Goal: Task Accomplishment & Management: Manage account settings

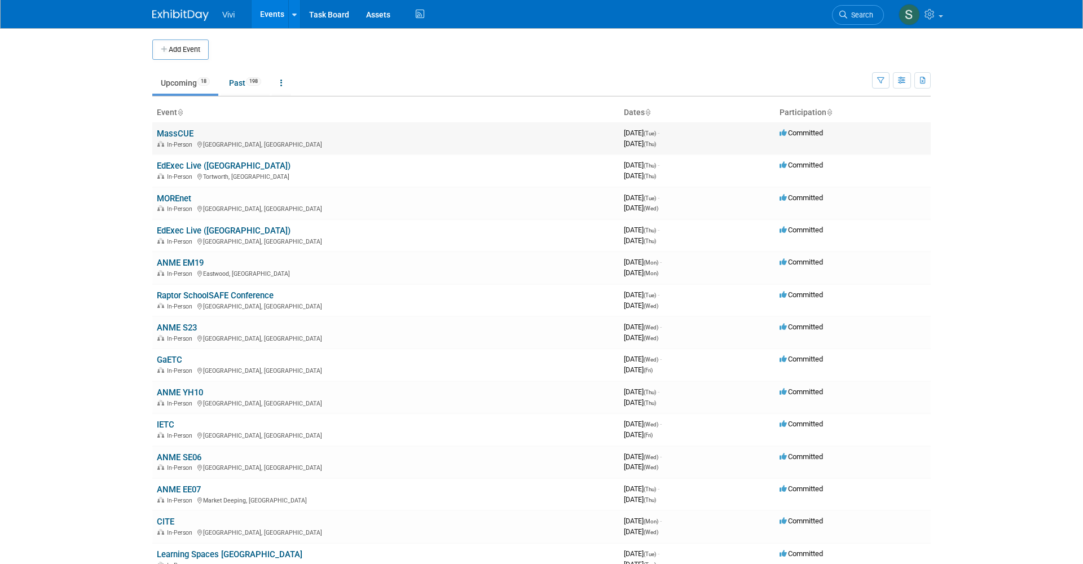
click at [169, 129] on link "MassCUE" at bounding box center [175, 134] width 37 height 10
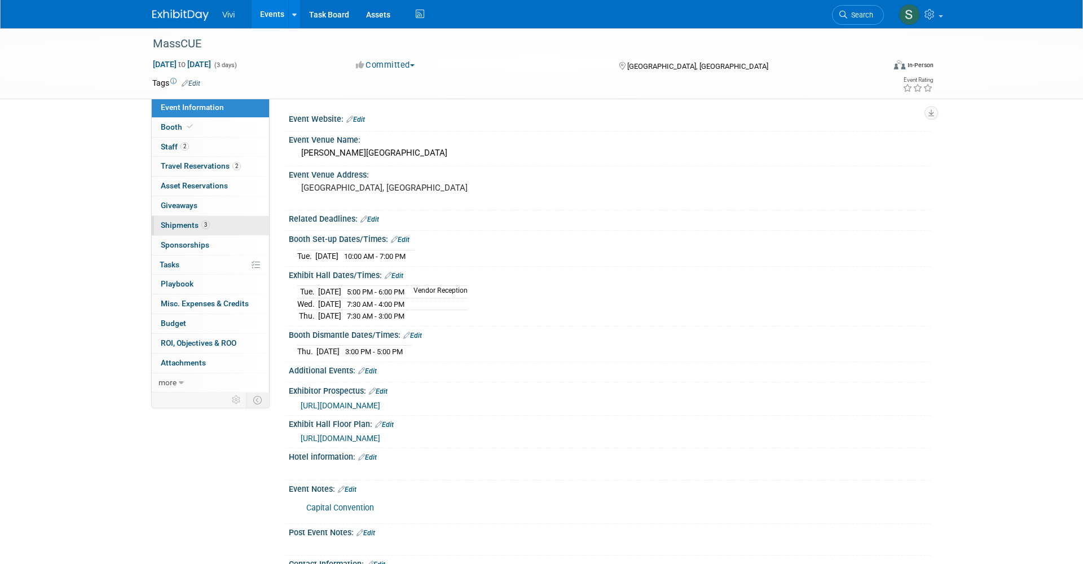
click at [180, 220] on span "Shipments 3" at bounding box center [185, 224] width 49 height 9
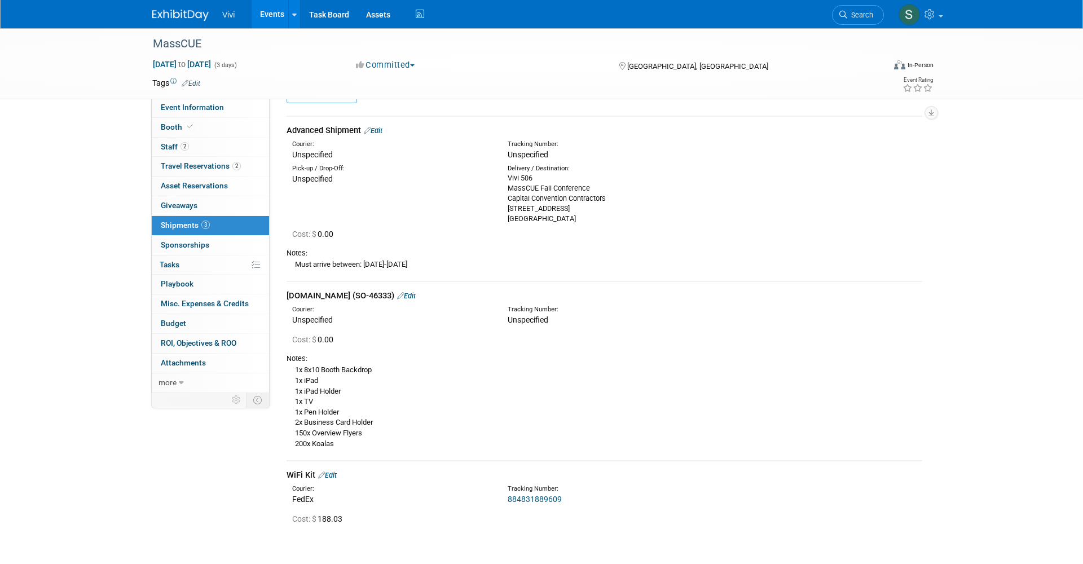
scroll to position [88, 0]
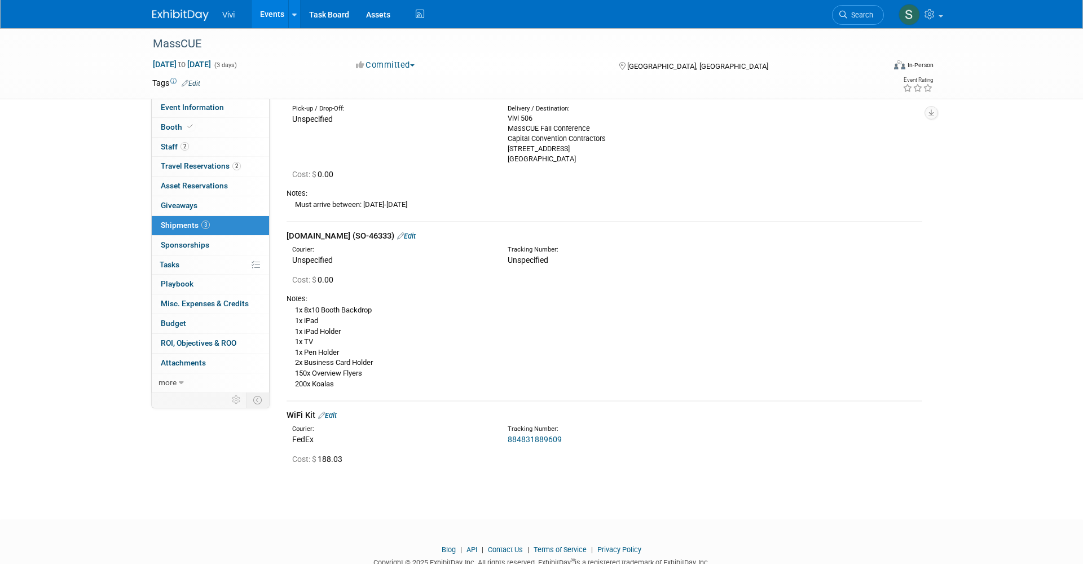
click at [335, 411] on link "Edit" at bounding box center [327, 415] width 19 height 8
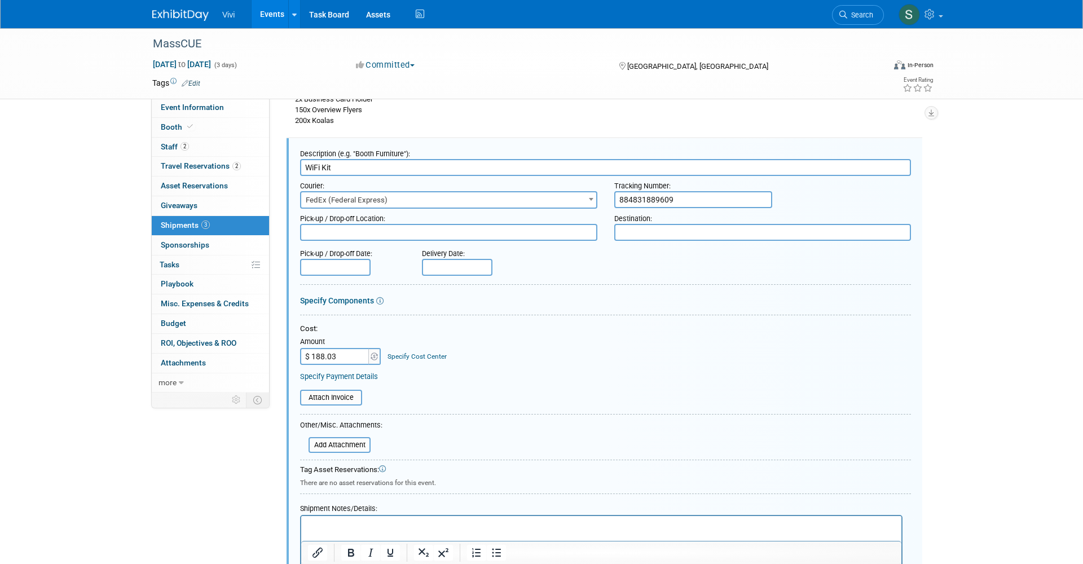
scroll to position [0, 0]
click at [441, 259] on input "text" at bounding box center [457, 267] width 70 height 17
click at [552, 335] on span "10" at bounding box center [558, 335] width 22 height 22
type input "Oct 10, 2025"
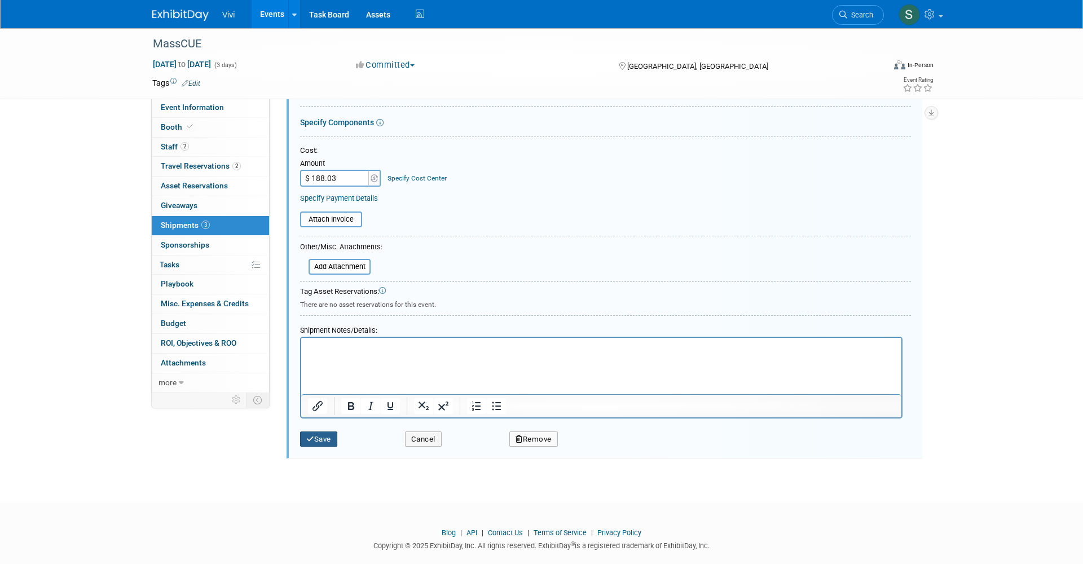
click at [321, 431] on button "Save" at bounding box center [318, 439] width 37 height 16
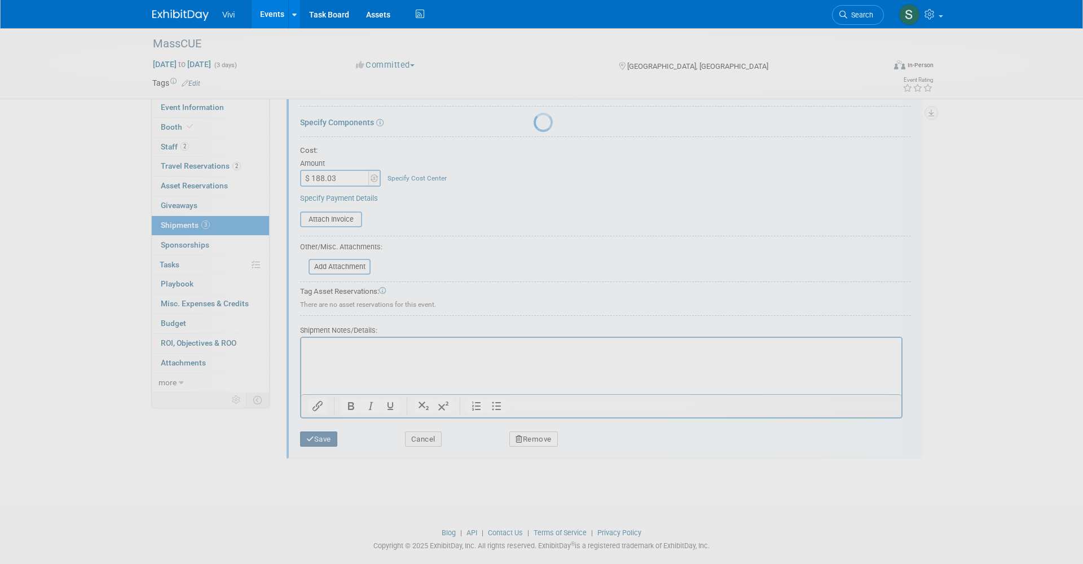
scroll to position [131, 0]
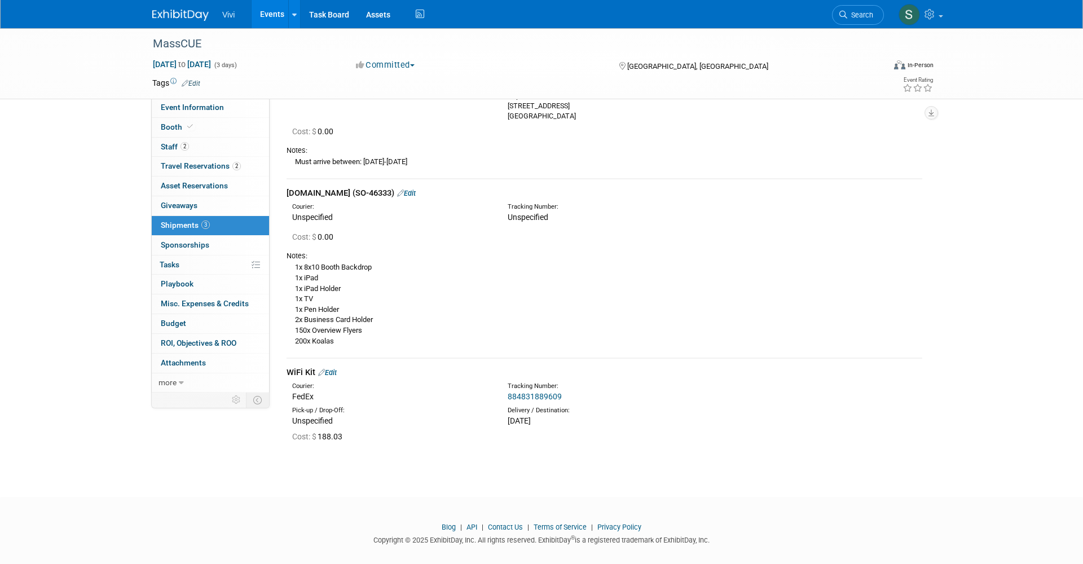
click at [171, 17] on img at bounding box center [180, 15] width 56 height 11
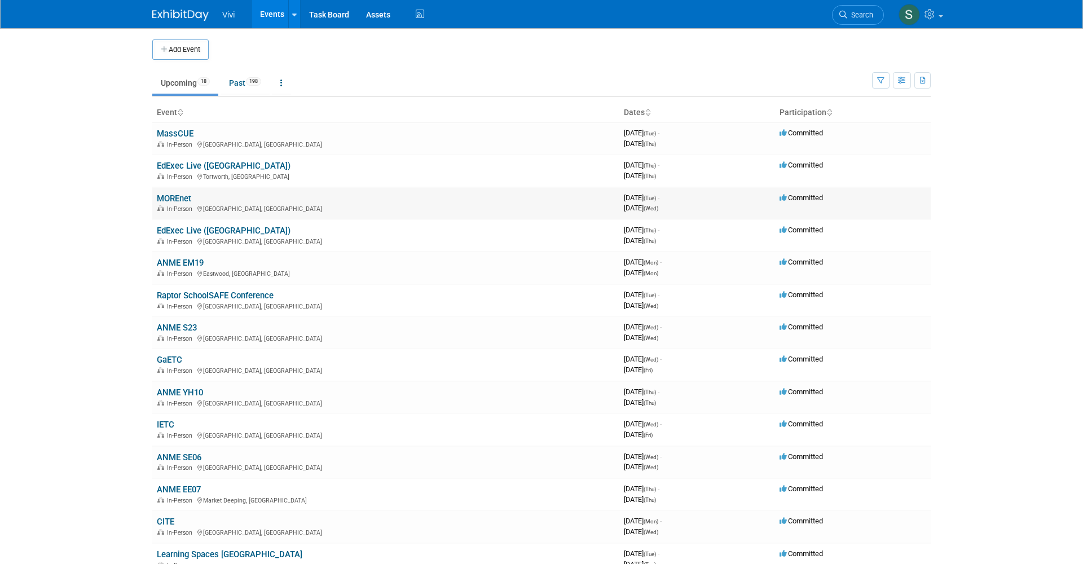
click at [167, 195] on link "MOREnet" at bounding box center [174, 198] width 34 height 10
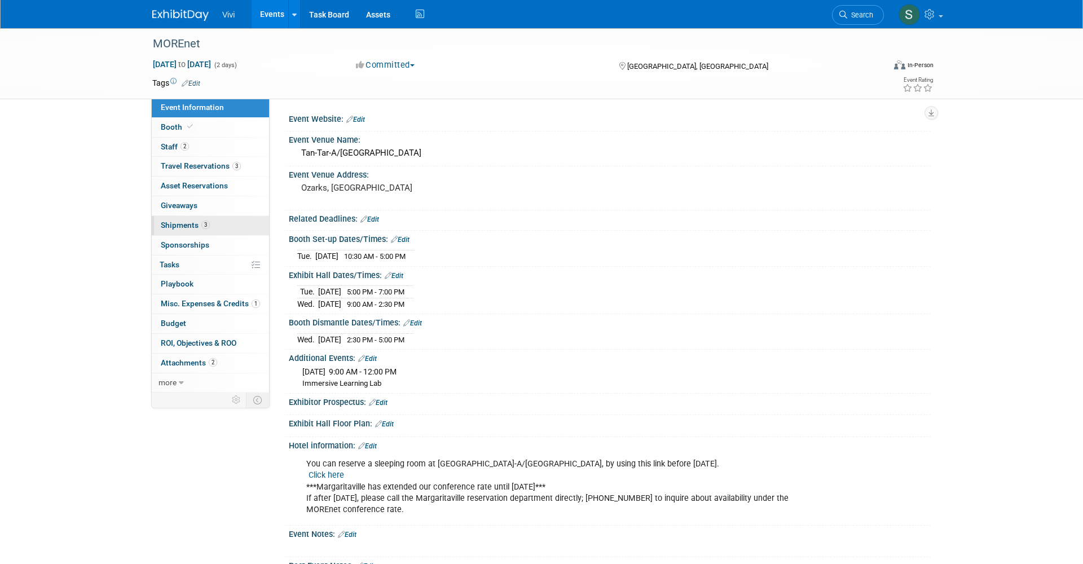
click at [186, 227] on link "3 Shipments 3" at bounding box center [210, 225] width 117 height 19
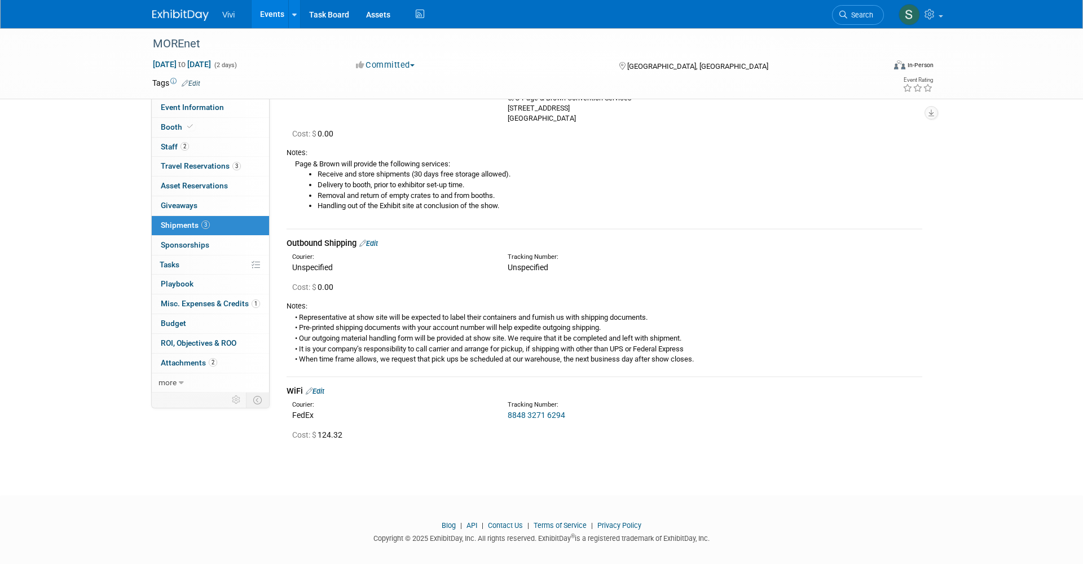
scroll to position [128, 0]
click at [320, 387] on link "Edit" at bounding box center [315, 391] width 19 height 8
select select "9"
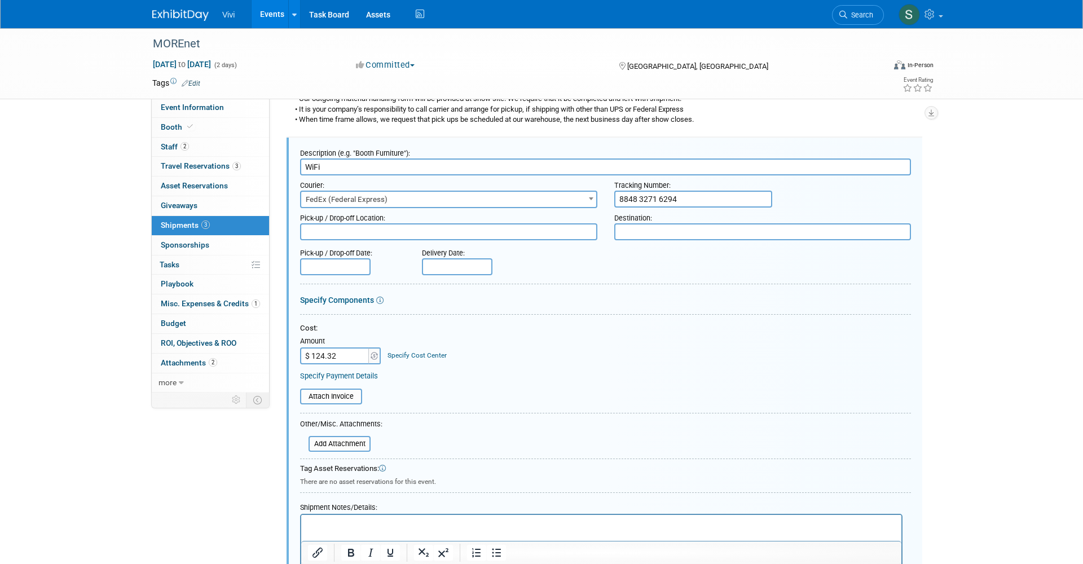
scroll to position [0, 0]
click at [443, 258] on input "text" at bounding box center [457, 266] width 70 height 17
click at [557, 337] on span "10" at bounding box center [558, 335] width 22 height 22
type input "Oct 10, 2025"
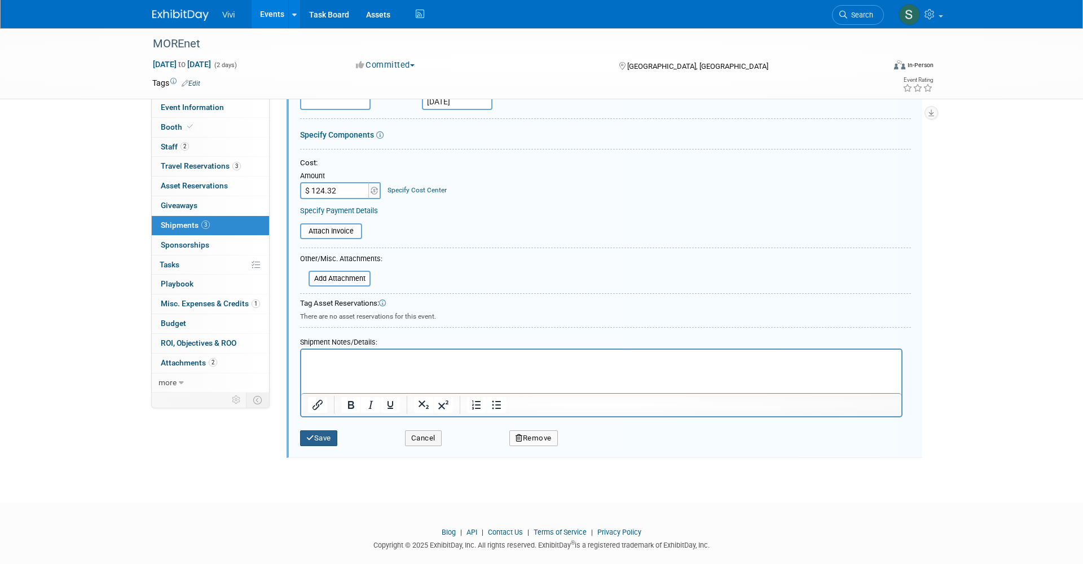
click at [322, 430] on button "Save" at bounding box center [318, 438] width 37 height 16
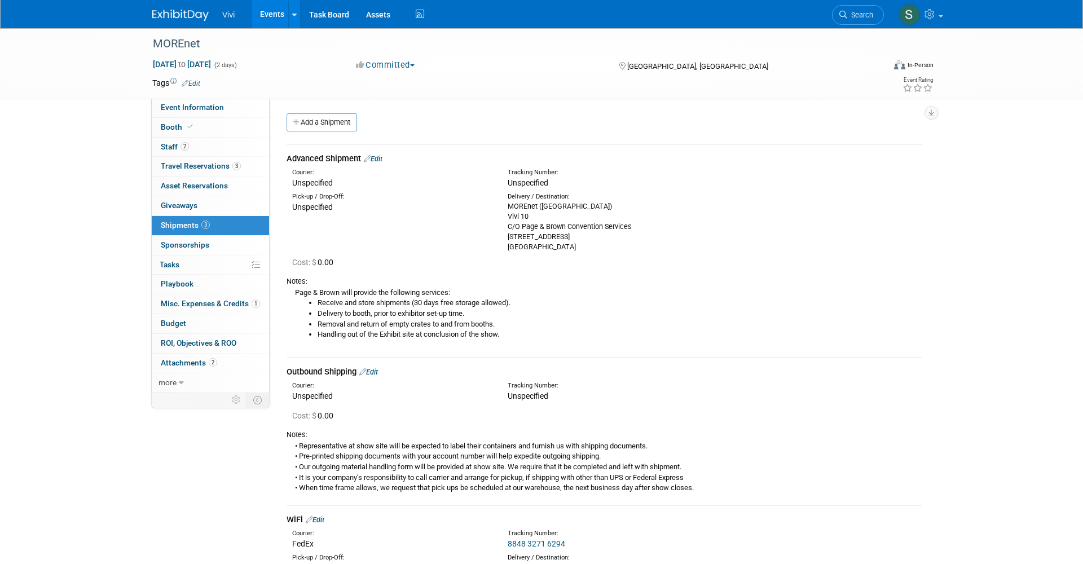
click at [171, 11] on img at bounding box center [180, 15] width 56 height 11
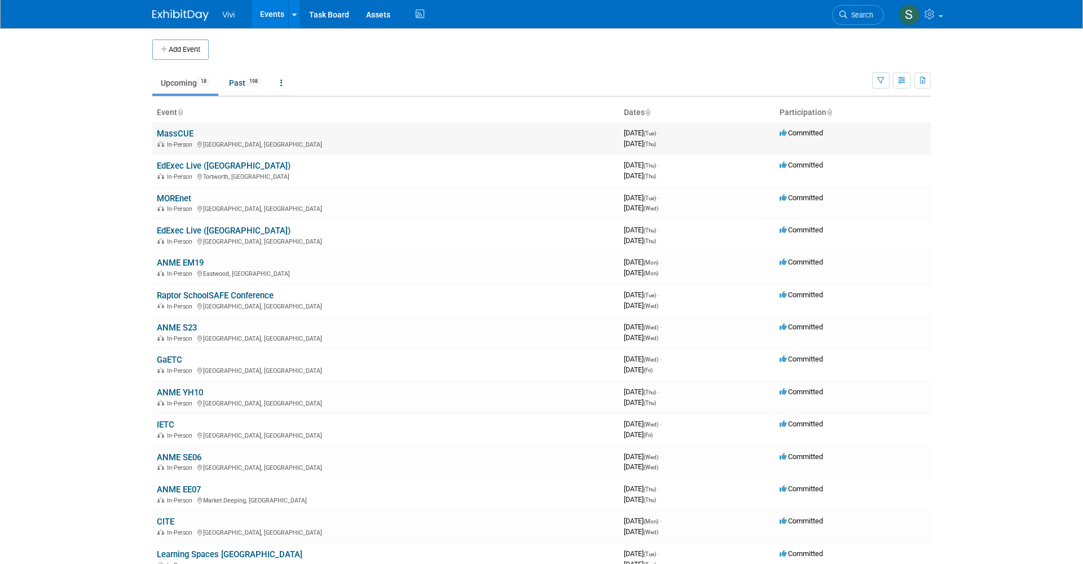
click at [184, 133] on link "MassCUE" at bounding box center [175, 134] width 37 height 10
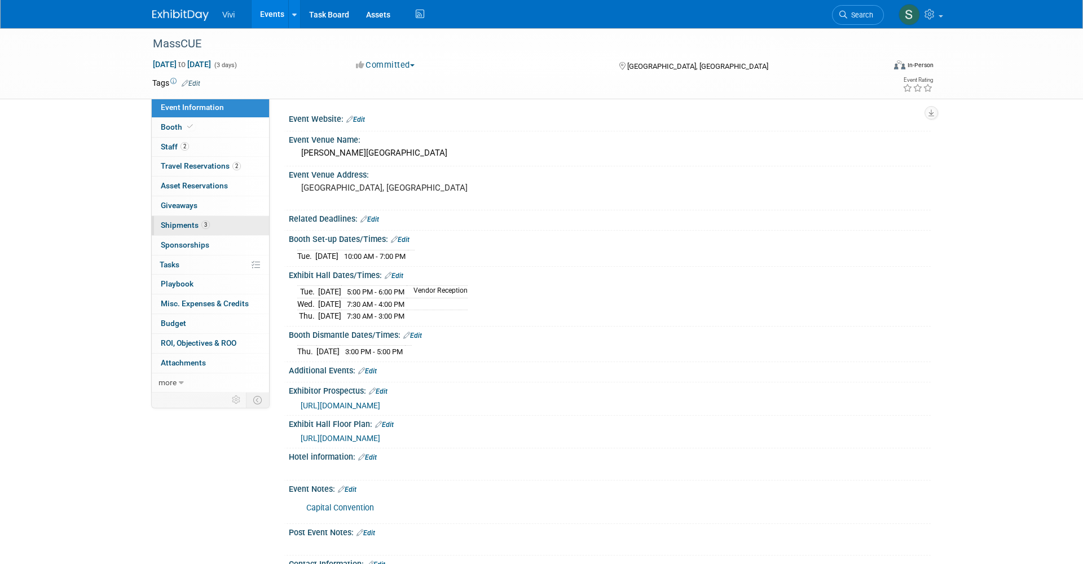
click at [187, 220] on span "Shipments 3" at bounding box center [185, 224] width 49 height 9
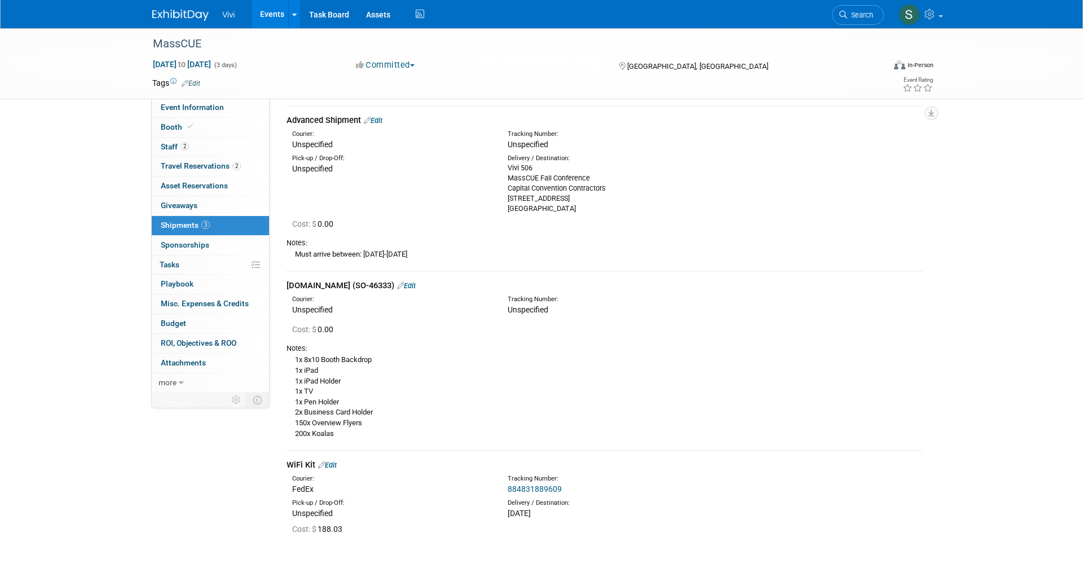
scroll to position [38, 0]
click at [178, 14] on img at bounding box center [180, 15] width 56 height 11
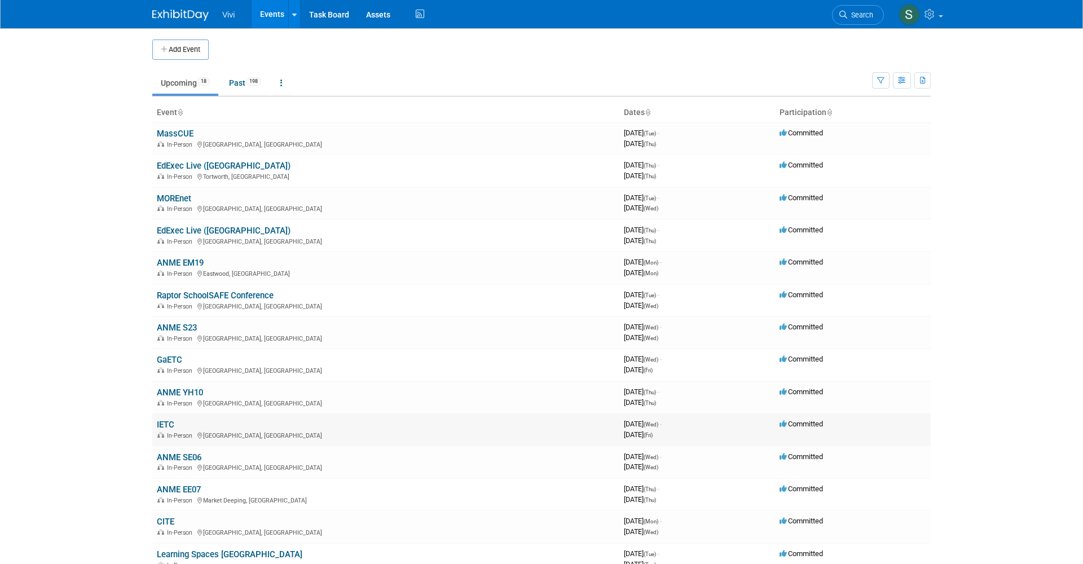
click at [167, 419] on link "IETC" at bounding box center [165, 424] width 17 height 10
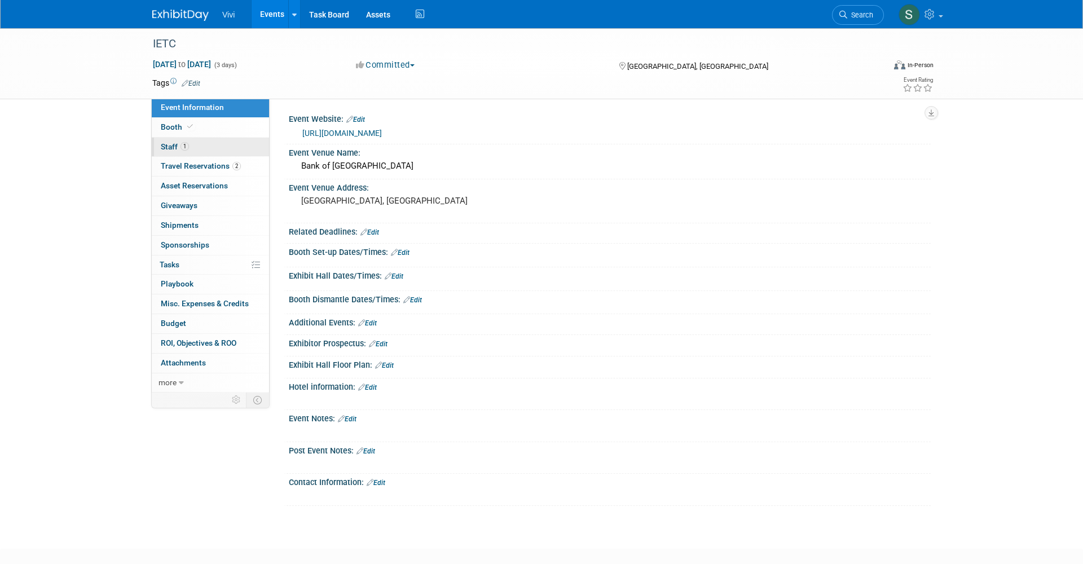
click at [170, 142] on span "Staff 1" at bounding box center [175, 146] width 28 height 9
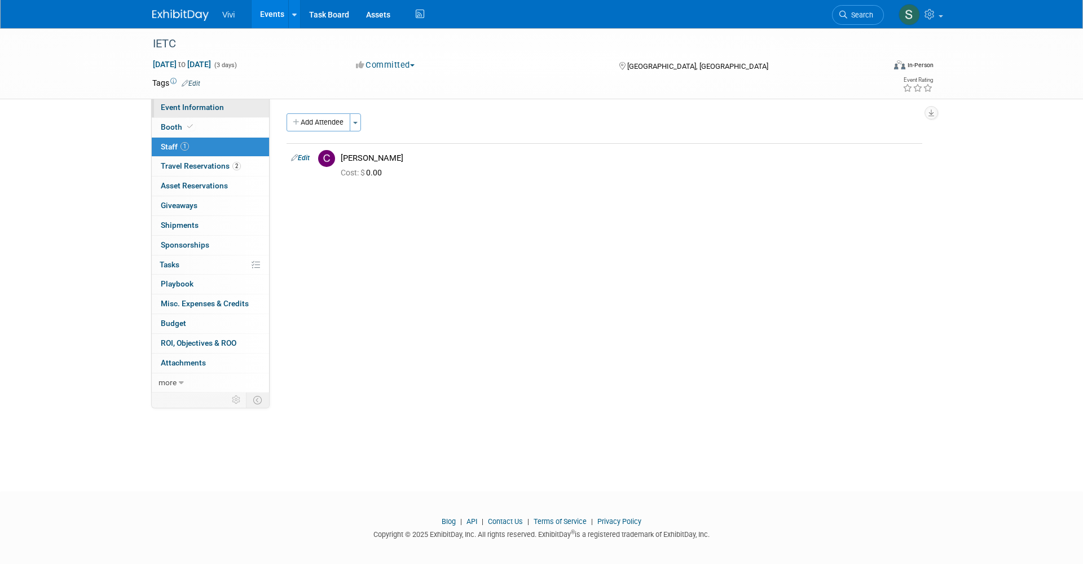
click at [189, 105] on span "Event Information" at bounding box center [192, 107] width 63 height 9
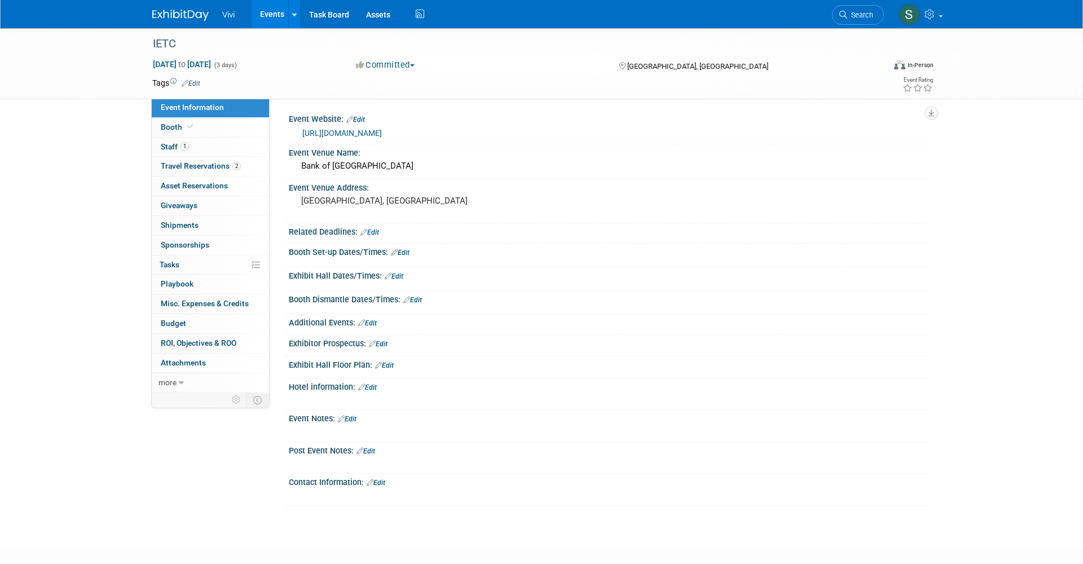
click at [181, 21] on div "Vivi Events Add Event Bulk Upload Events Shareable Event Boards Recently Viewed…" at bounding box center [541, 14] width 778 height 28
click at [166, 10] on img at bounding box center [180, 15] width 56 height 11
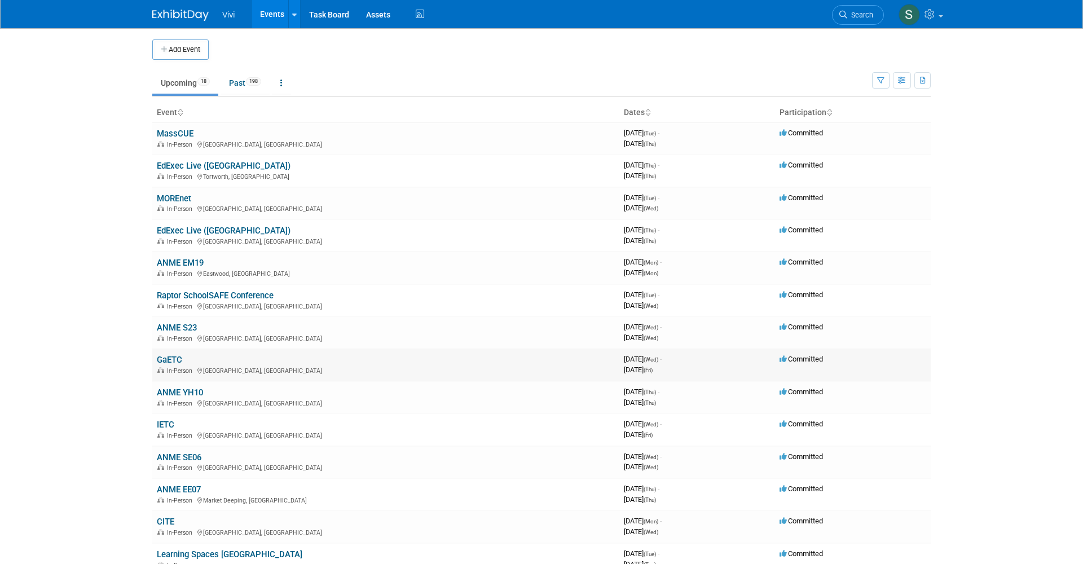
click at [169, 355] on link "GaETC" at bounding box center [169, 360] width 25 height 10
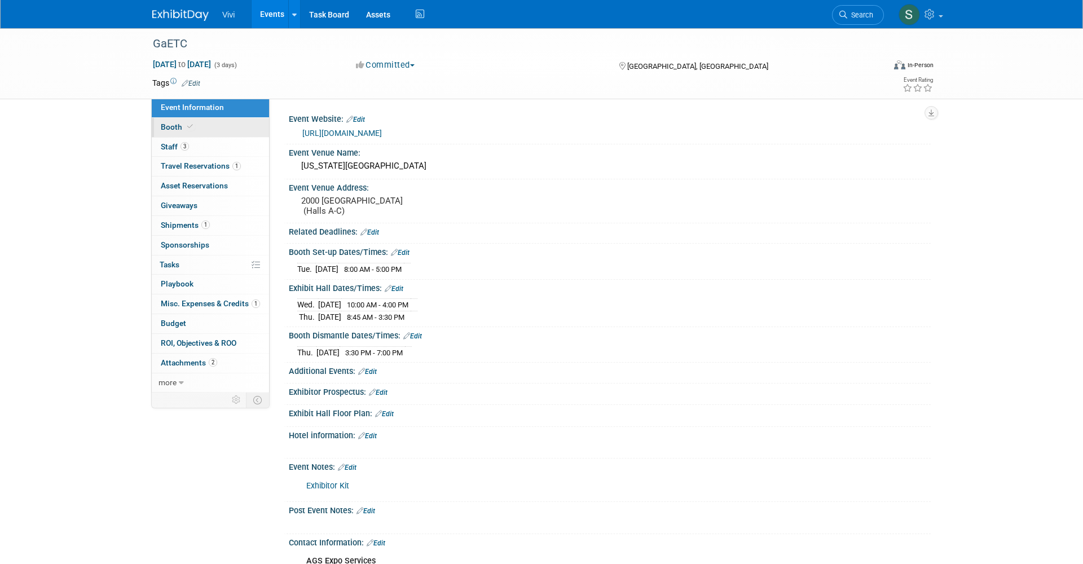
click at [164, 121] on link "Booth" at bounding box center [210, 127] width 117 height 19
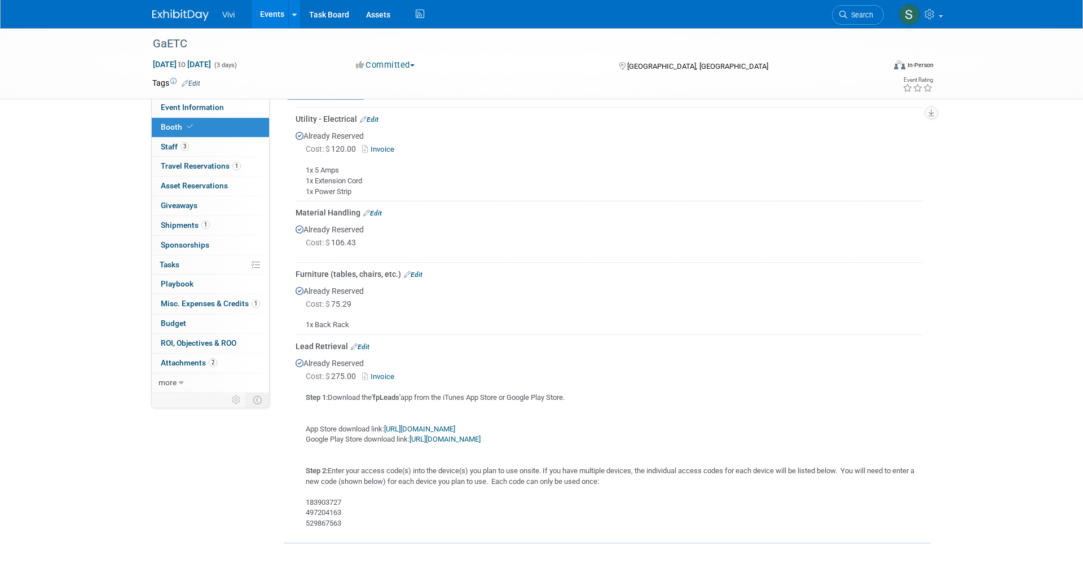
scroll to position [256, 0]
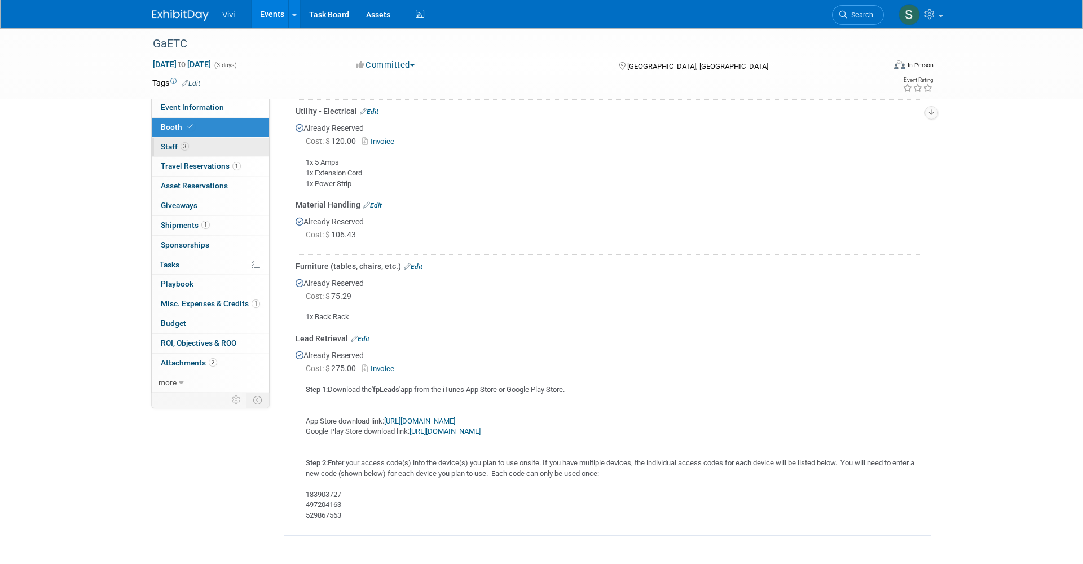
click at [169, 149] on span "Staff 3" at bounding box center [175, 146] width 28 height 9
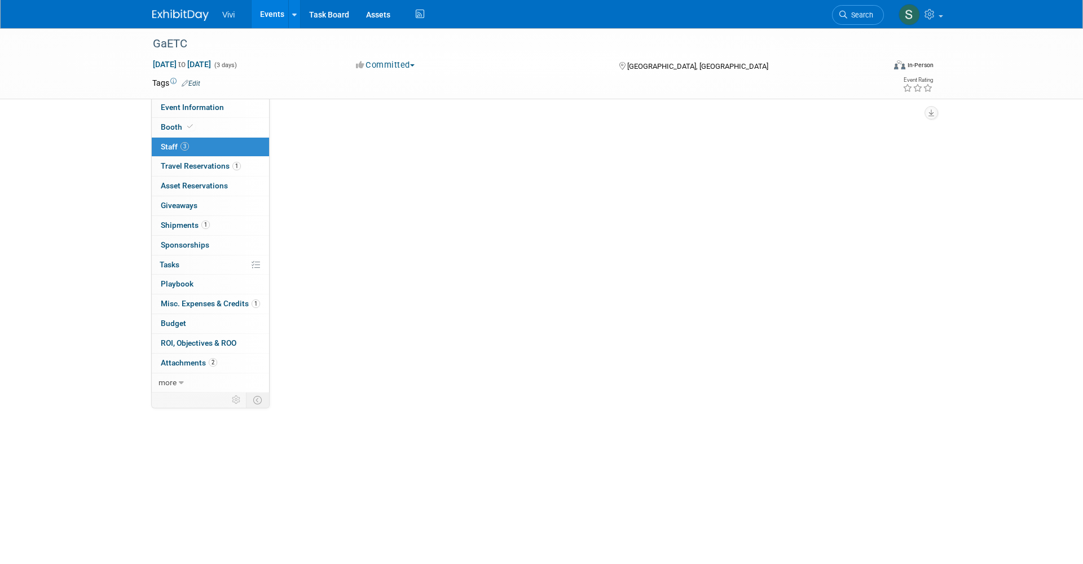
scroll to position [0, 0]
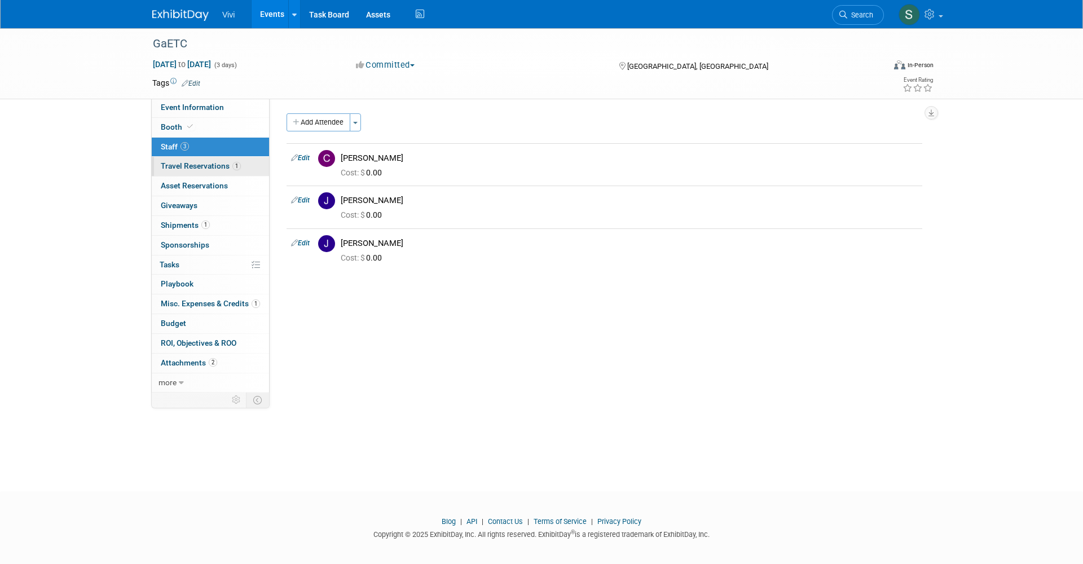
click at [169, 166] on span "Travel Reservations 1" at bounding box center [201, 165] width 80 height 9
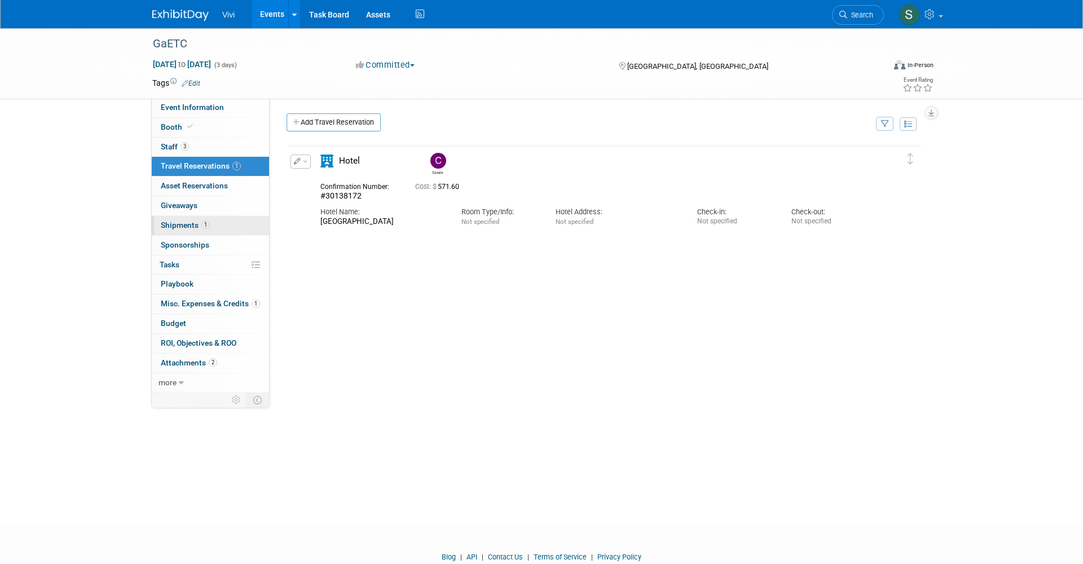
click at [177, 226] on span "Shipments 1" at bounding box center [185, 224] width 49 height 9
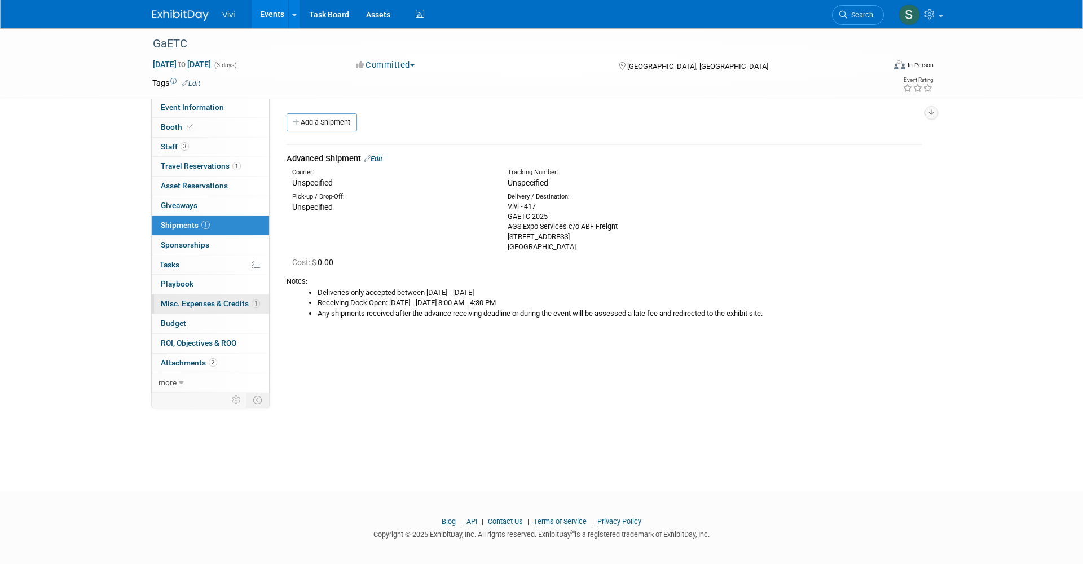
click at [200, 299] on span "Misc. Expenses & Credits 1" at bounding box center [210, 303] width 99 height 9
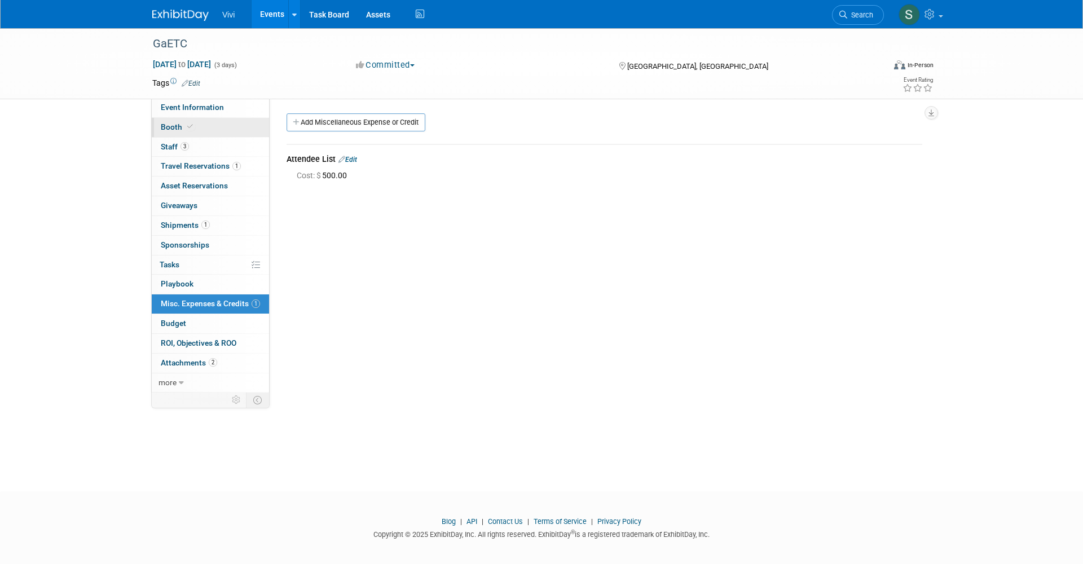
click at [184, 121] on link "Booth" at bounding box center [210, 127] width 117 height 19
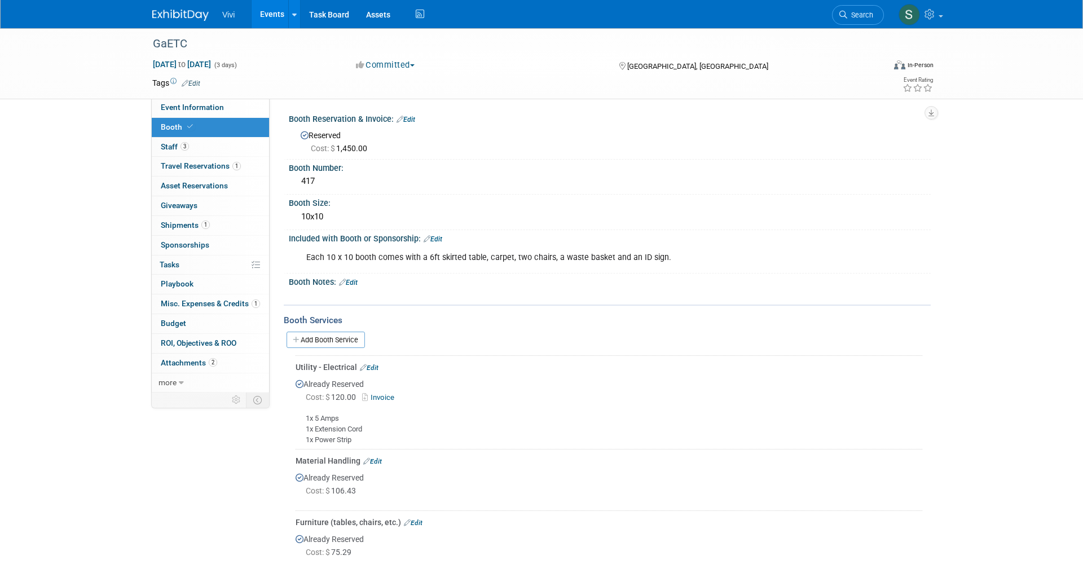
click at [355, 283] on link "Edit" at bounding box center [348, 283] width 19 height 8
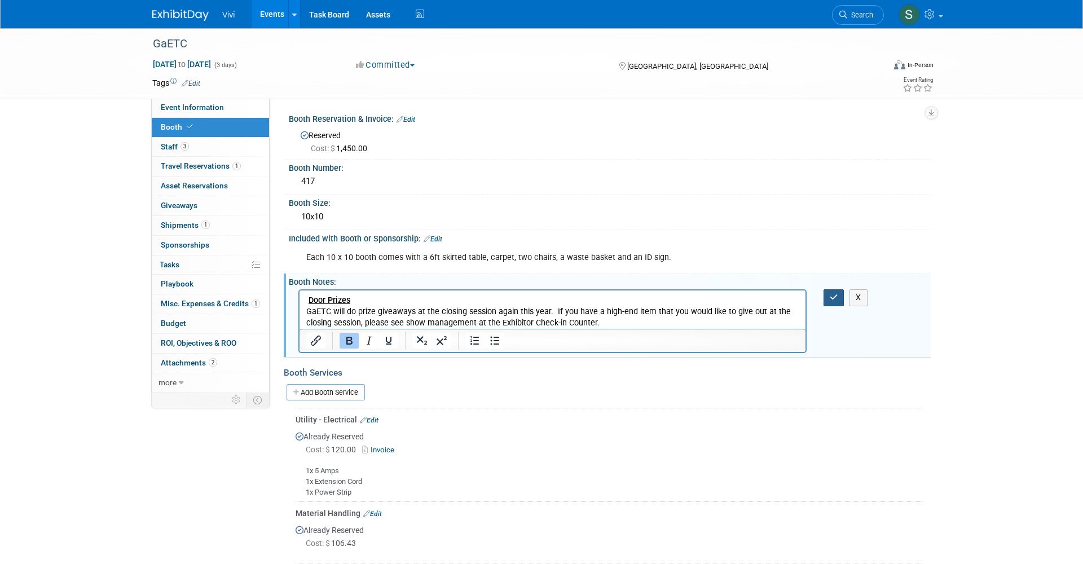
click at [829, 293] on icon "button" at bounding box center [833, 297] width 8 height 8
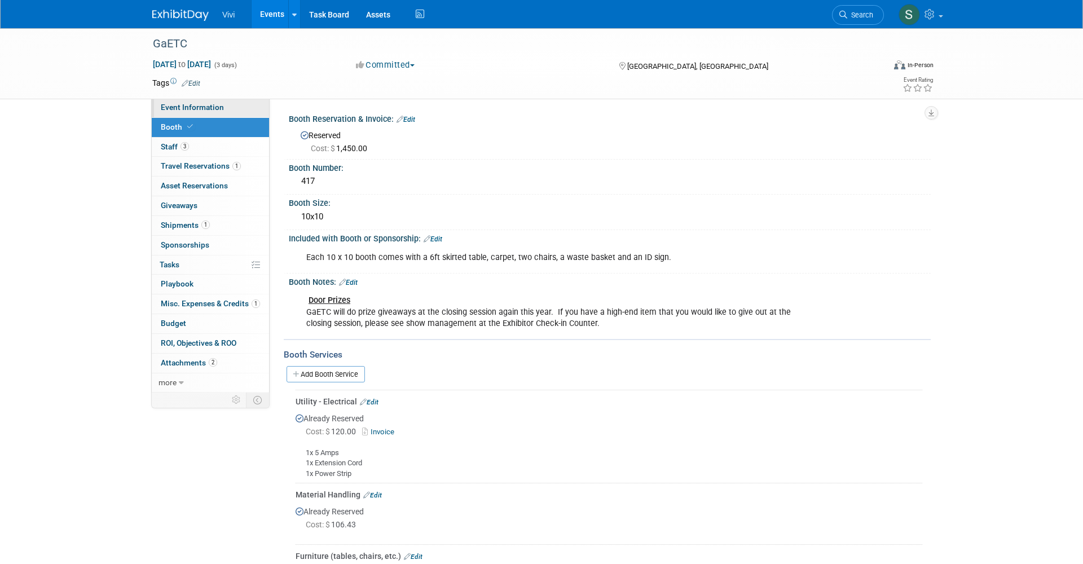
click at [183, 102] on link "Event Information" at bounding box center [210, 107] width 117 height 19
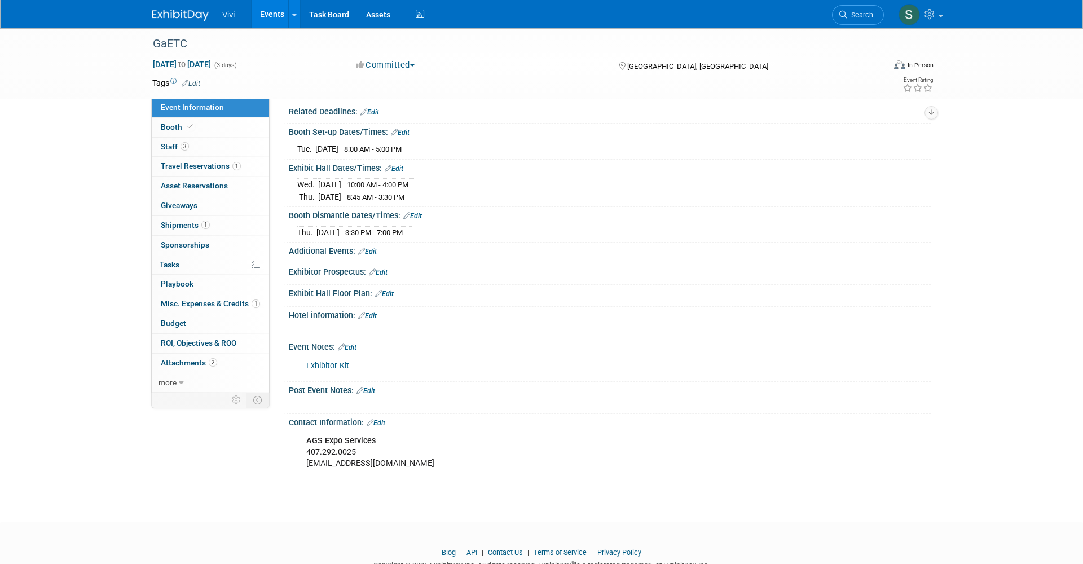
scroll to position [127, 0]
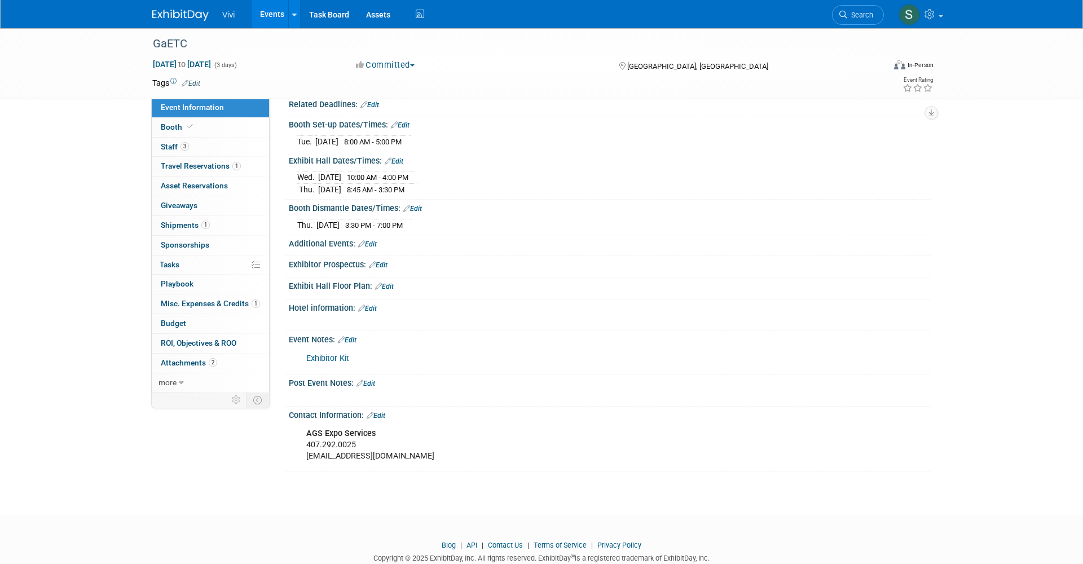
click at [383, 412] on link "Edit" at bounding box center [375, 416] width 19 height 8
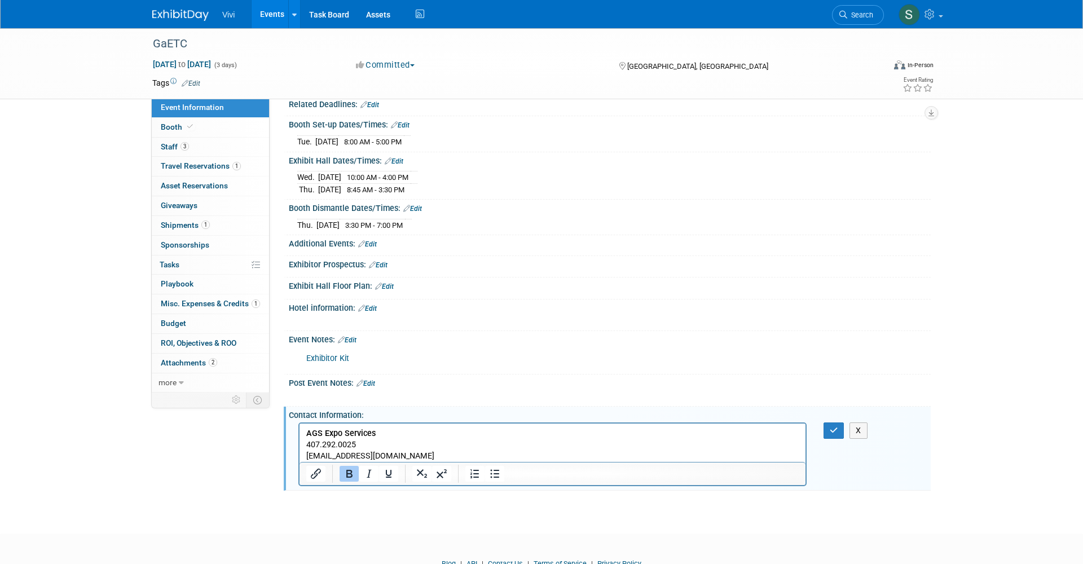
scroll to position [0, 0]
click at [417, 457] on p "AGS Expo Services 407.292.0025 eventservices@ags-expo.com" at bounding box center [552, 445] width 493 height 34
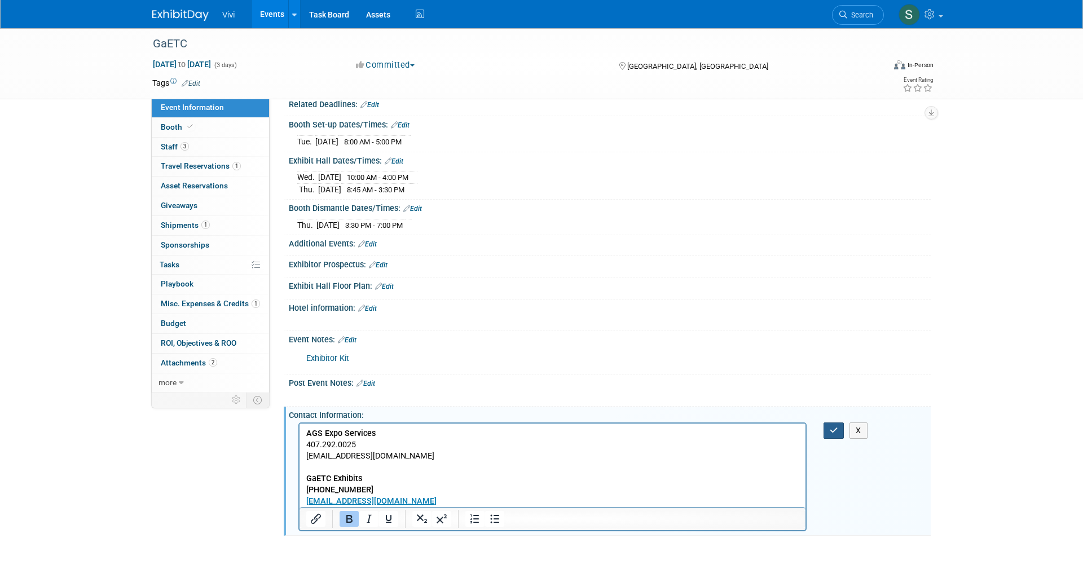
click at [831, 426] on icon "button" at bounding box center [833, 430] width 8 height 8
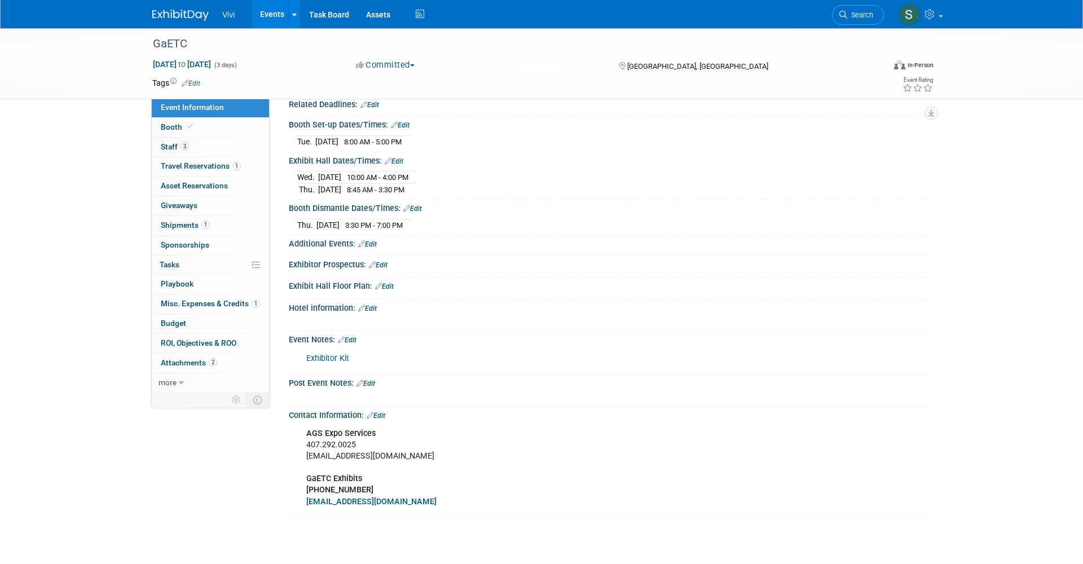
click at [385, 282] on link "Edit" at bounding box center [384, 286] width 19 height 8
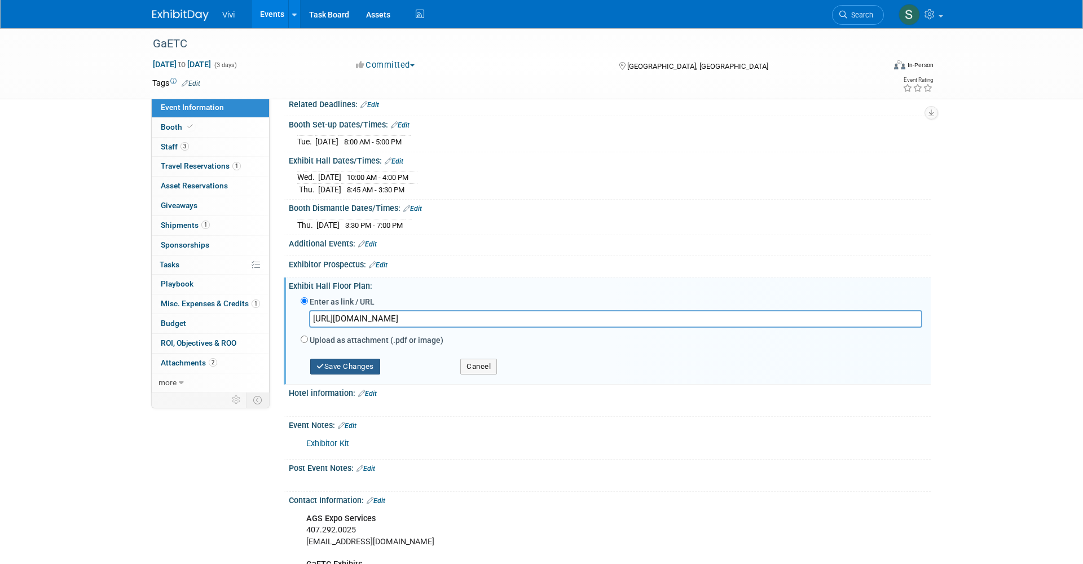
type input "https://www.eventsquid.com/print/print-boothReportuser.cfm?event_id=26689"
click at [339, 359] on button "Save Changes" at bounding box center [345, 367] width 70 height 16
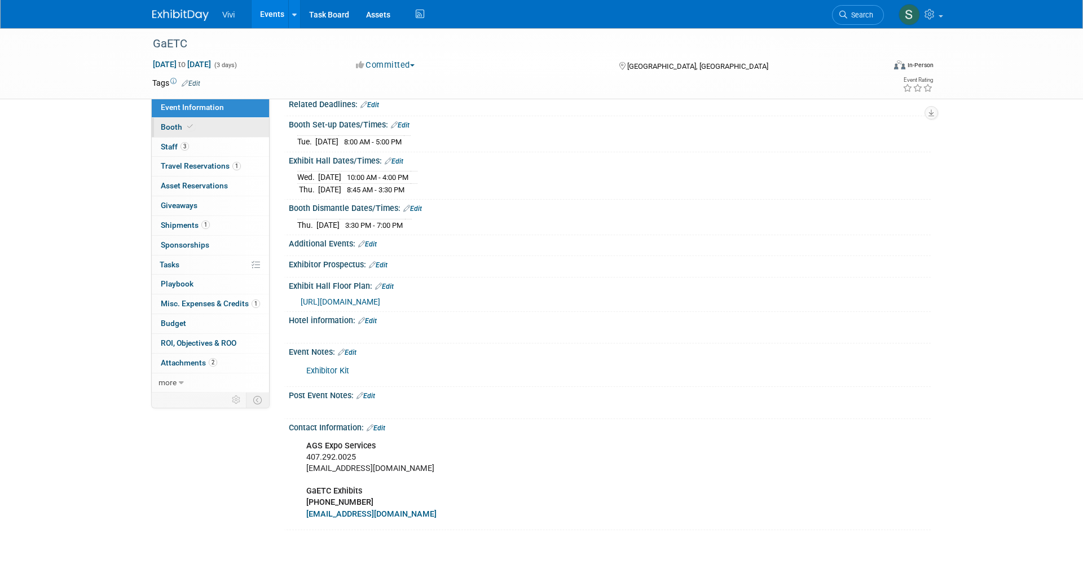
click at [180, 122] on span "Booth" at bounding box center [178, 126] width 34 height 9
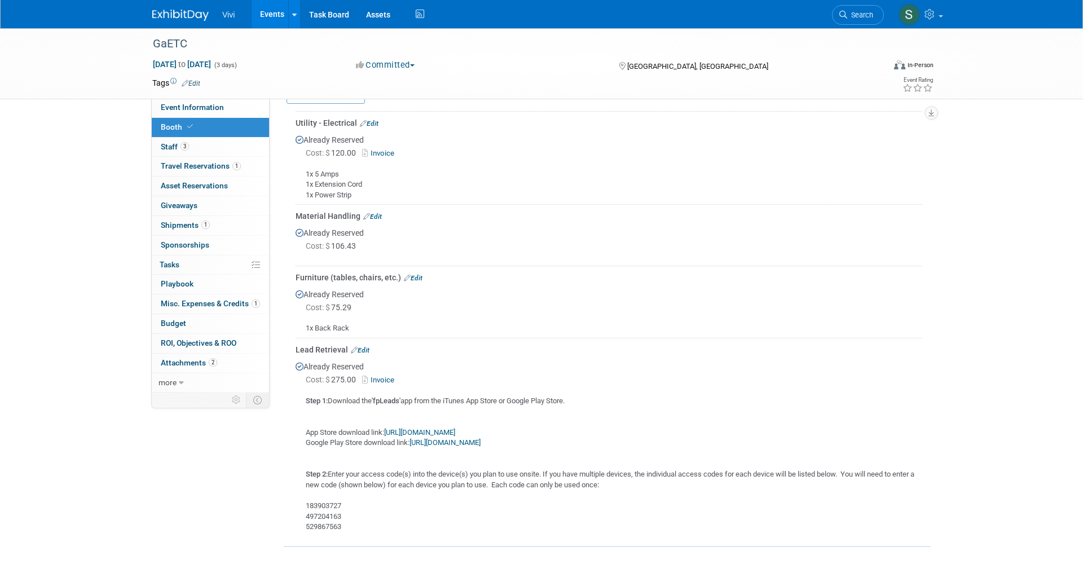
scroll to position [301, 0]
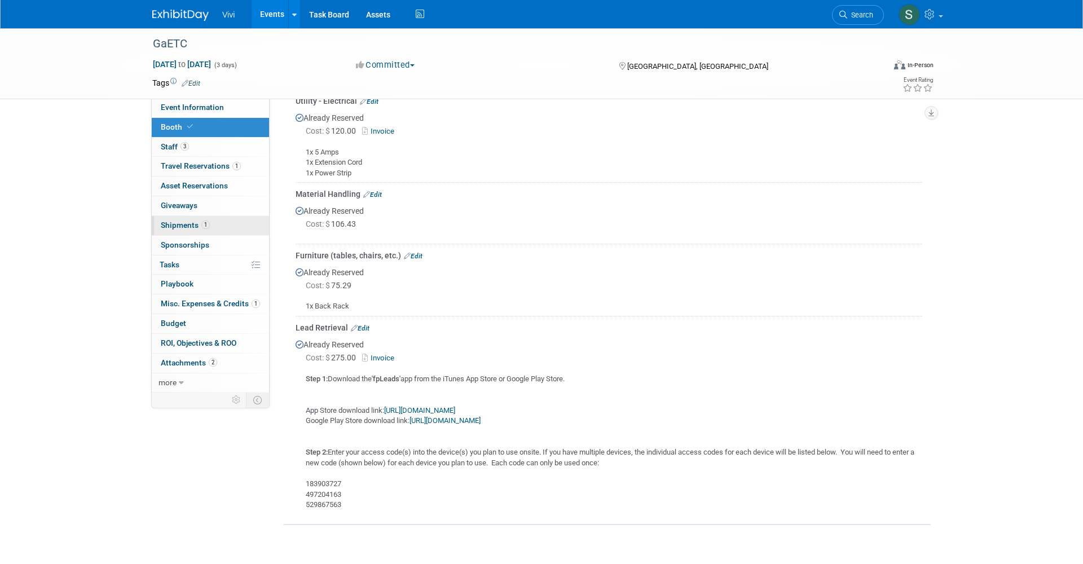
click at [174, 224] on span "Shipments 1" at bounding box center [185, 224] width 49 height 9
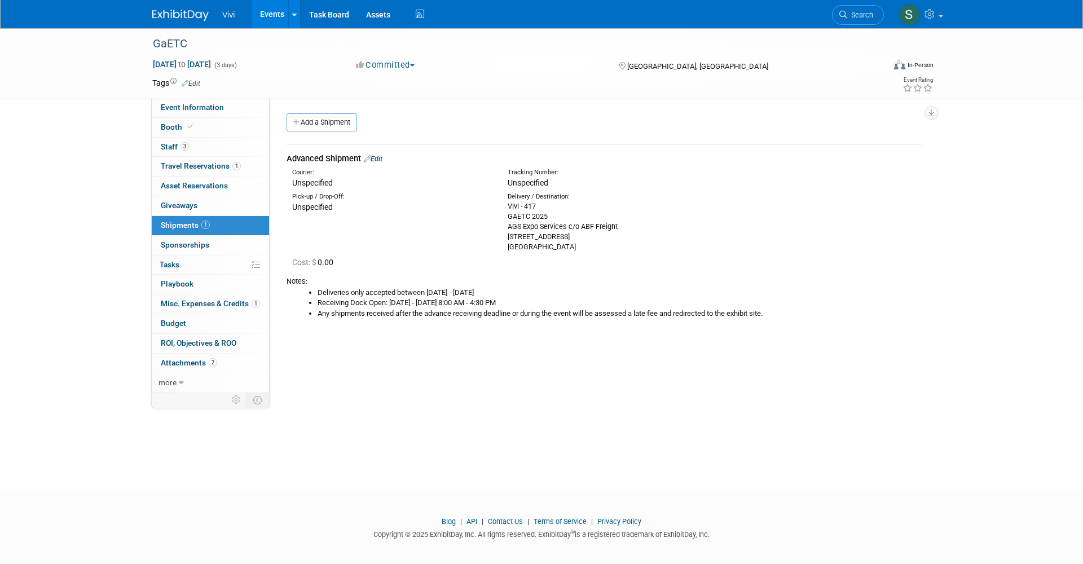
scroll to position [0, 0]
click at [325, 120] on link "Add a Shipment" at bounding box center [321, 122] width 70 height 18
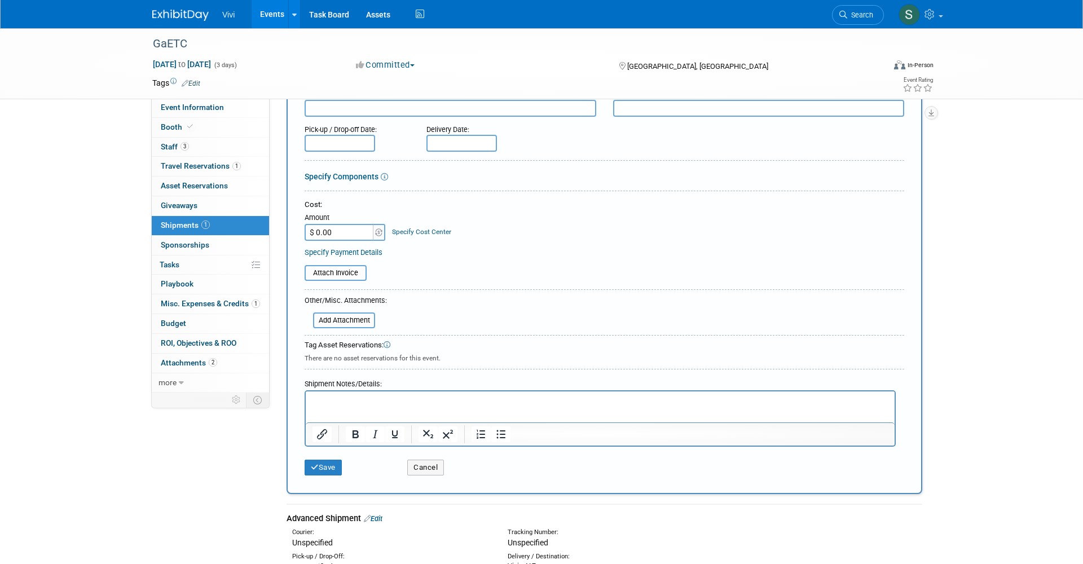
scroll to position [125, 0]
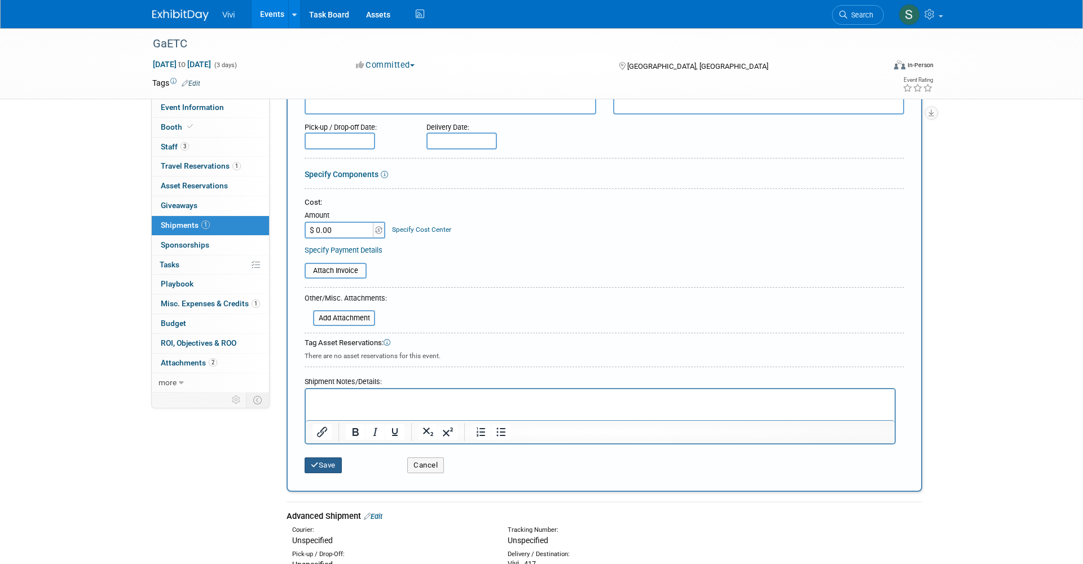
type input "10x10 Backdrop + WiFi Kit (from MoreNET)"
click at [320, 457] on button "Save" at bounding box center [322, 465] width 37 height 16
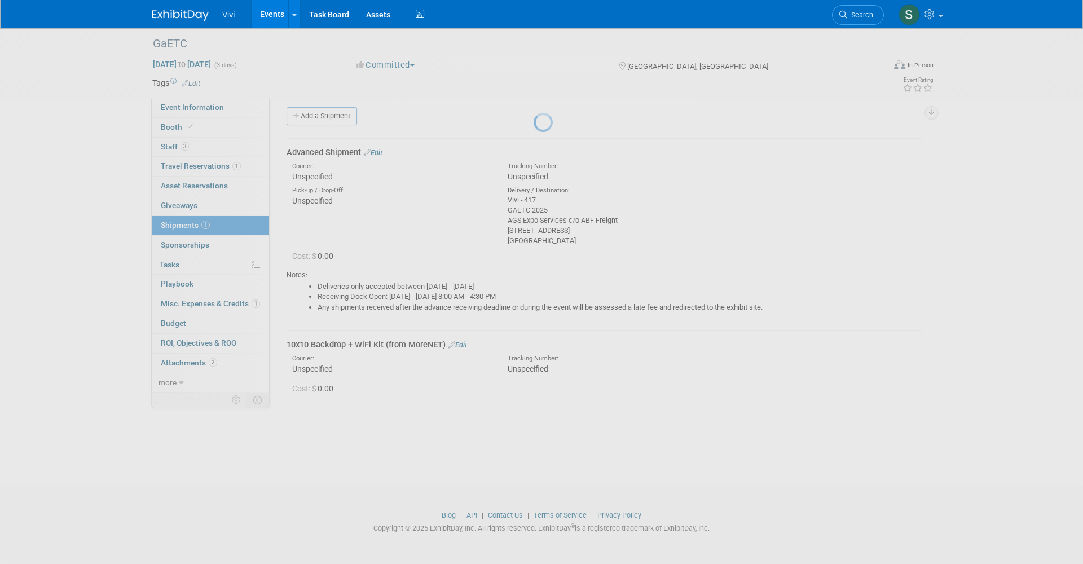
scroll to position [6, 0]
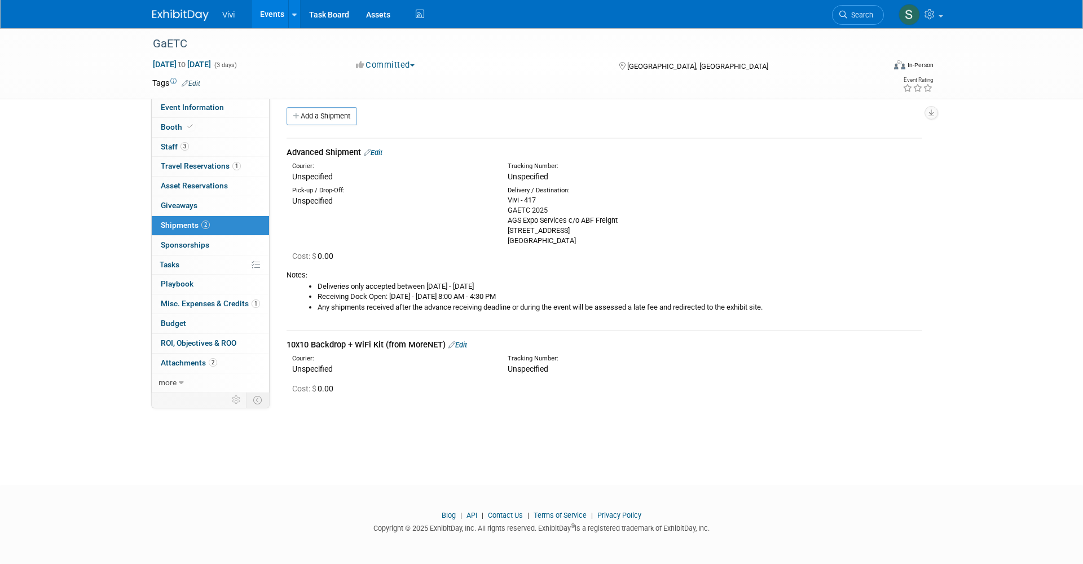
click at [172, 11] on img at bounding box center [180, 15] width 56 height 11
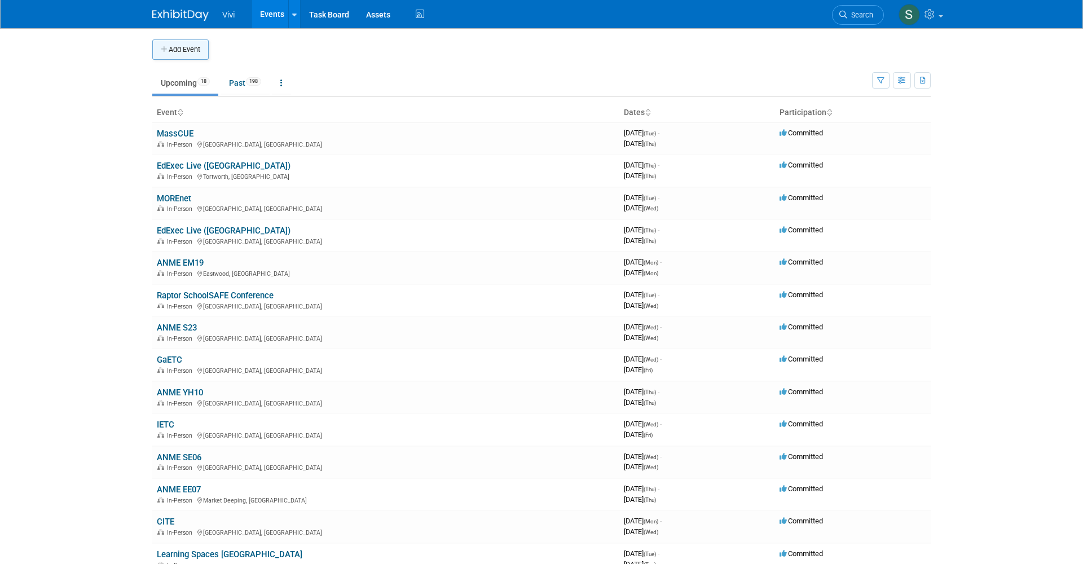
click at [166, 46] on icon "button" at bounding box center [165, 49] width 8 height 7
select select "9"
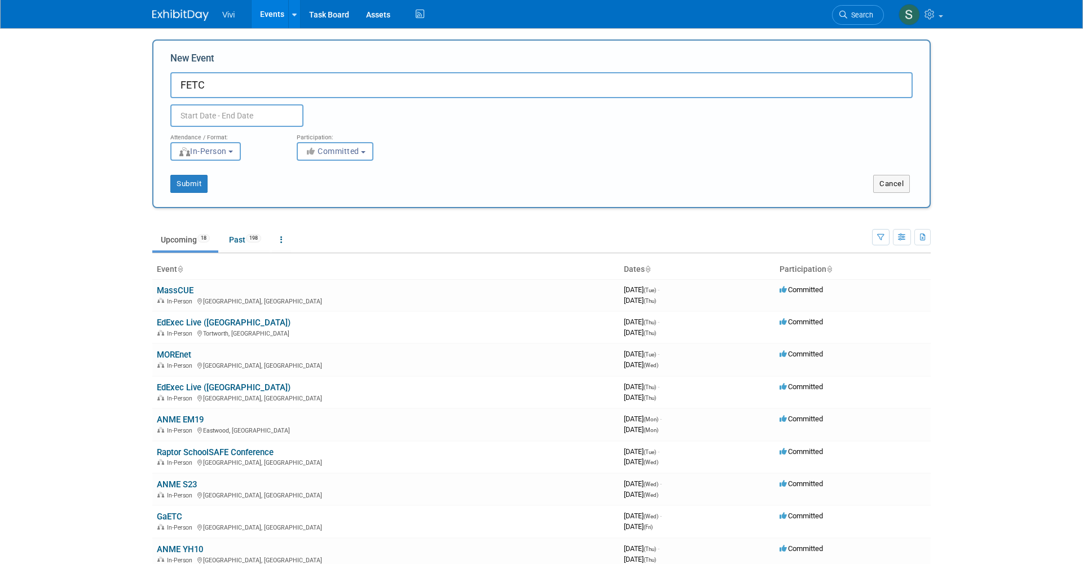
type input "FETC"
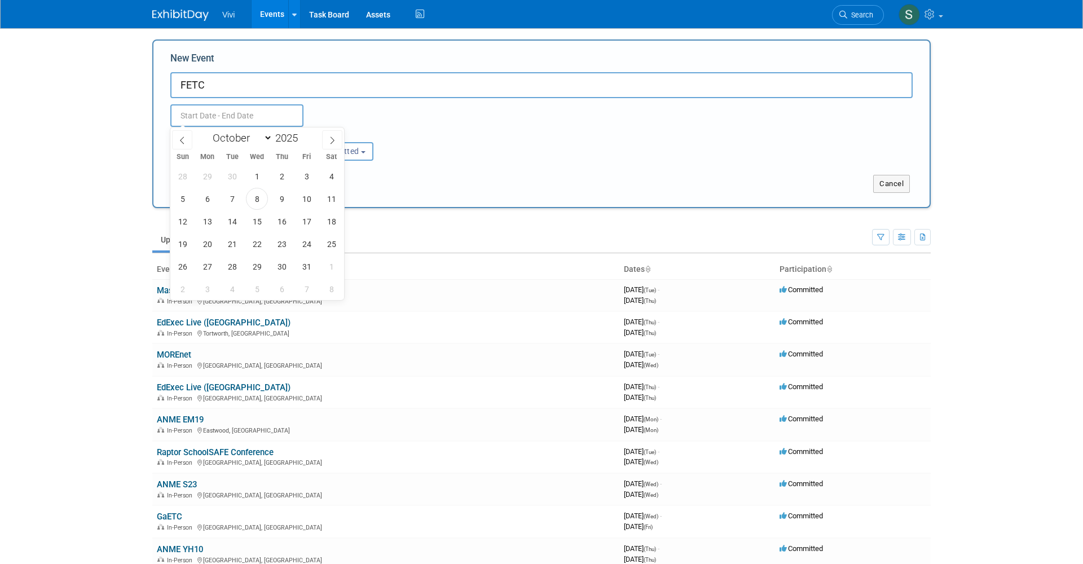
click at [1030, 100] on body "Vivi Events Add Event Bulk Upload Events Shareable Event Boards Recently Viewed…" at bounding box center [541, 282] width 1083 height 564
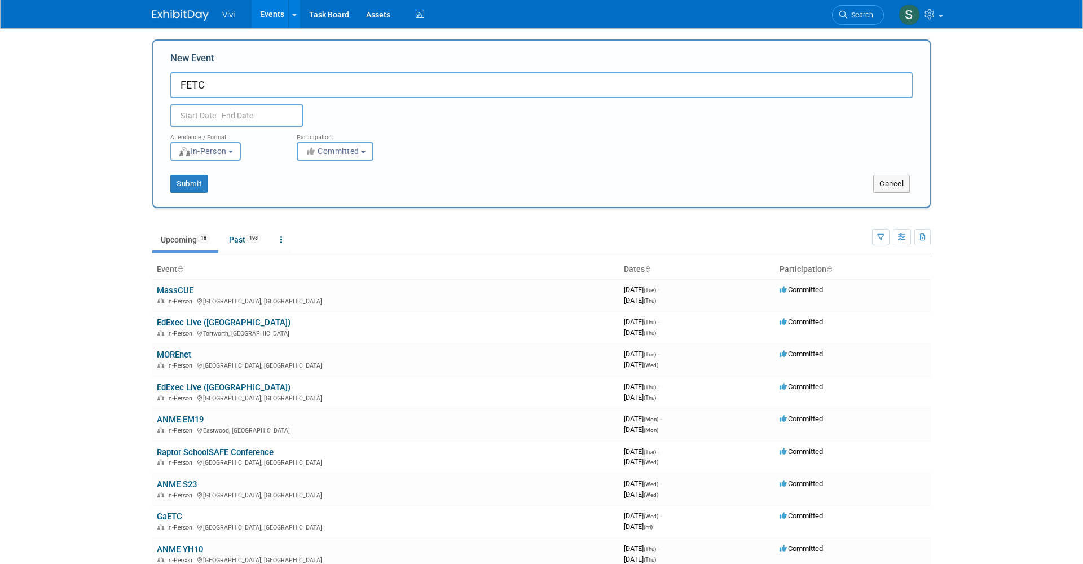
click at [236, 118] on input "text" at bounding box center [236, 115] width 133 height 23
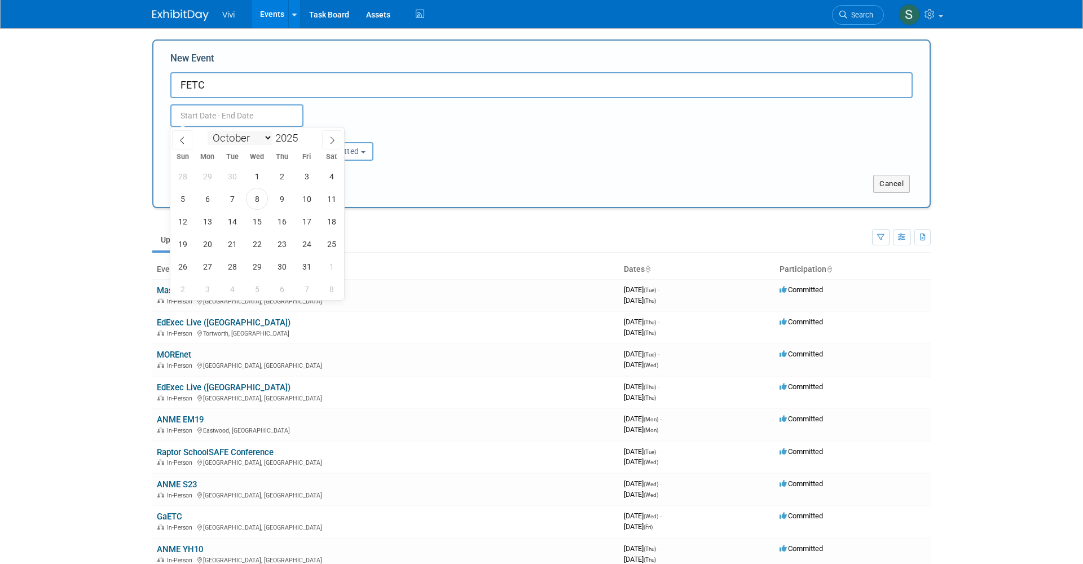
select select "0"
click at [328, 197] on span "11" at bounding box center [331, 199] width 22 height 22
click at [236, 220] on span "14" at bounding box center [232, 221] width 22 height 22
type input "Jan 11, 2025 to Jan 14, 2025"
click at [277, 111] on input "Jan 11, 2025 to Jan 14, 2025" at bounding box center [236, 115] width 133 height 23
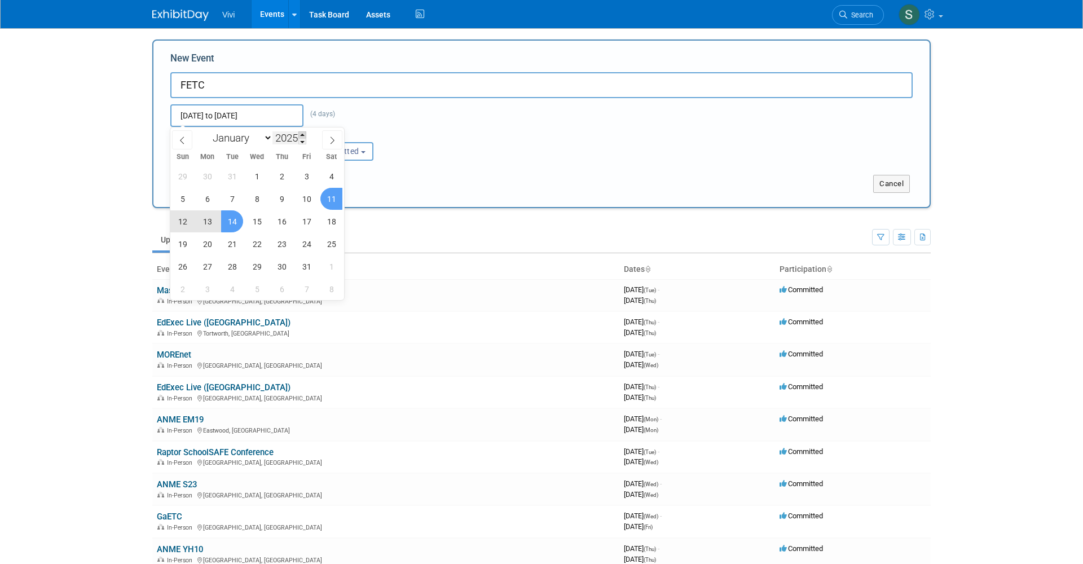
click at [306, 134] on span at bounding box center [302, 134] width 8 height 7
type input "2026"
click at [180, 221] on span "11" at bounding box center [182, 221] width 22 height 22
click at [253, 222] on span "14" at bounding box center [257, 221] width 22 height 22
type input "Jan 11, 2026 to Jan 14, 2026"
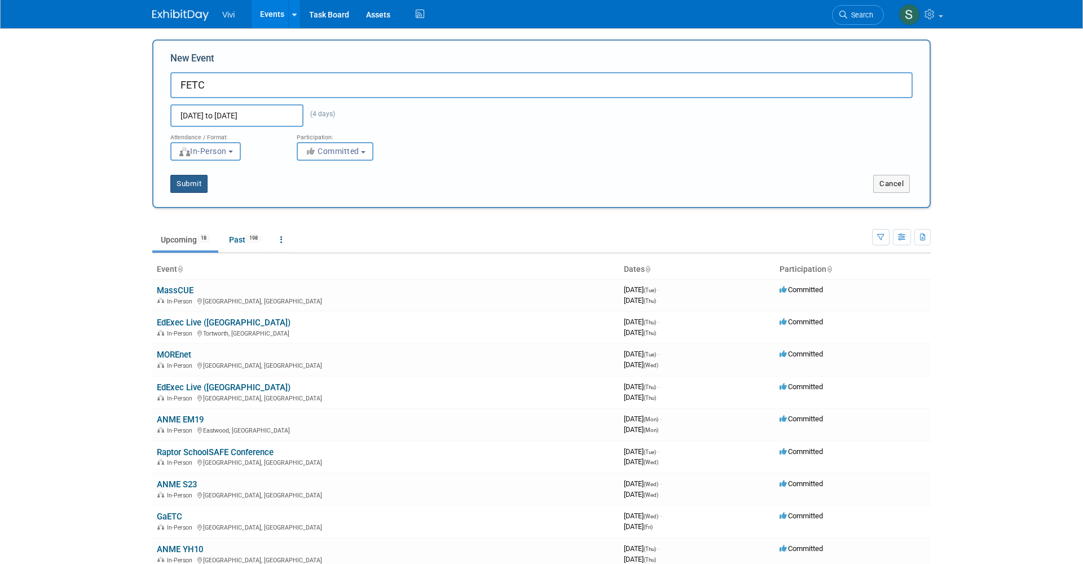
click at [184, 182] on button "Submit" at bounding box center [188, 184] width 37 height 18
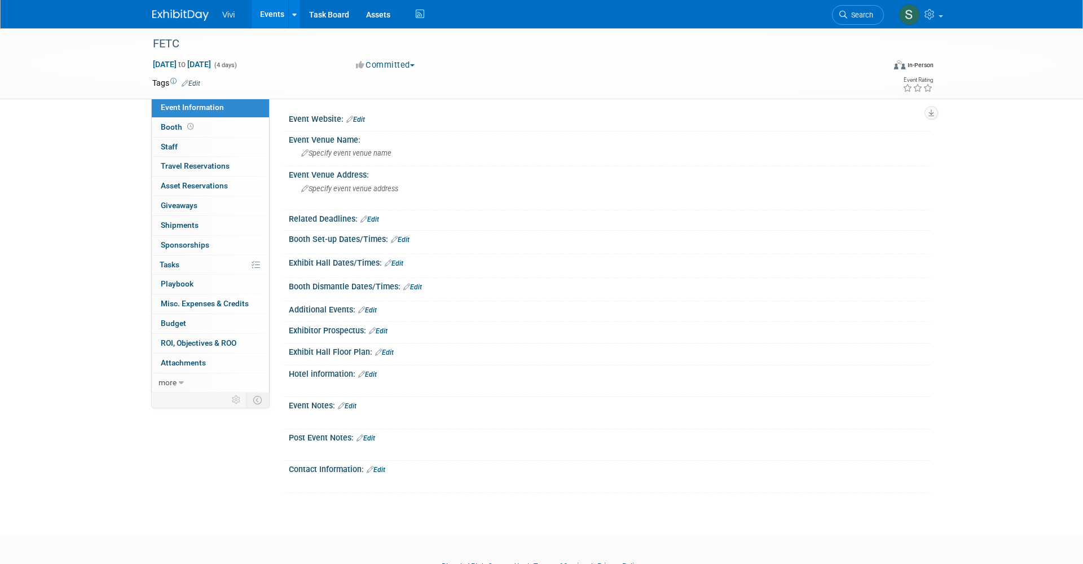
click at [360, 117] on link "Edit" at bounding box center [355, 120] width 19 height 8
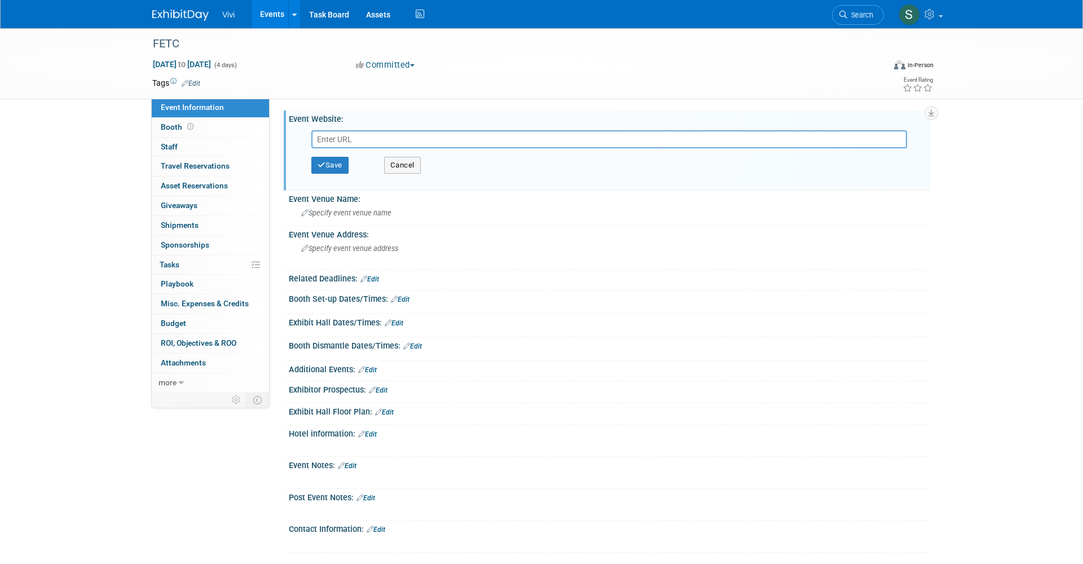
type input "[URL][DOMAIN_NAME]"
click at [382, 140] on input "[URL][DOMAIN_NAME]" at bounding box center [608, 139] width 595 height 18
paste input "https://www.fetc.org"
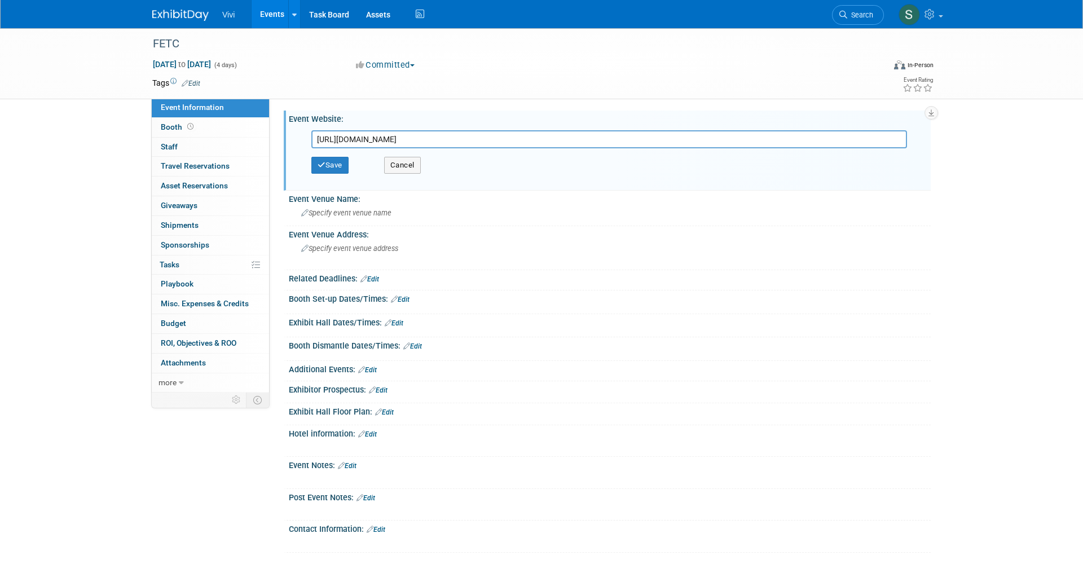
type input "https://www.fetc.org"
click at [332, 156] on div "Save Cancel" at bounding box center [612, 165] width 602 height 34
click at [332, 164] on button "Save" at bounding box center [329, 165] width 37 height 17
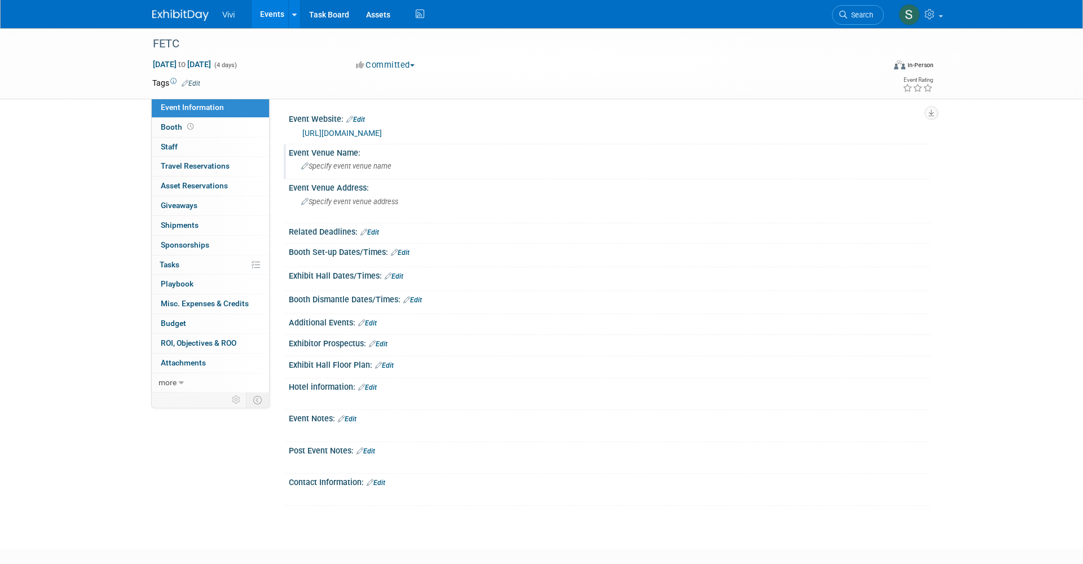
click at [342, 158] on div "Specify event venue name" at bounding box center [609, 165] width 625 height 17
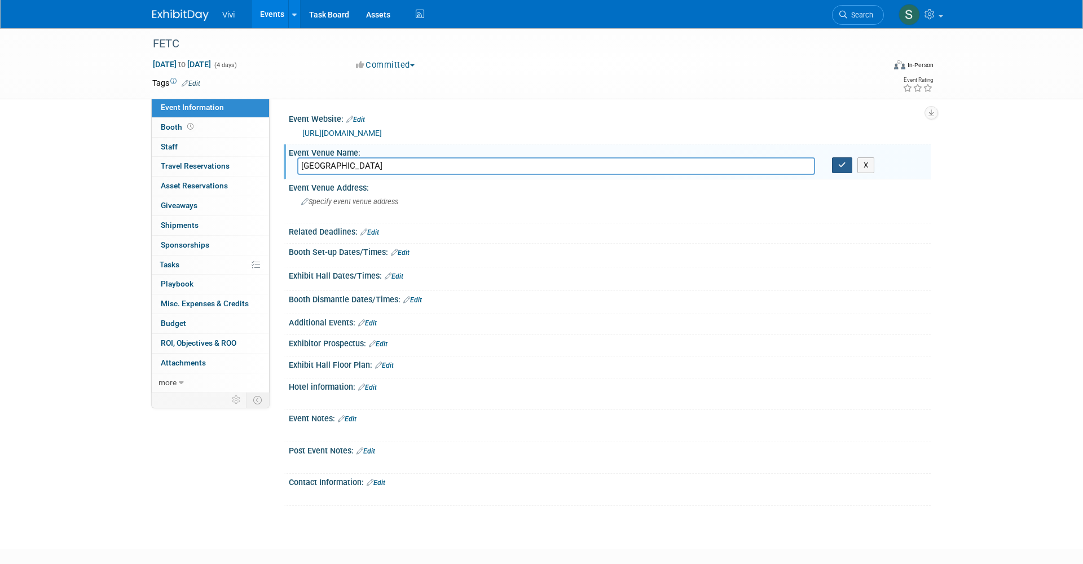
type input "Orange County Convention Center"
click at [847, 166] on button "button" at bounding box center [842, 165] width 20 height 16
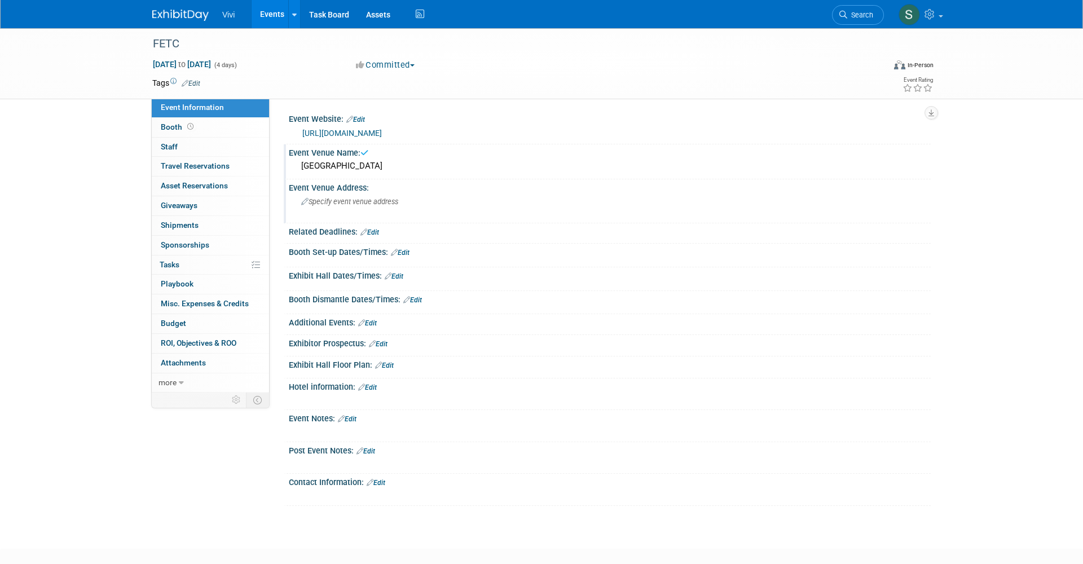
click at [413, 191] on div "Event Venue Address:" at bounding box center [610, 186] width 642 height 14
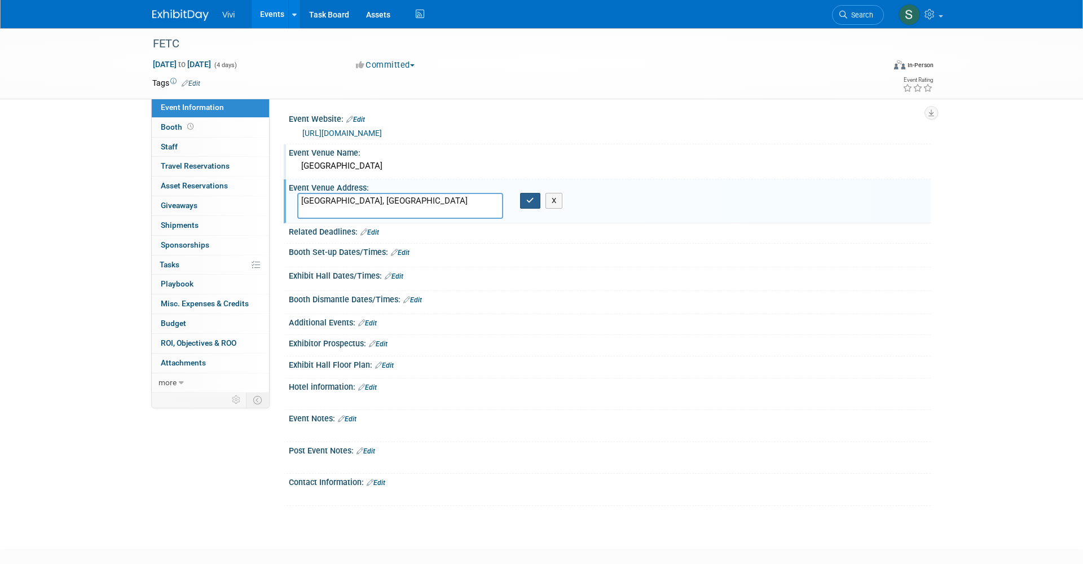
type textarea "[GEOGRAPHIC_DATA], [GEOGRAPHIC_DATA]"
click at [529, 193] on button "button" at bounding box center [530, 201] width 20 height 16
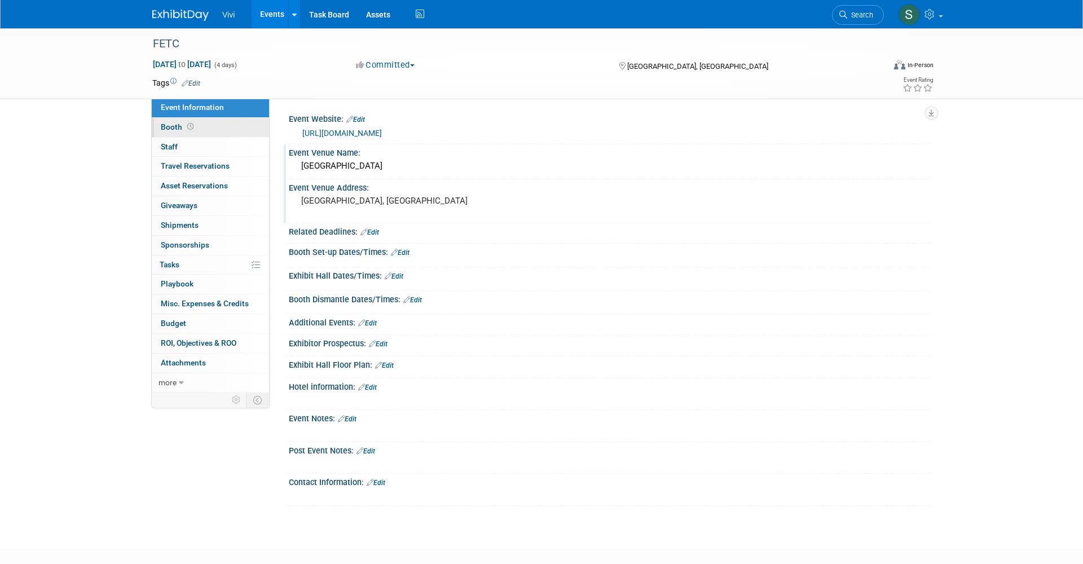
click at [202, 123] on link "Booth" at bounding box center [210, 127] width 117 height 19
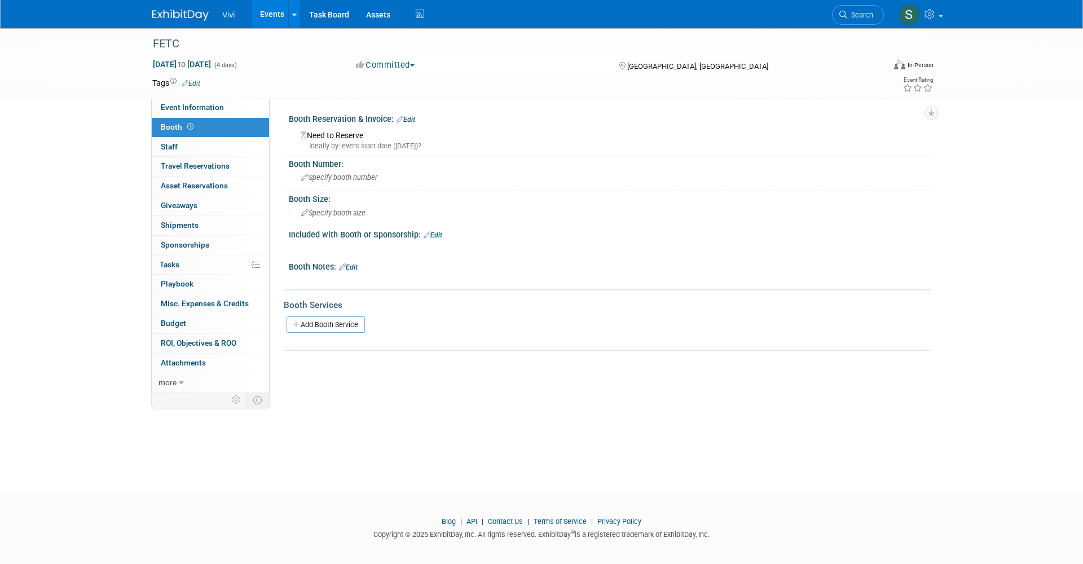
click at [414, 116] on link "Edit" at bounding box center [405, 120] width 19 height 8
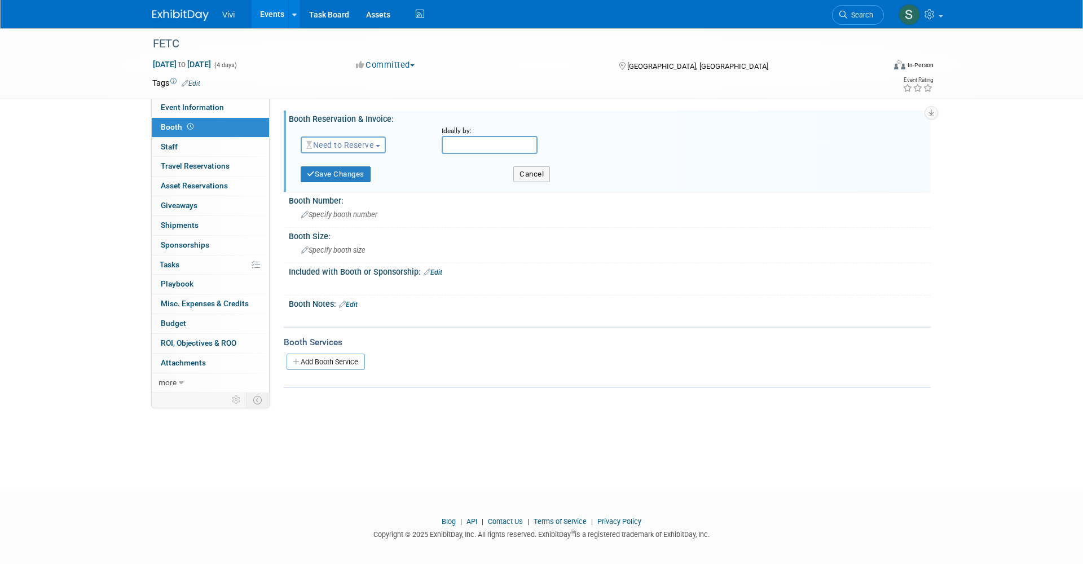
click at [350, 142] on span "Need to Reserve" at bounding box center [339, 144] width 67 height 9
click at [338, 182] on link "Reserved" at bounding box center [361, 180] width 121 height 16
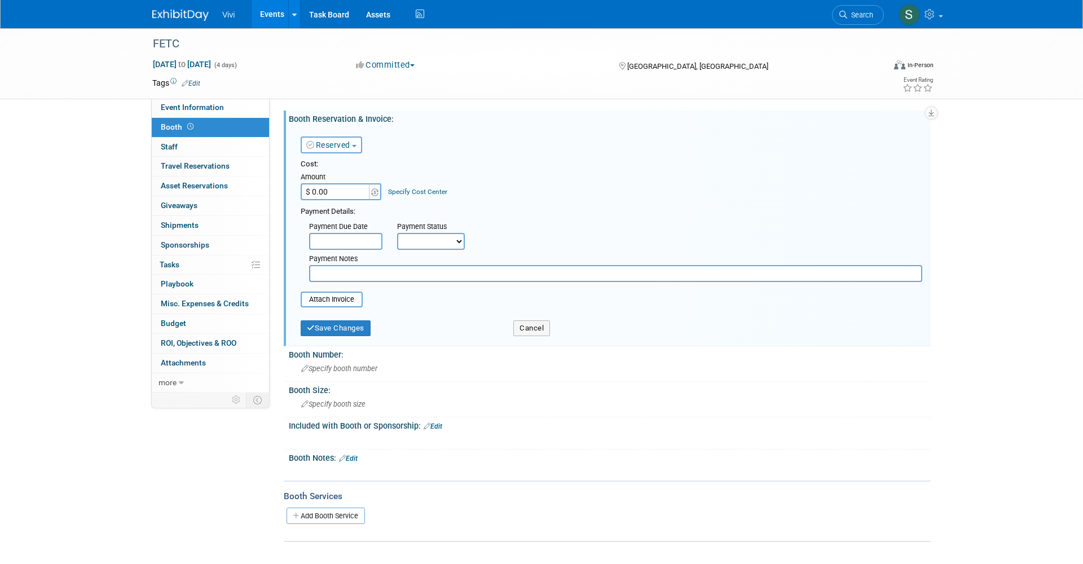
click at [339, 189] on input "$ 0.00" at bounding box center [336, 191] width 70 height 17
type input "$ 4,010.00"
click at [325, 320] on button "Save Changes" at bounding box center [336, 328] width 70 height 16
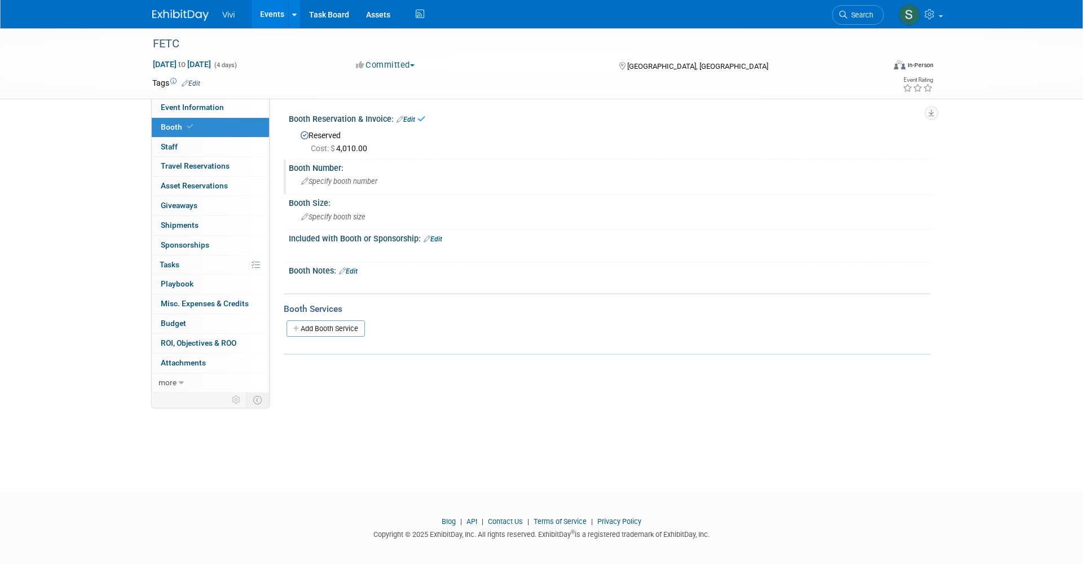
click at [324, 180] on span "Specify booth number" at bounding box center [339, 181] width 76 height 8
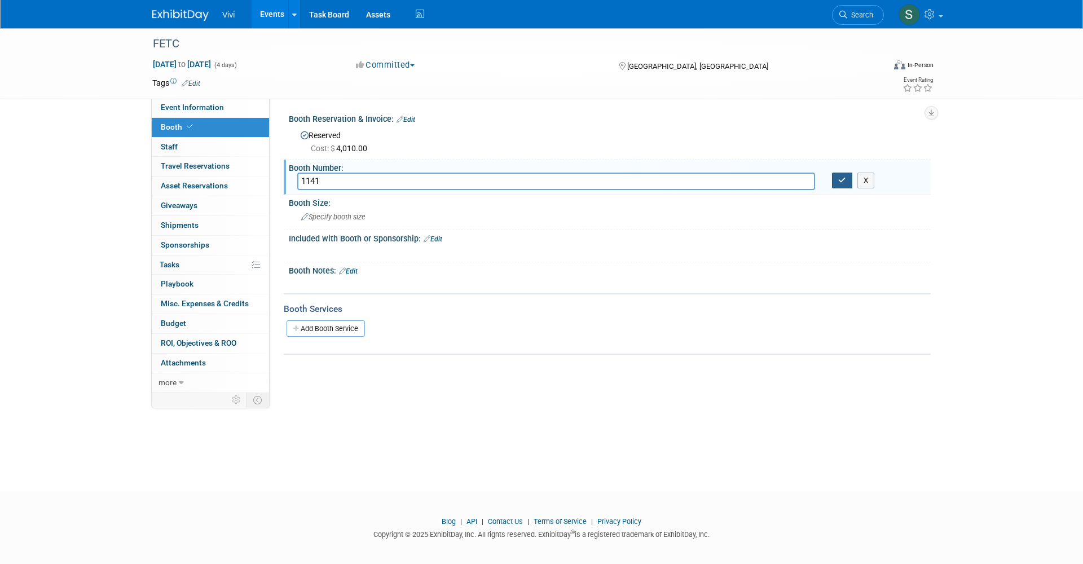
type input "1141"
click at [838, 181] on icon "button" at bounding box center [842, 179] width 8 height 7
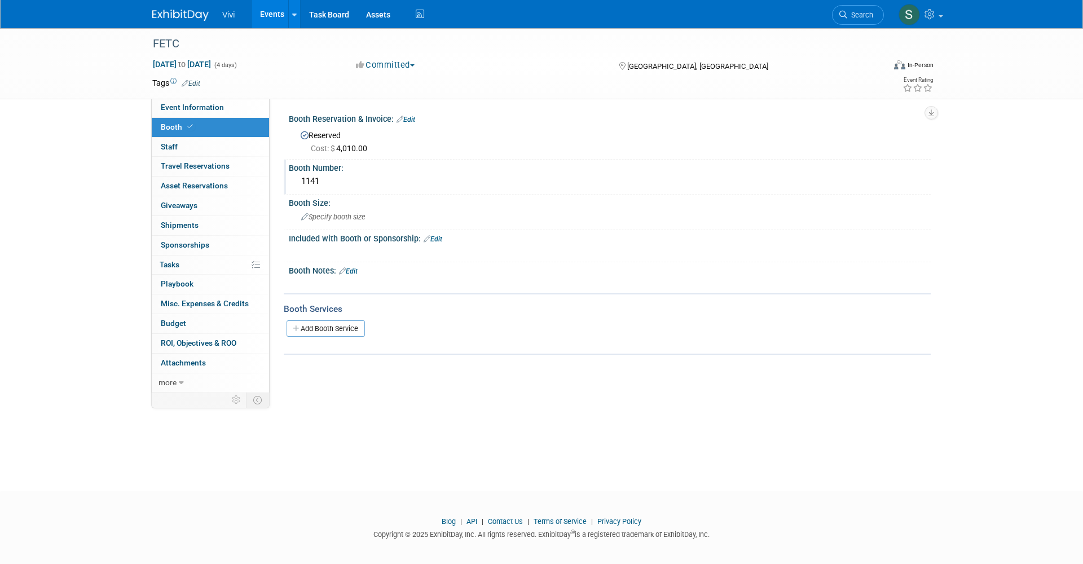
click at [165, 22] on div "Vivi Events Add Event Bulk Upload Events Shareable Event Boards Recently Viewed…" at bounding box center [541, 14] width 778 height 28
click at [169, 14] on img at bounding box center [180, 15] width 56 height 11
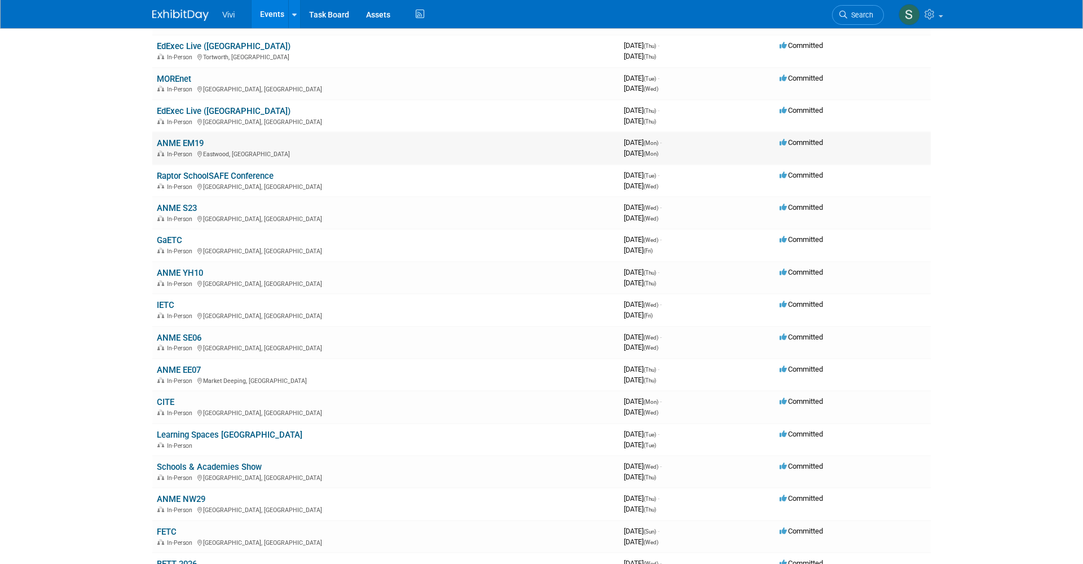
scroll to position [122, 0]
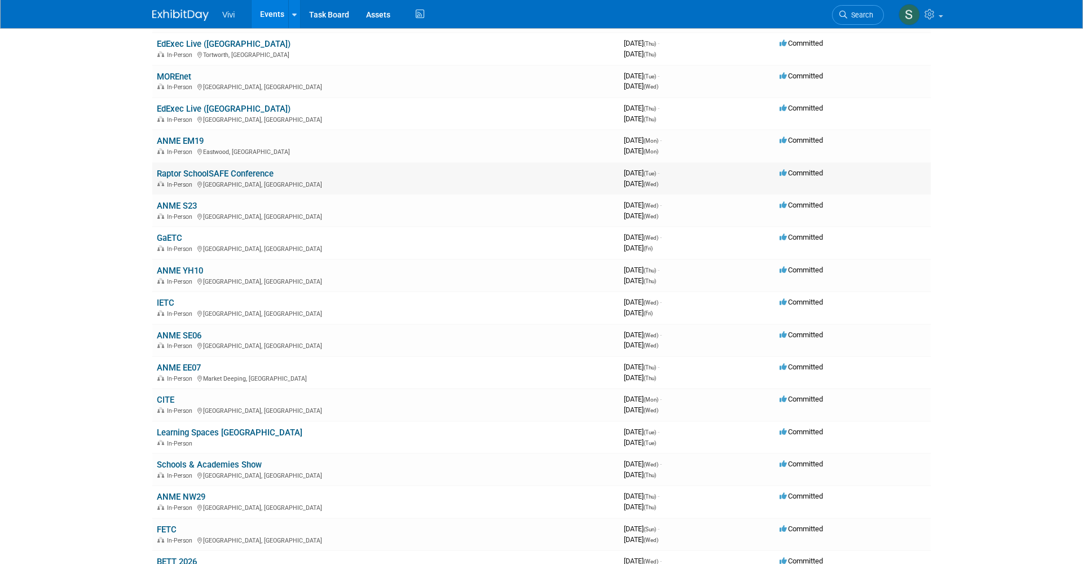
click at [207, 169] on link "Raptor SchoolSAFE Conference" at bounding box center [215, 174] width 117 height 10
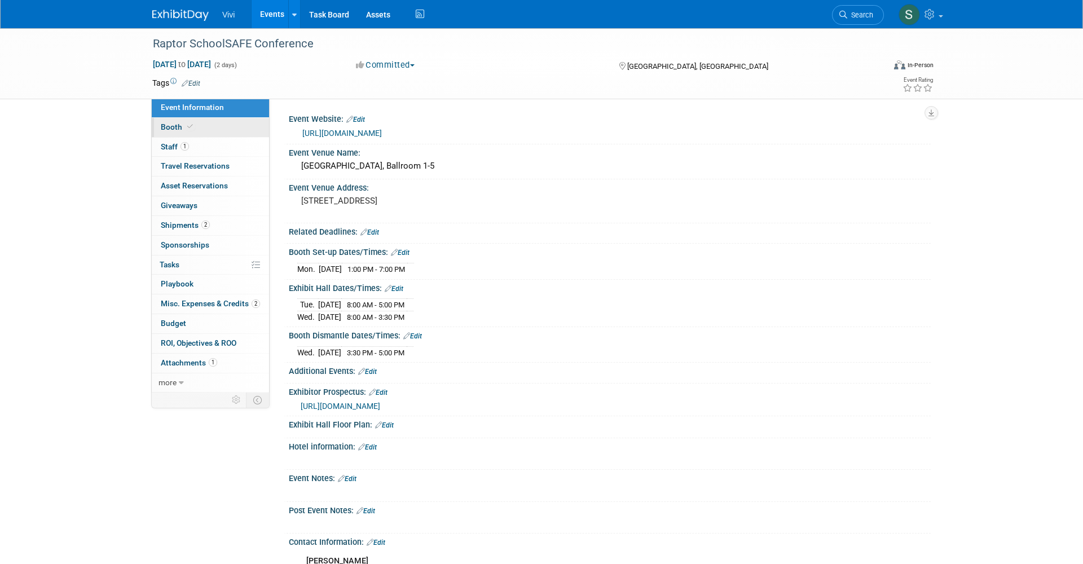
click at [157, 127] on link "Booth" at bounding box center [210, 127] width 117 height 19
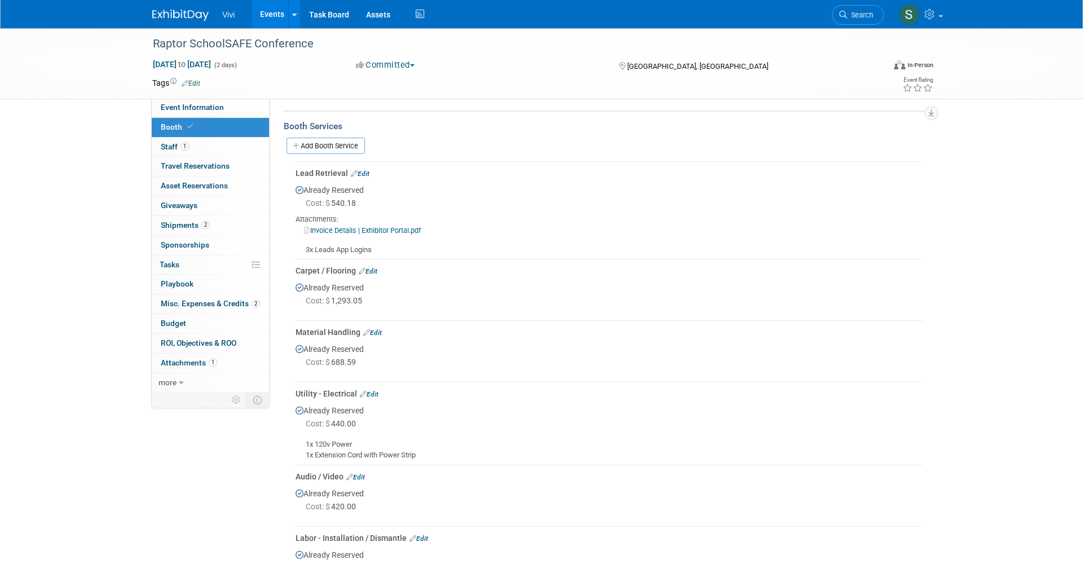
scroll to position [239, 0]
click at [206, 143] on link "1 Staff 1" at bounding box center [210, 147] width 117 height 19
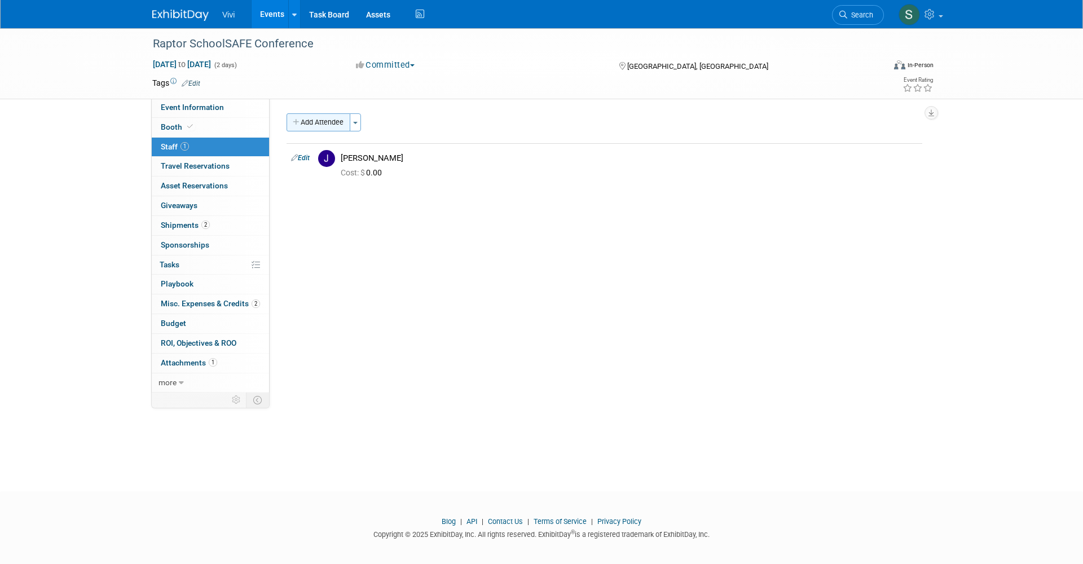
click at [323, 126] on button "Add Attendee" at bounding box center [318, 122] width 64 height 18
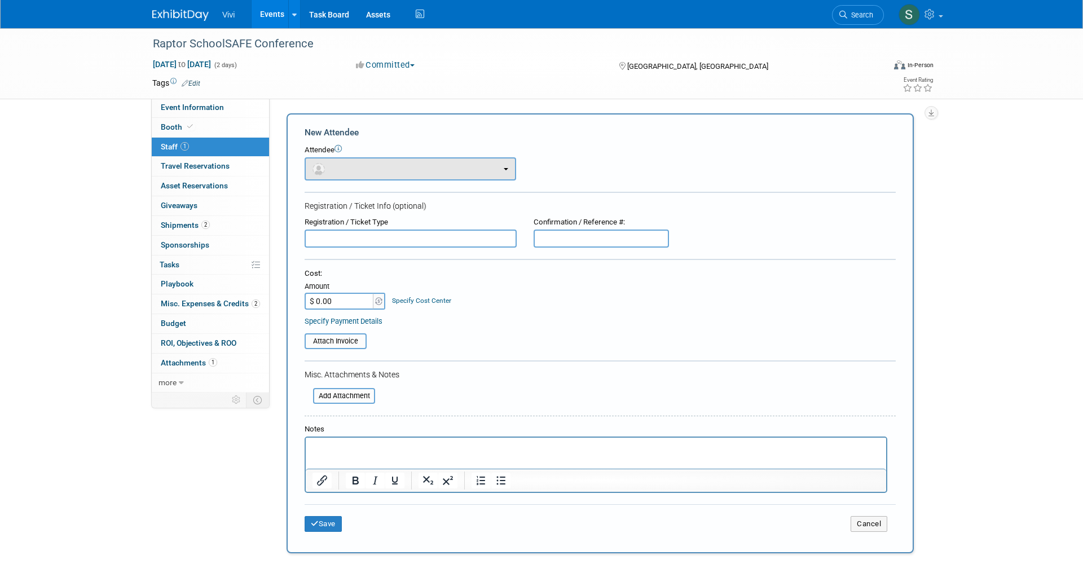
click at [344, 163] on button "button" at bounding box center [409, 168] width 211 height 23
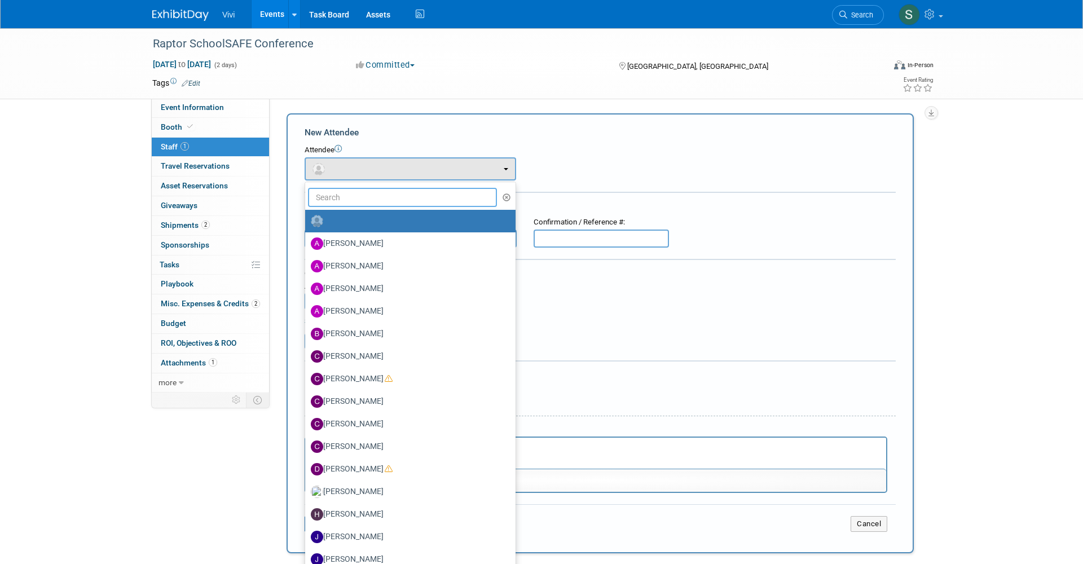
click at [343, 188] on input "text" at bounding box center [402, 197] width 189 height 19
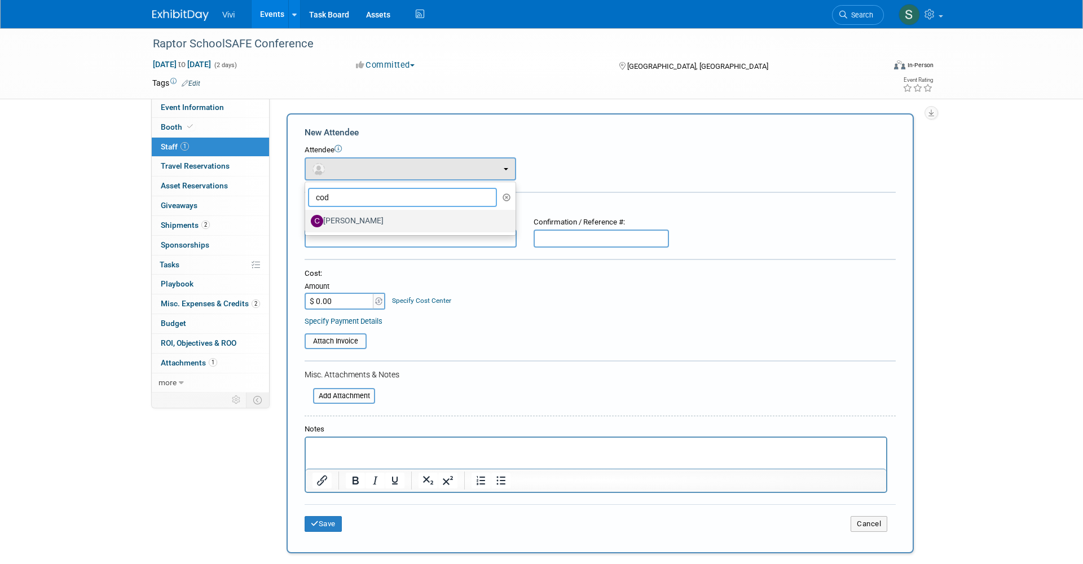
type input "cod"
click at [340, 220] on label "Cody Wall" at bounding box center [407, 221] width 193 height 18
click at [307, 220] on input "Cody Wall" at bounding box center [302, 219] width 7 height 7
select select "da89357a-01be-4061-858f-0ad83b784bd4"
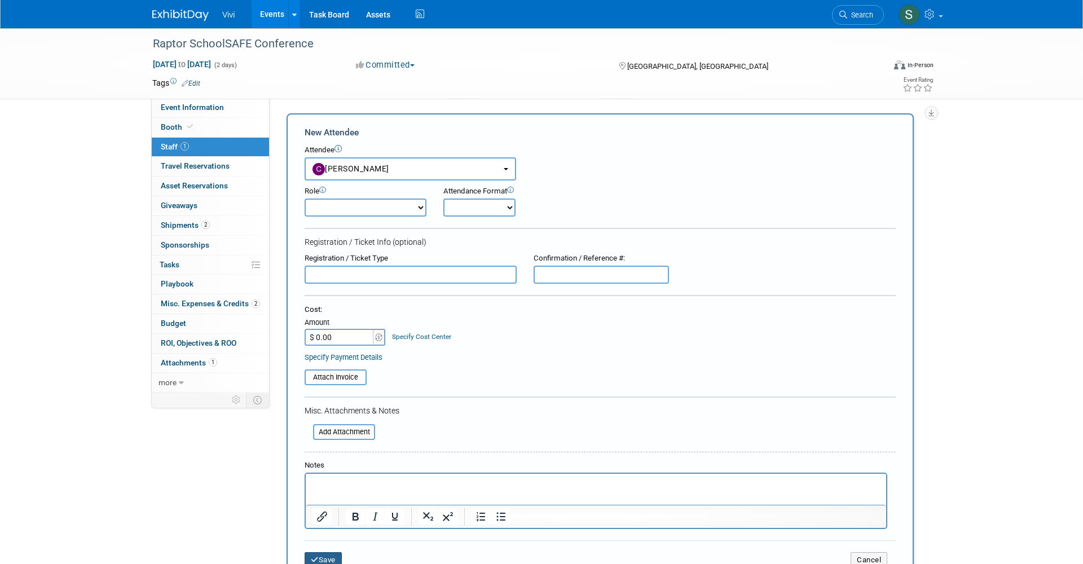
click at [323, 552] on button "Save" at bounding box center [322, 560] width 37 height 16
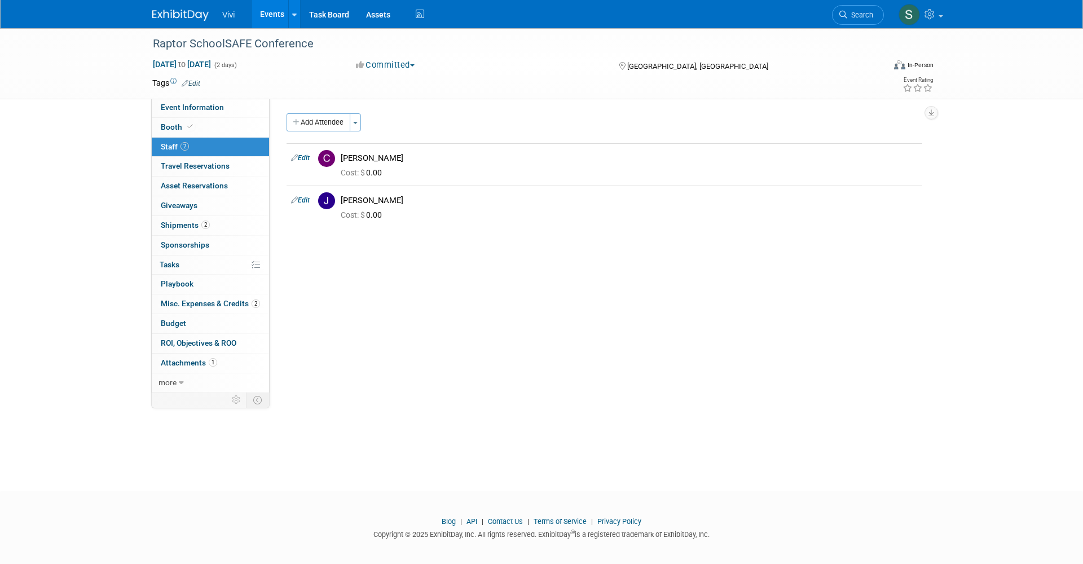
click at [173, 11] on img at bounding box center [180, 15] width 56 height 11
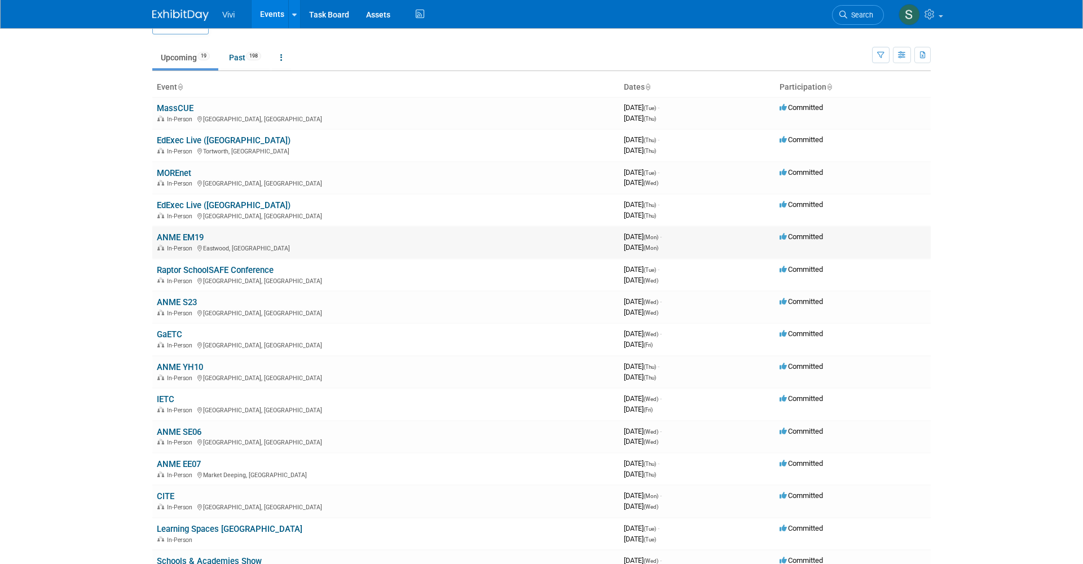
scroll to position [29, 0]
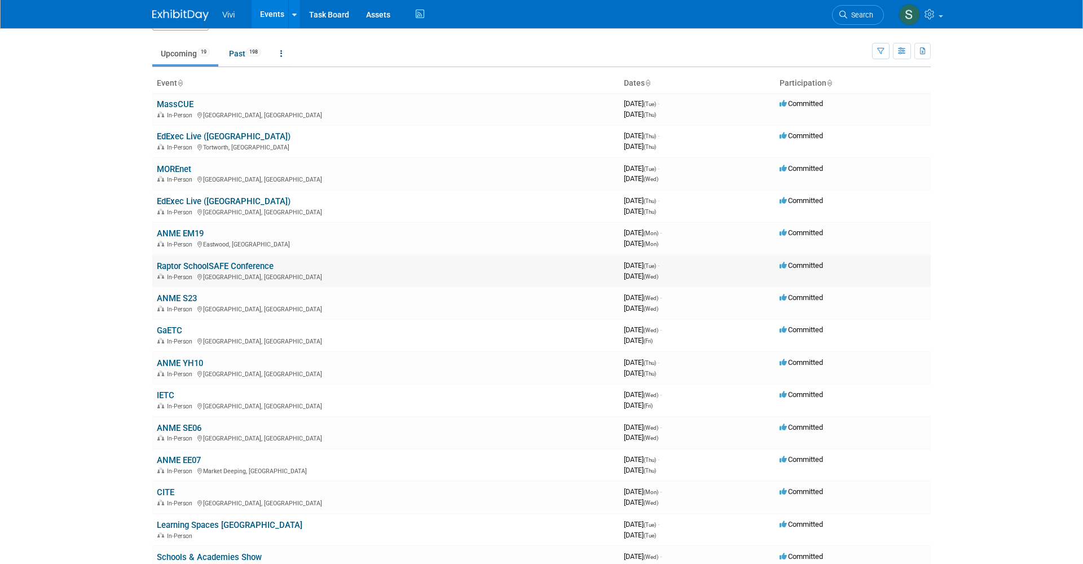
click at [185, 262] on link "Raptor SchoolSAFE Conference" at bounding box center [215, 266] width 117 height 10
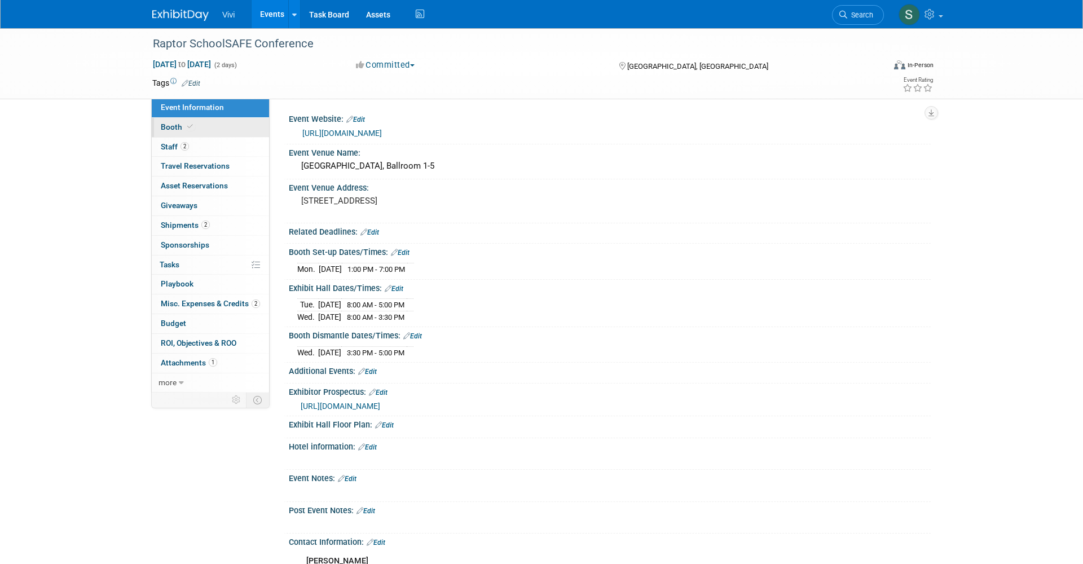
click at [176, 126] on span "Booth" at bounding box center [178, 126] width 34 height 9
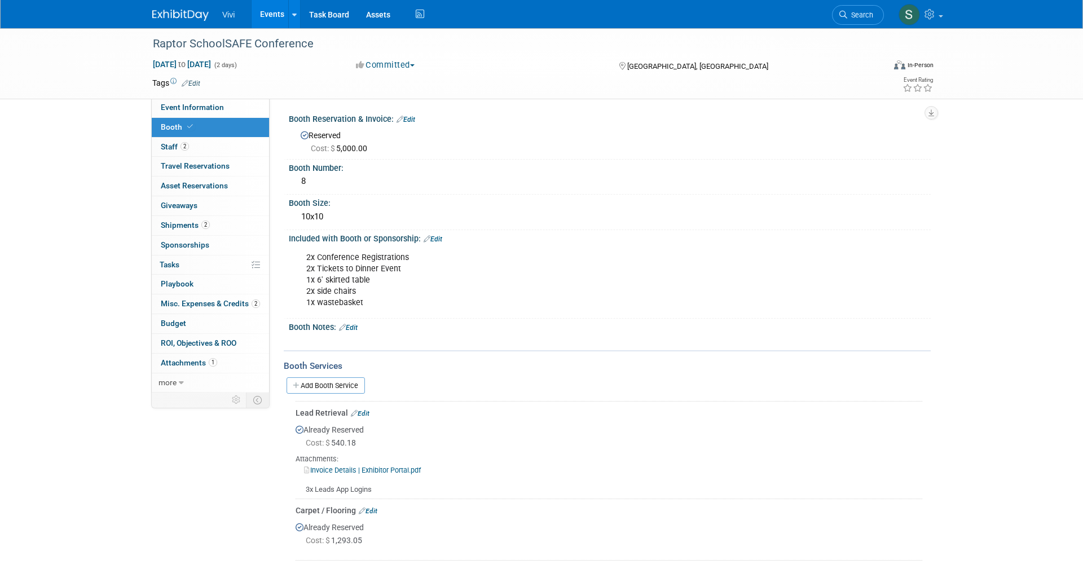
click at [186, 12] on img at bounding box center [180, 15] width 56 height 11
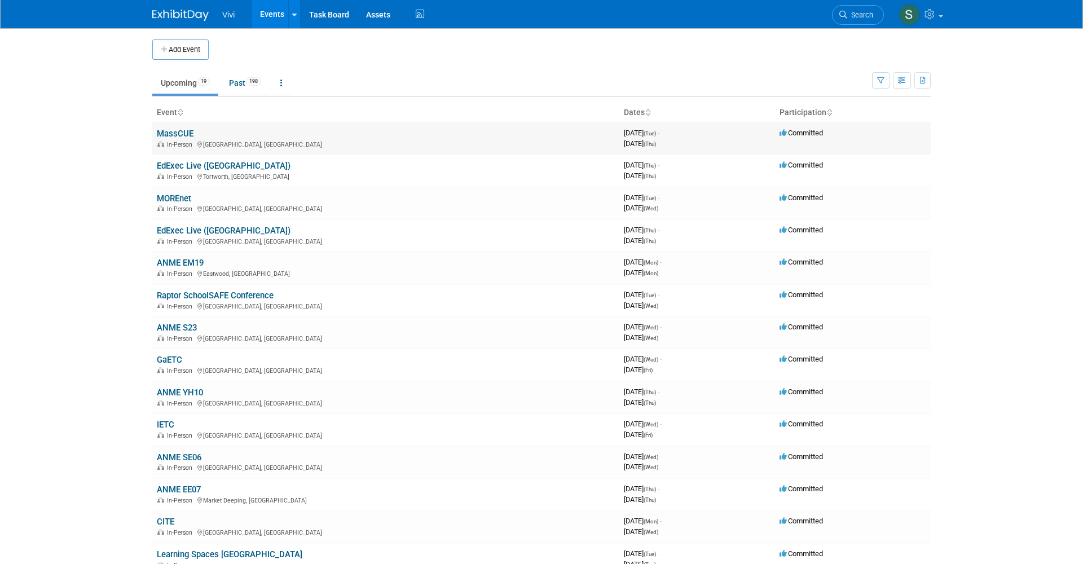
click at [175, 135] on link "MassCUE" at bounding box center [175, 134] width 37 height 10
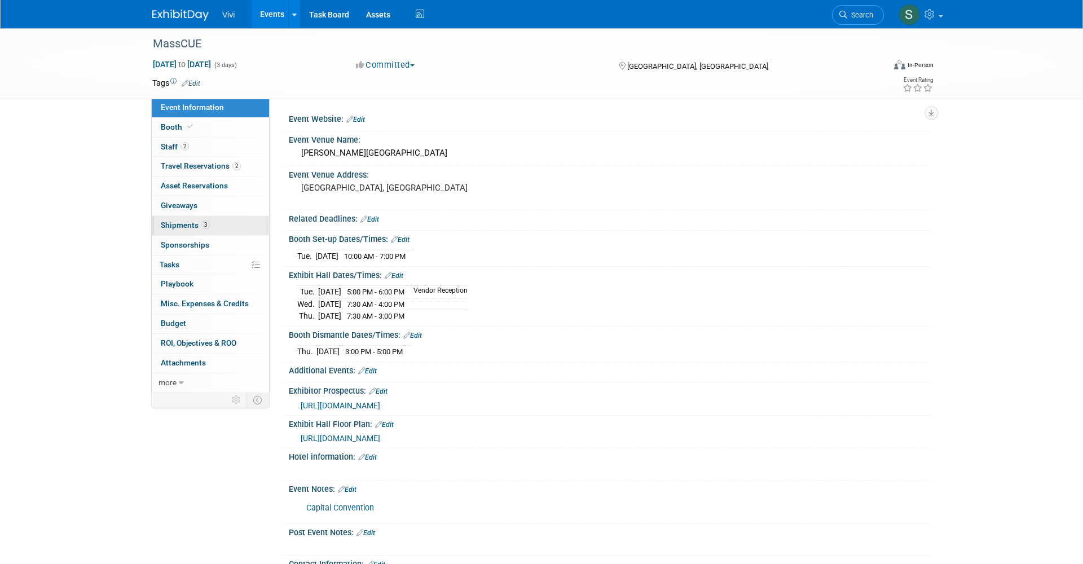
click at [182, 221] on span "Shipments 3" at bounding box center [185, 224] width 49 height 9
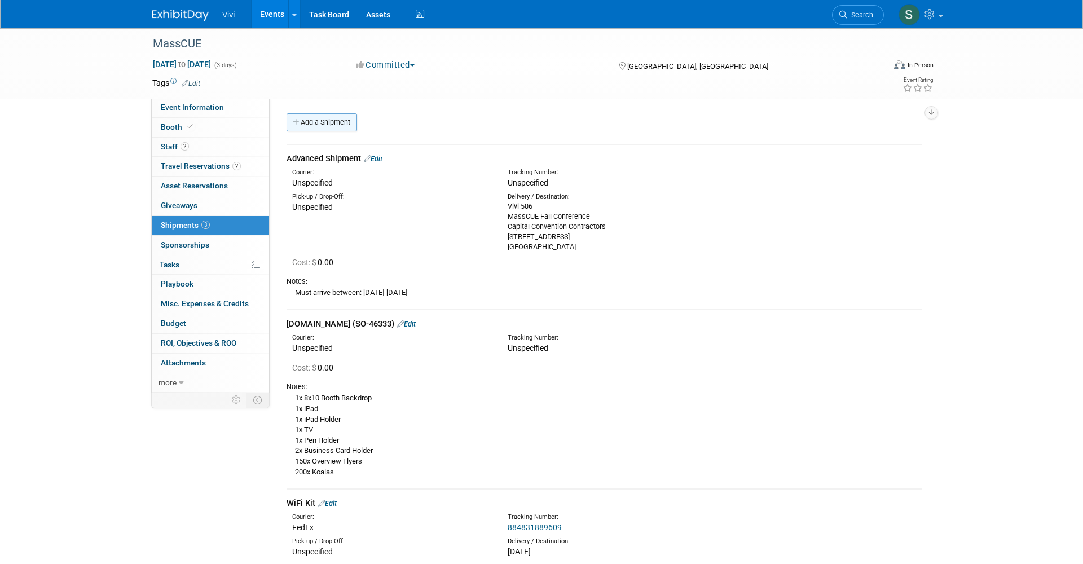
click at [309, 130] on link "Add a Shipment" at bounding box center [321, 122] width 70 height 18
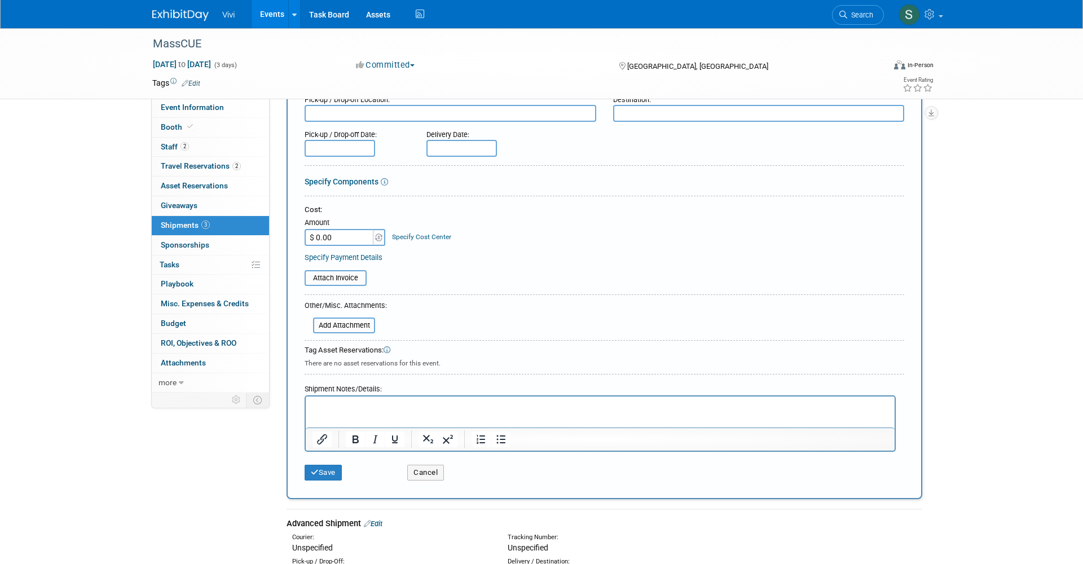
scroll to position [117, 0]
type input "Blinkswag.com"
click at [329, 403] on p "Rich Text Area. Press ALT-0 for help." at bounding box center [600, 407] width 576 height 11
click at [330, 471] on button "Save" at bounding box center [322, 474] width 37 height 16
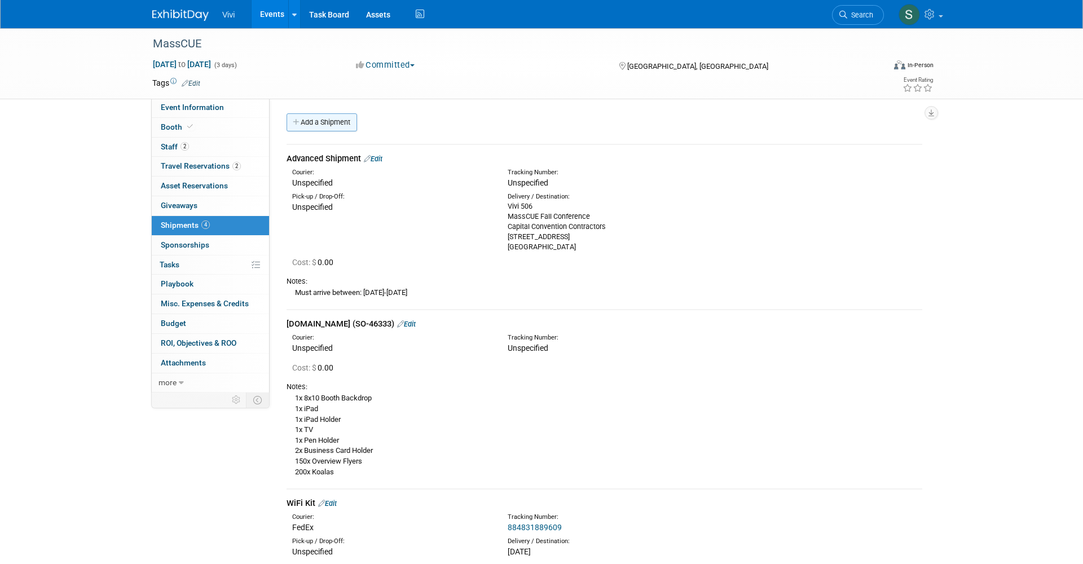
scroll to position [0, 0]
click at [307, 121] on link "Add a Shipment" at bounding box center [321, 122] width 70 height 18
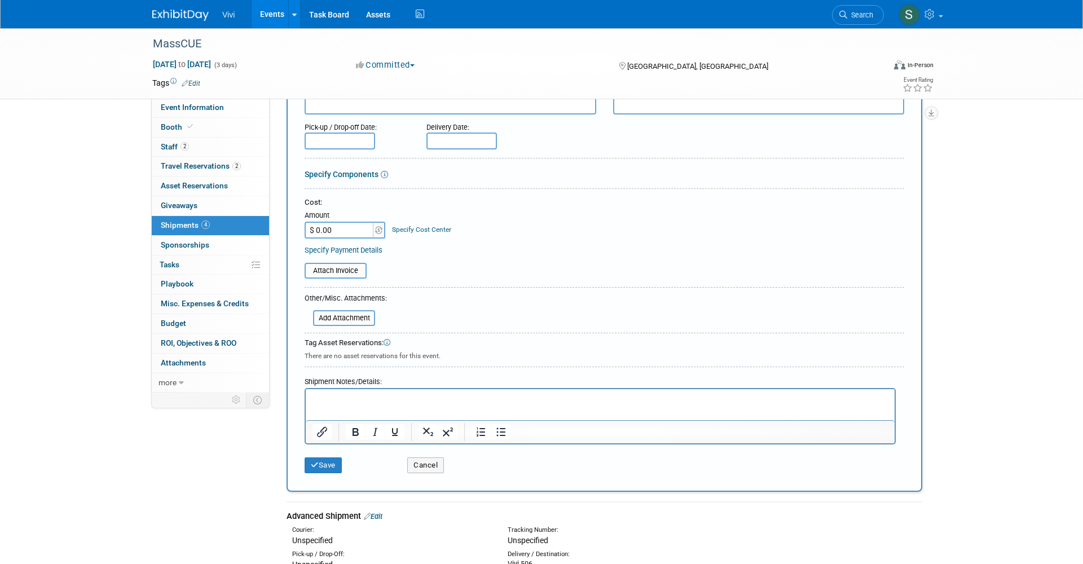
scroll to position [132, 0]
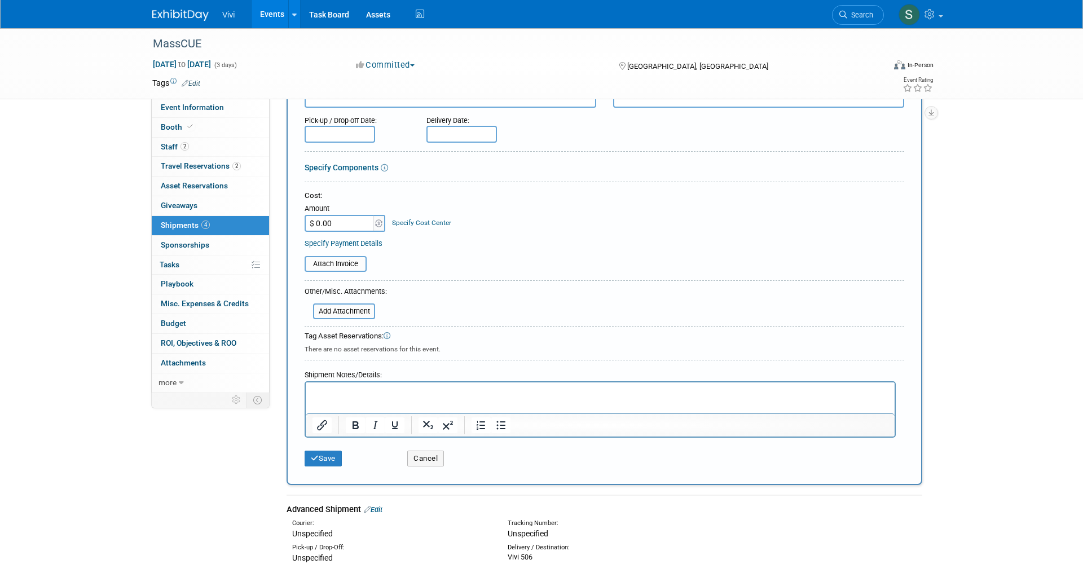
type input "[DOMAIN_NAME]"
click at [400, 398] on html at bounding box center [600, 390] width 589 height 16
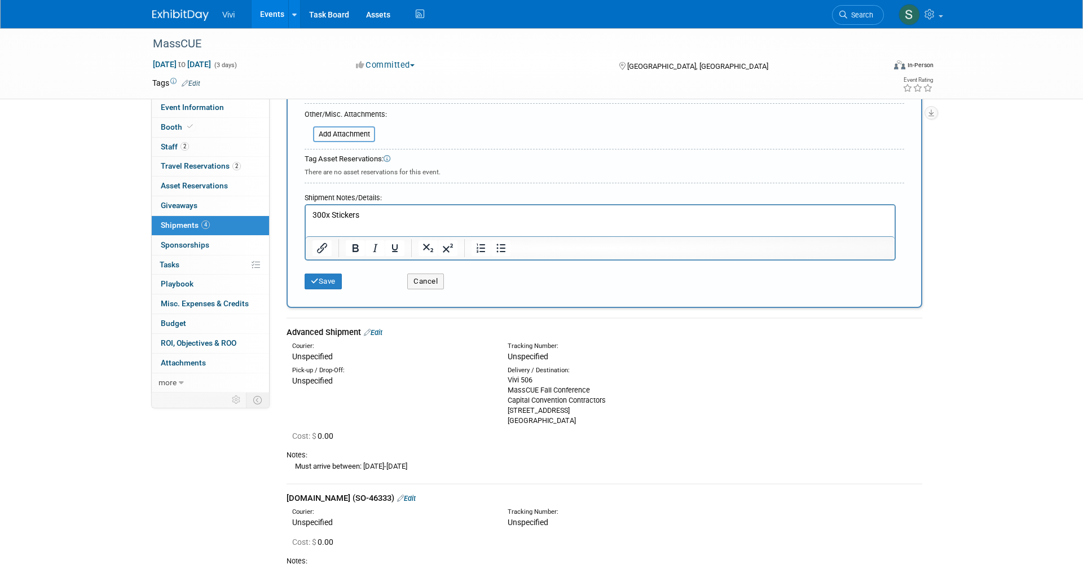
scroll to position [325, 0]
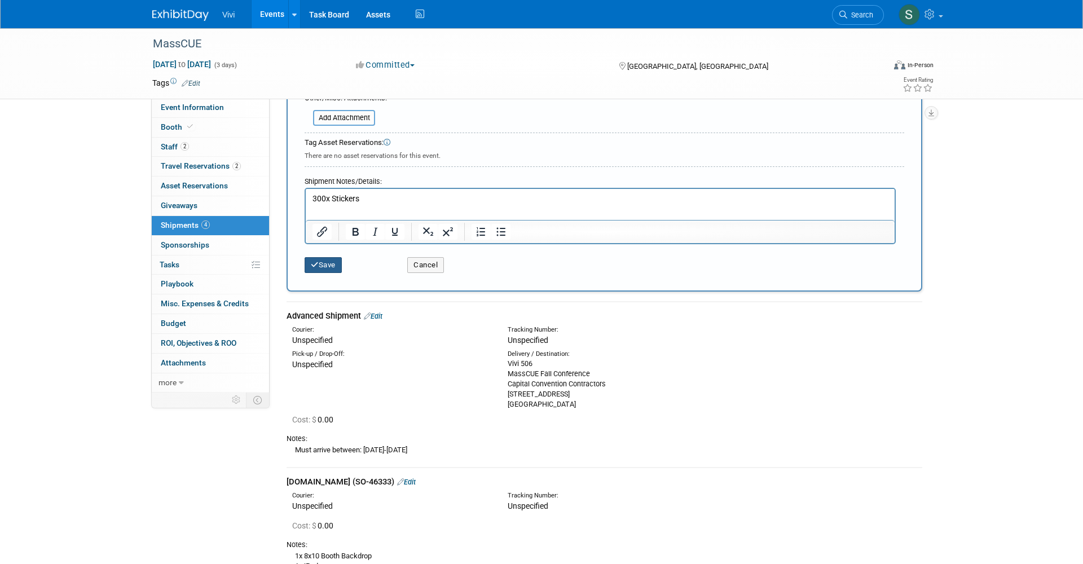
click at [332, 257] on button "Save" at bounding box center [322, 265] width 37 height 16
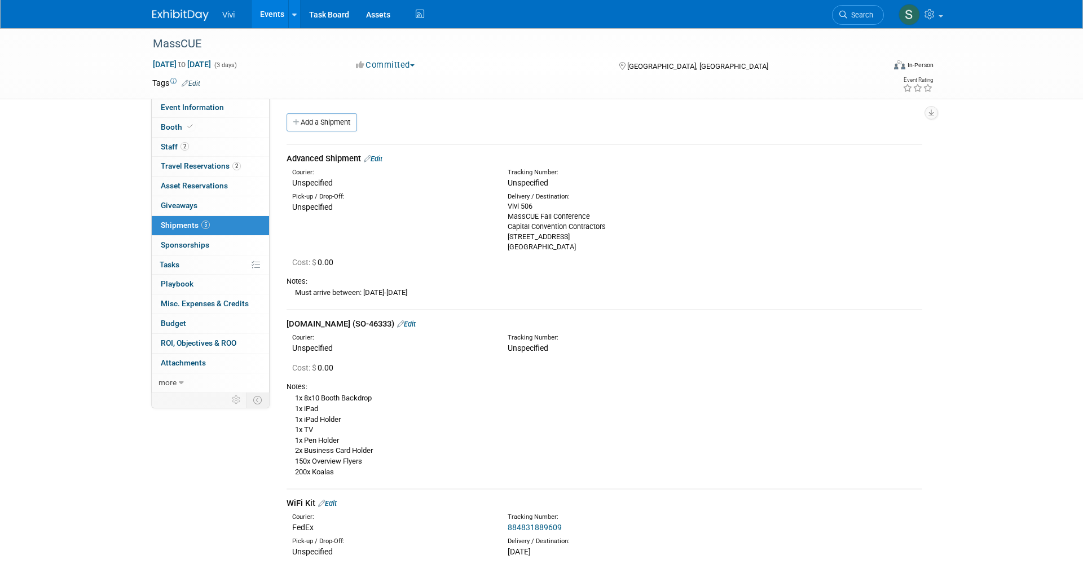
scroll to position [0, 0]
click at [520, 201] on div "Vivi 506 MassCUE Fall Conference Capital Convention Contractors 153 Northboro R…" at bounding box center [606, 226] width 198 height 51
copy div "Vivi 506"
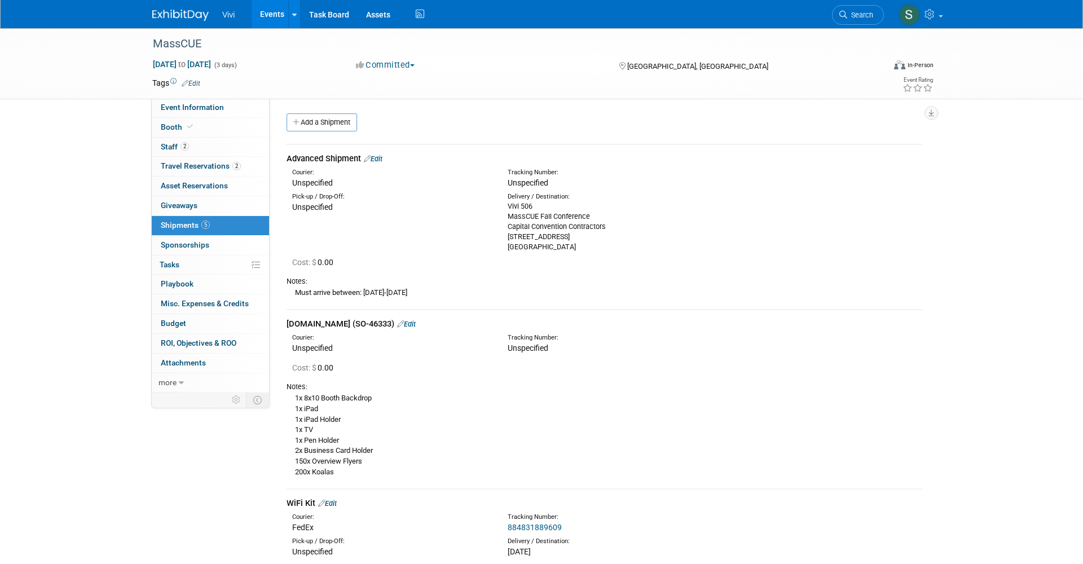
drag, startPoint x: 520, startPoint y: 201, endPoint x: 953, endPoint y: 130, distance: 439.4
click at [953, 130] on div "MassCUE Oct 14, 2025 to Oct 16, 2025 (3 days) Oct 14, 2025 to Oct 16, 2025 Comm…" at bounding box center [541, 423] width 1083 height 790
click at [547, 215] on div "Vivi 506 MassCUE Fall Conference Capital Convention Contractors 153 Northboro R…" at bounding box center [606, 226] width 198 height 51
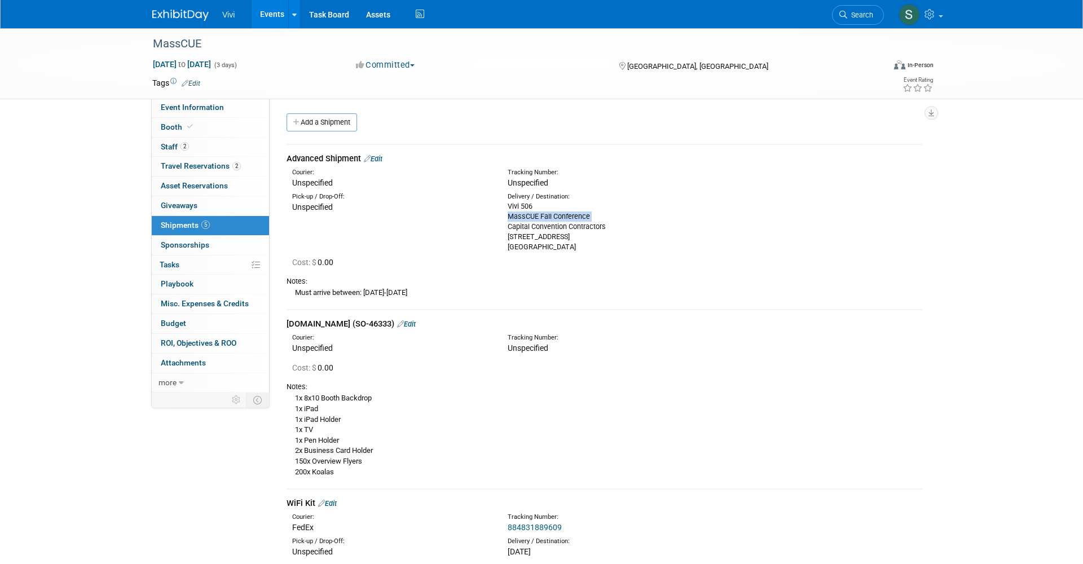
copy div "MassCUE Fall Conference"
click at [525, 231] on div "Vivi 506 MassCUE Fall Conference Capital Convention Contractors 153 Northboro R…" at bounding box center [606, 226] width 198 height 51
copy div "153 Northboro Road - Suite 6"
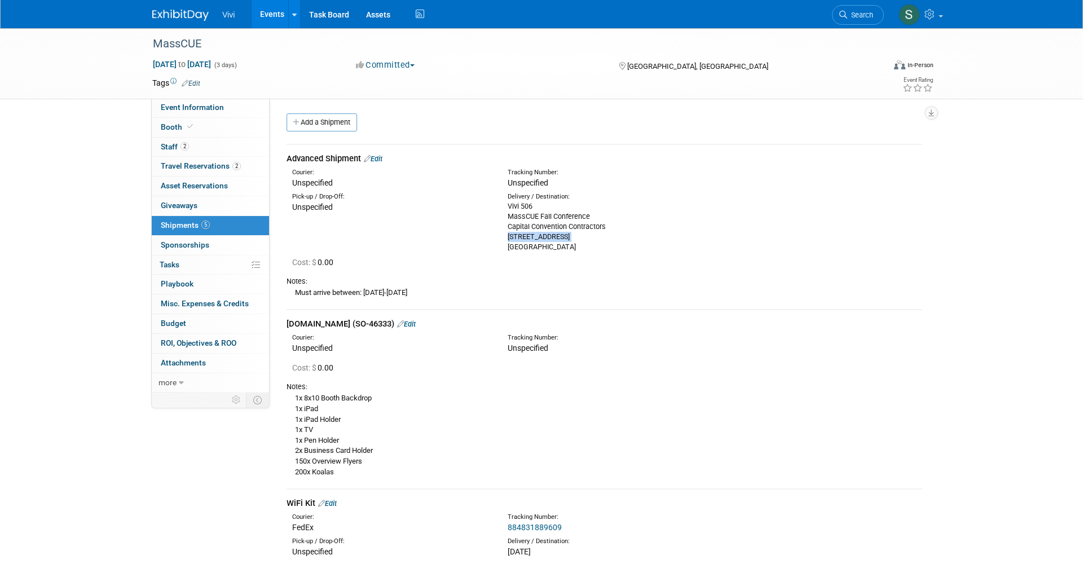
click at [170, 16] on img at bounding box center [180, 15] width 56 height 11
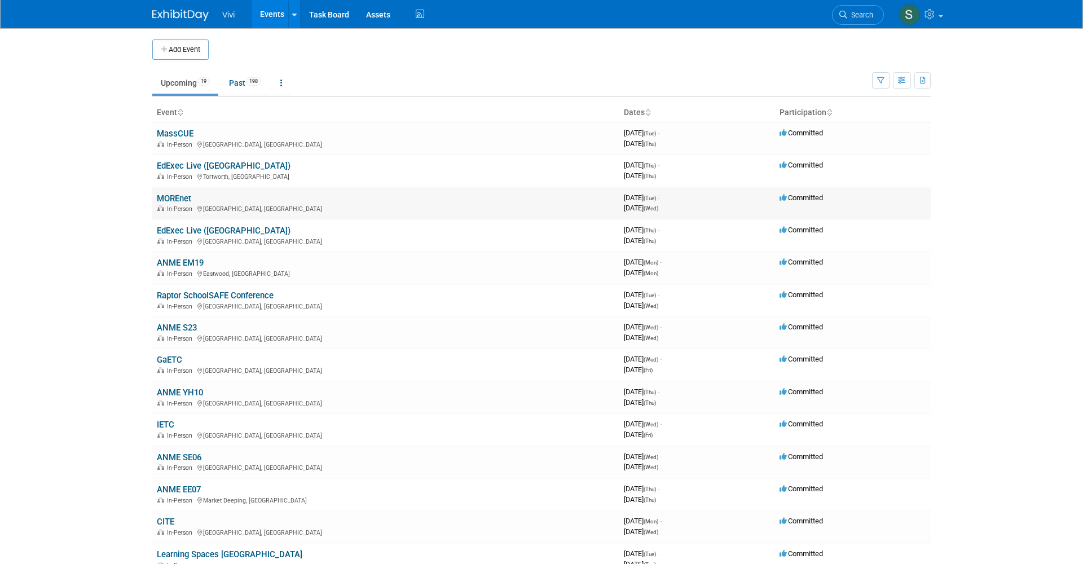
click at [170, 194] on link "MOREnet" at bounding box center [174, 198] width 34 height 10
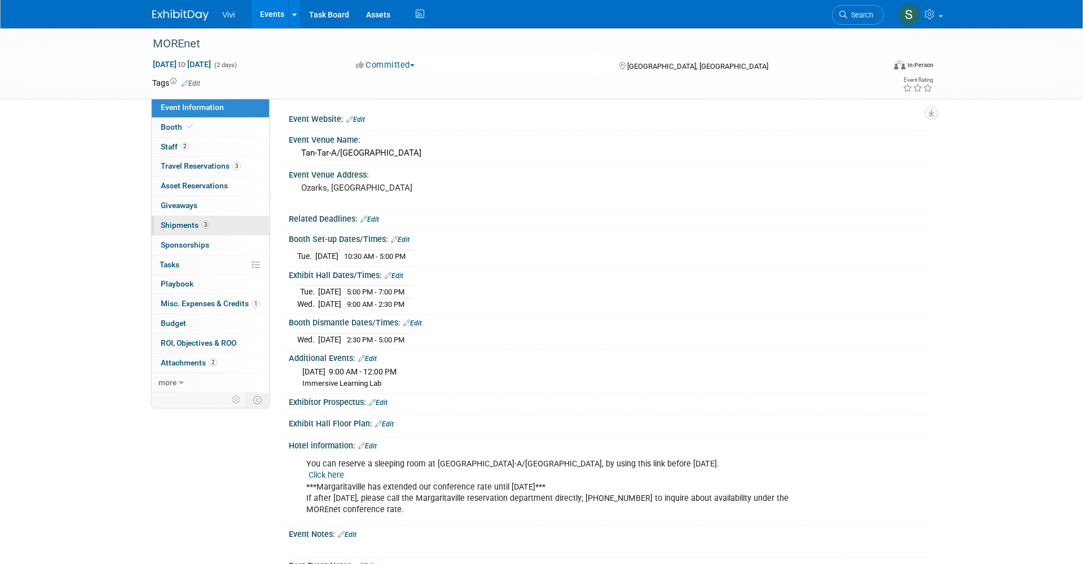
click at [173, 228] on link "3 Shipments 3" at bounding box center [210, 225] width 117 height 19
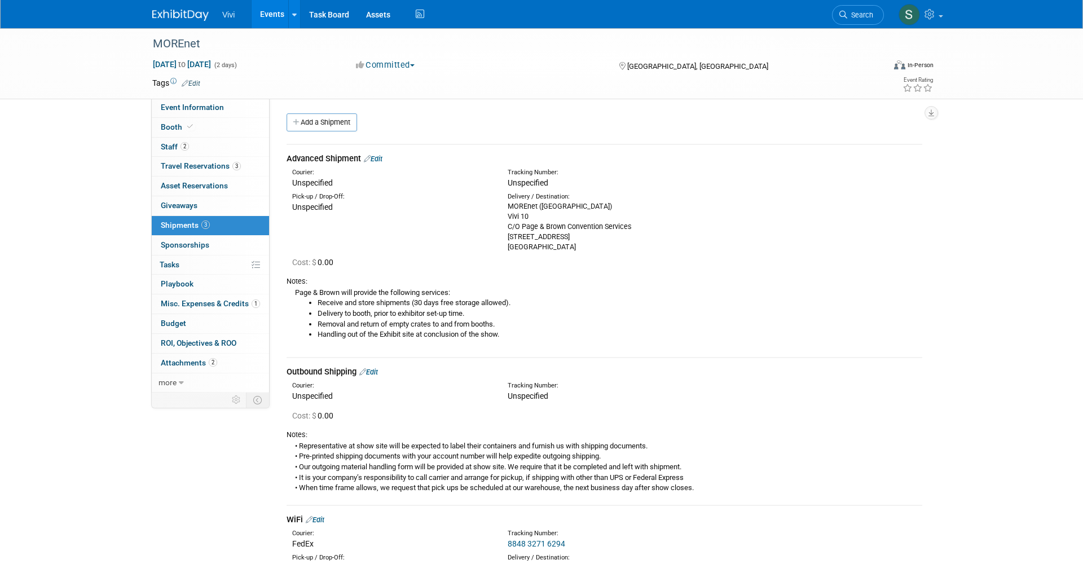
click at [528, 204] on div "MOREnet ([GEOGRAPHIC_DATA]) Vivi 10 C/O Page & Brown Convention Services [STREE…" at bounding box center [606, 226] width 198 height 51
copy div "MOREnet ([GEOGRAPHIC_DATA])"
click at [516, 212] on div "MOREnet ([GEOGRAPHIC_DATA]) Vivi 10 C/O Page & Brown Convention Services [STREE…" at bounding box center [606, 226] width 198 height 51
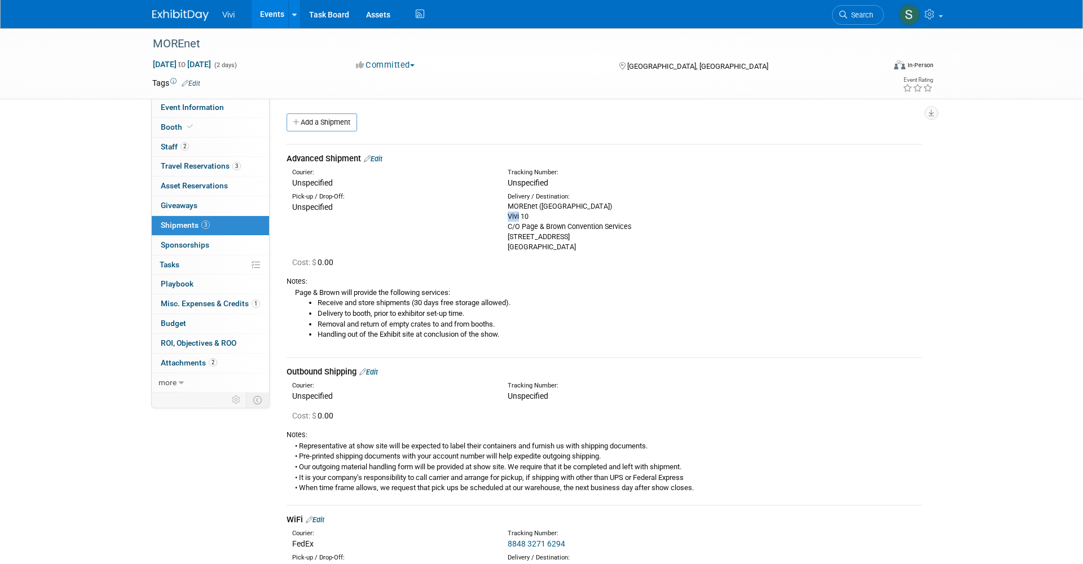
click at [516, 212] on div "MOREnet ([GEOGRAPHIC_DATA]) Vivi 10 C/O Page & Brown Convention Services [STREE…" at bounding box center [606, 226] width 198 height 51
click at [554, 225] on div "MOREnet ([GEOGRAPHIC_DATA]) Vivi 10 C/O Page & Brown Convention Services [STREE…" at bounding box center [606, 226] width 198 height 51
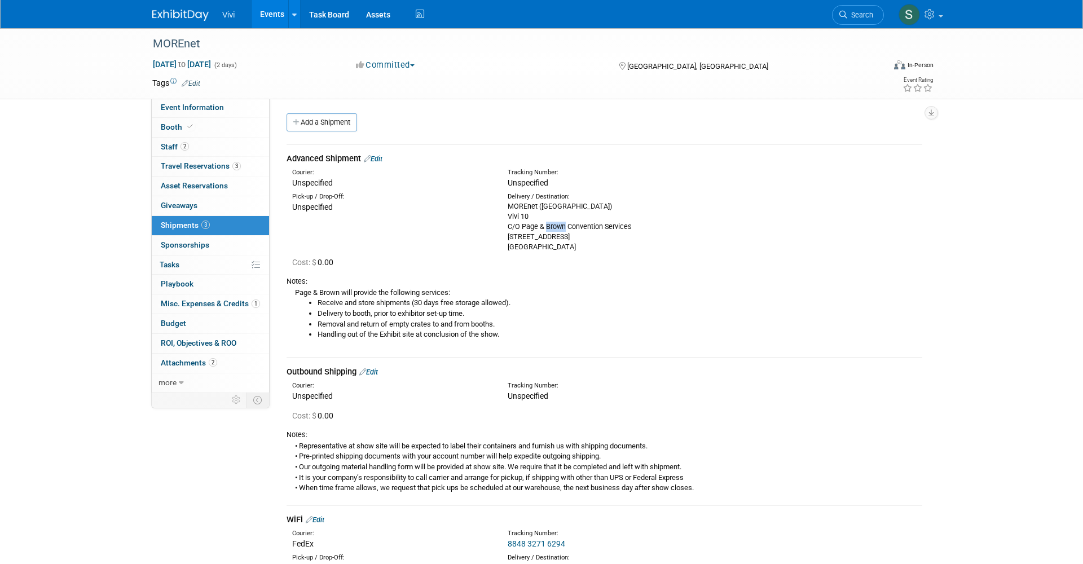
click at [554, 225] on div "MOREnet ([GEOGRAPHIC_DATA]) Vivi 10 C/O Page & Brown Convention Services [STREE…" at bounding box center [606, 226] width 198 height 51
copy div "C/O Page & Brown Convention Services"
click at [519, 233] on div "MOREnet ([GEOGRAPHIC_DATA]) Vivi 10 C/O Page & Brown Convention Services [STREE…" at bounding box center [606, 226] width 198 height 51
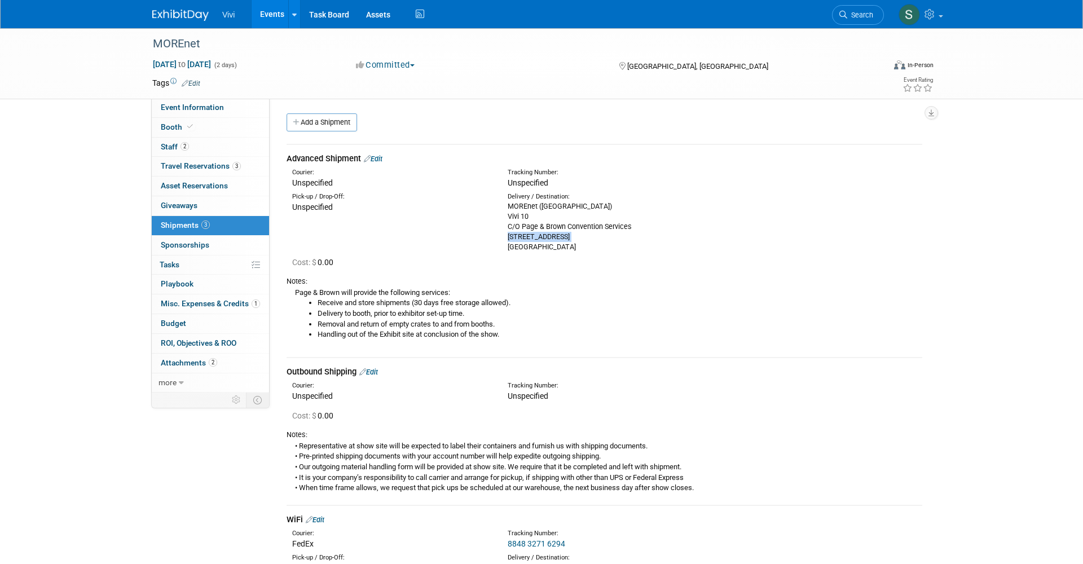
click at [519, 233] on div "MOREnet ([GEOGRAPHIC_DATA]) Vivi 10 C/O Page & Brown Convention Services [STREE…" at bounding box center [606, 226] width 198 height 51
copy div "[STREET_ADDRESS]"
click at [313, 129] on link "Add a Shipment" at bounding box center [321, 122] width 70 height 18
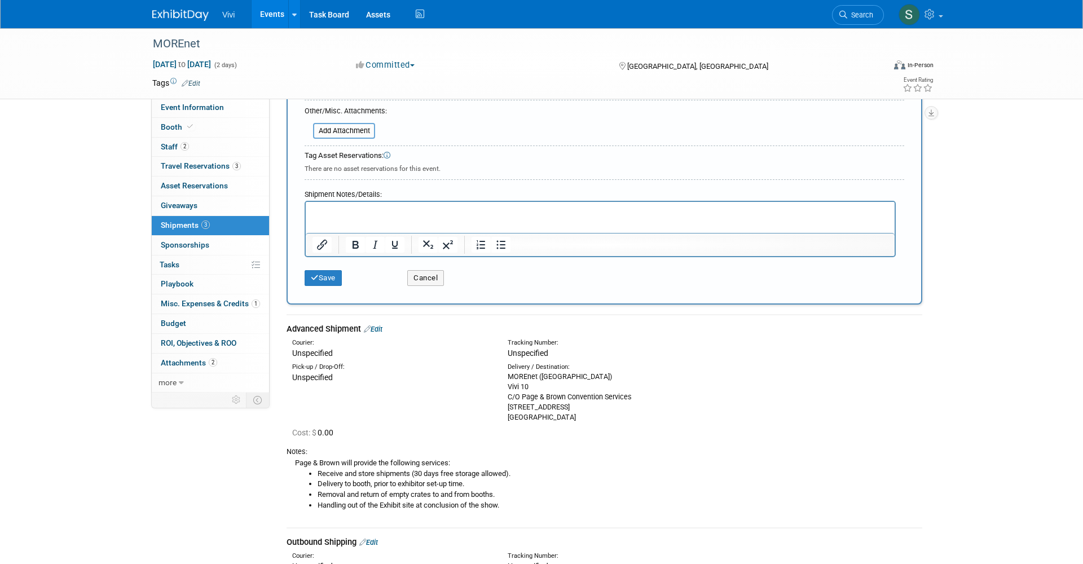
scroll to position [313, 0]
type input "[DOMAIN_NAME]"
click at [360, 211] on p "Rich Text Area. Press ALT-0 for help." at bounding box center [600, 210] width 576 height 11
click at [321, 269] on button "Save" at bounding box center [322, 277] width 37 height 16
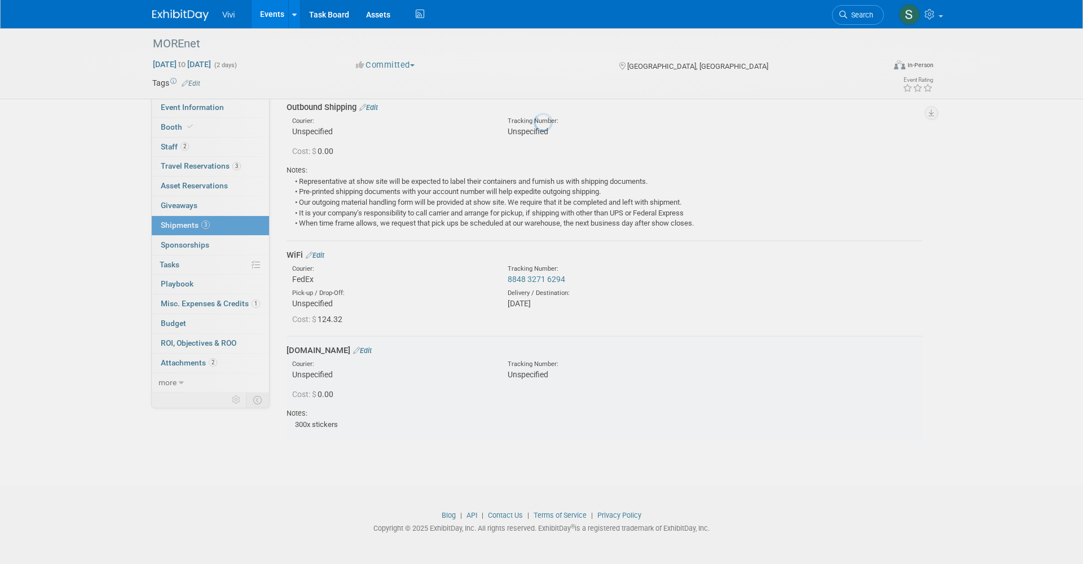
scroll to position [251, 0]
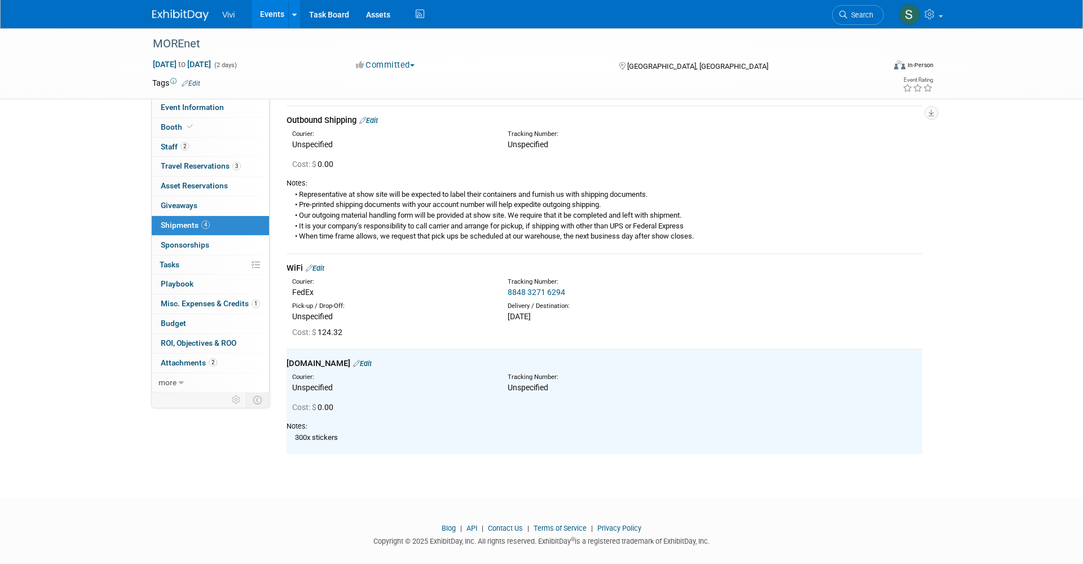
click at [171, 11] on img at bounding box center [180, 15] width 56 height 11
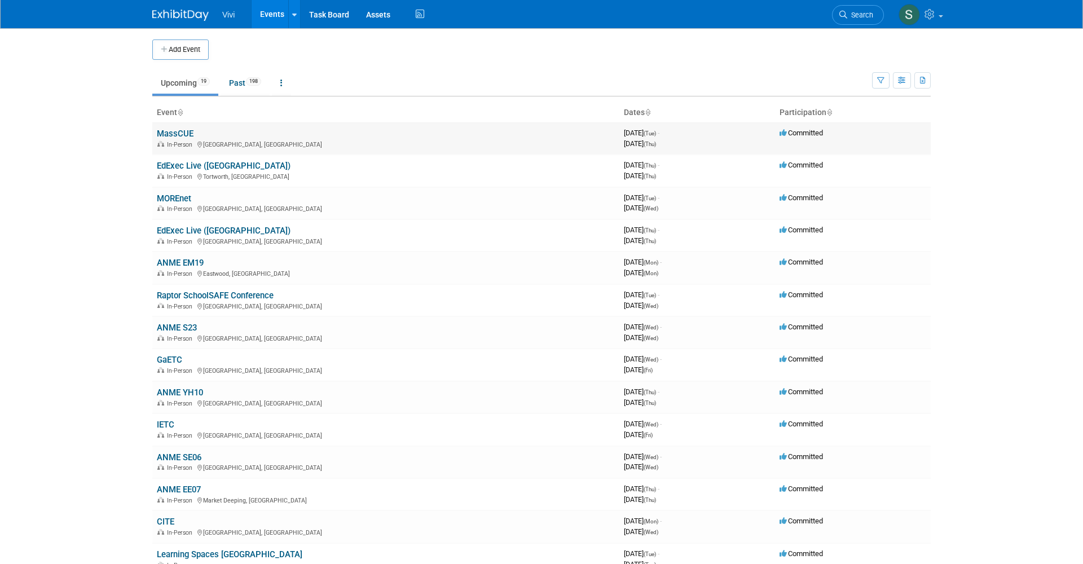
click at [176, 134] on link "MassCUE" at bounding box center [175, 134] width 37 height 10
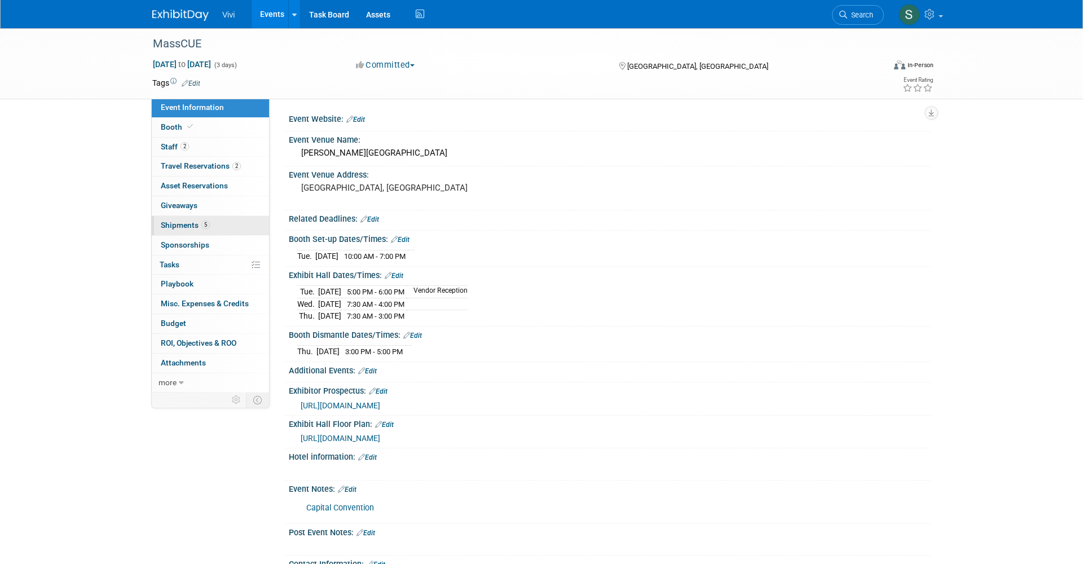
click at [182, 222] on span "Shipments 5" at bounding box center [185, 224] width 49 height 9
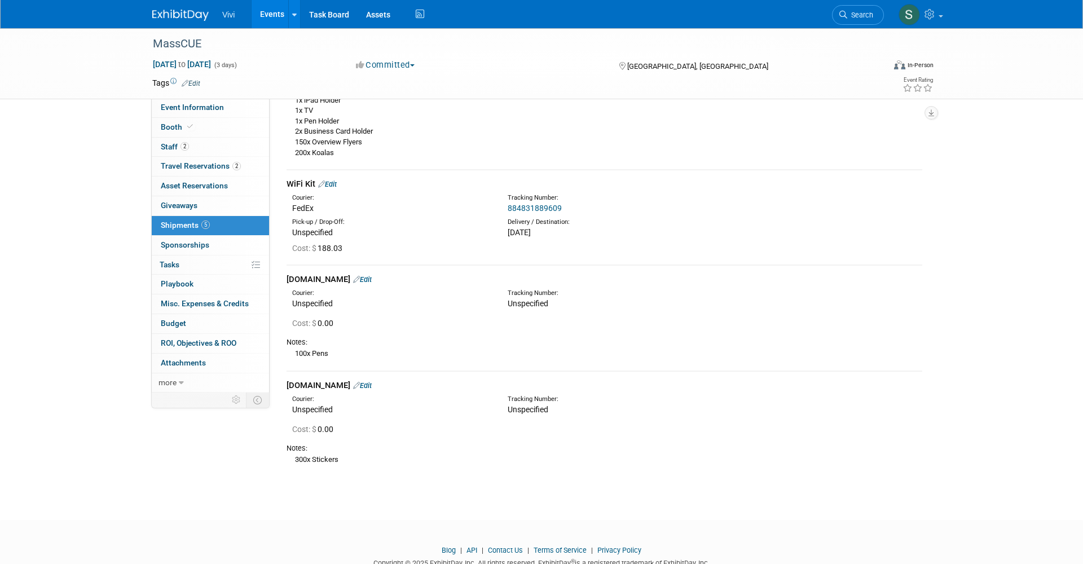
scroll to position [320, 0]
click at [367, 379] on div "Stickermule.com Edit" at bounding box center [603, 385] width 635 height 12
click at [366, 381] on link "Edit" at bounding box center [362, 385] width 19 height 8
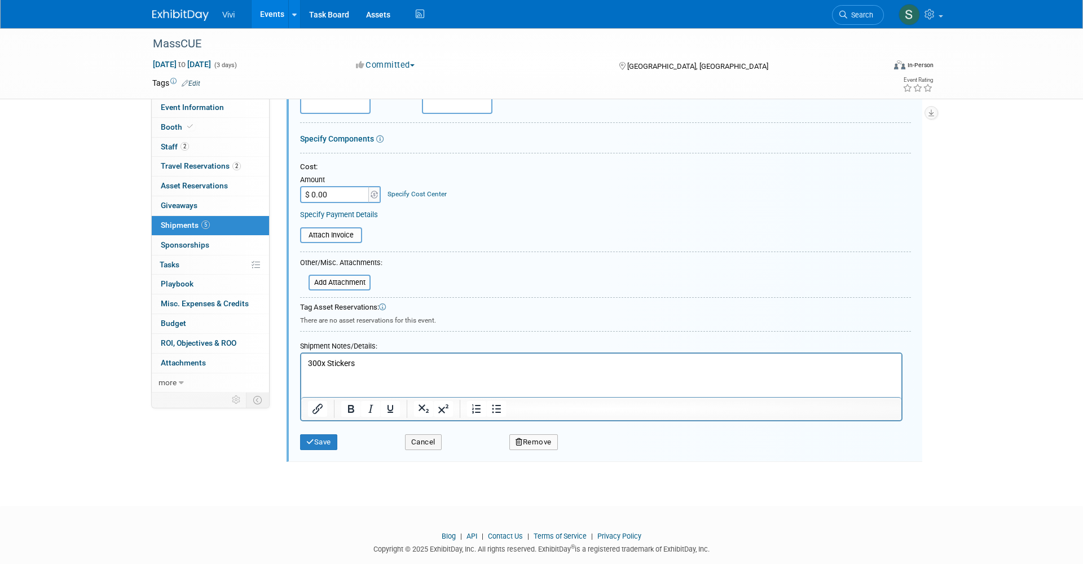
scroll to position [714, 0]
click at [532, 435] on button "Remove" at bounding box center [533, 443] width 48 height 16
click at [601, 443] on link "Yes" at bounding box center [596, 452] width 33 height 18
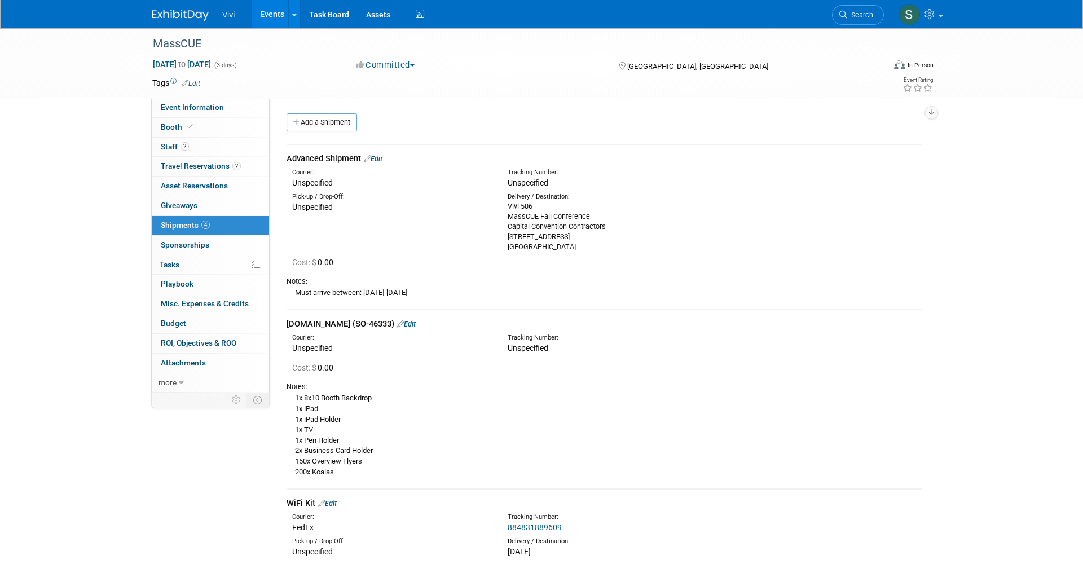
scroll to position [0, 0]
click at [166, 16] on img at bounding box center [180, 15] width 56 height 11
drag, startPoint x: 14, startPoint y: 392, endPoint x: 166, endPoint y: 16, distance: 405.5
click at [166, 16] on img at bounding box center [180, 15] width 56 height 11
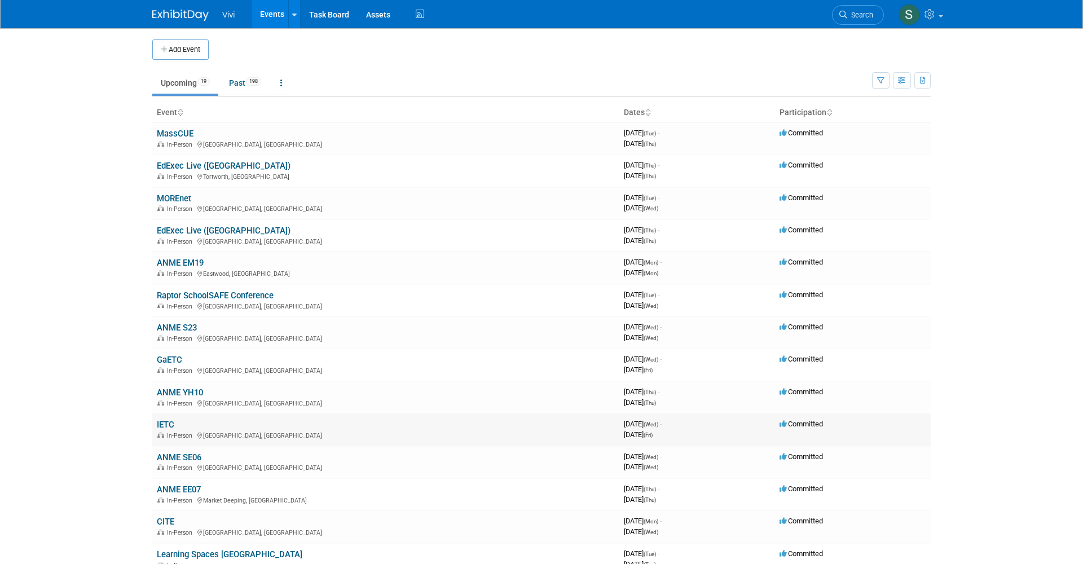
click at [167, 419] on link "IETC" at bounding box center [165, 424] width 17 height 10
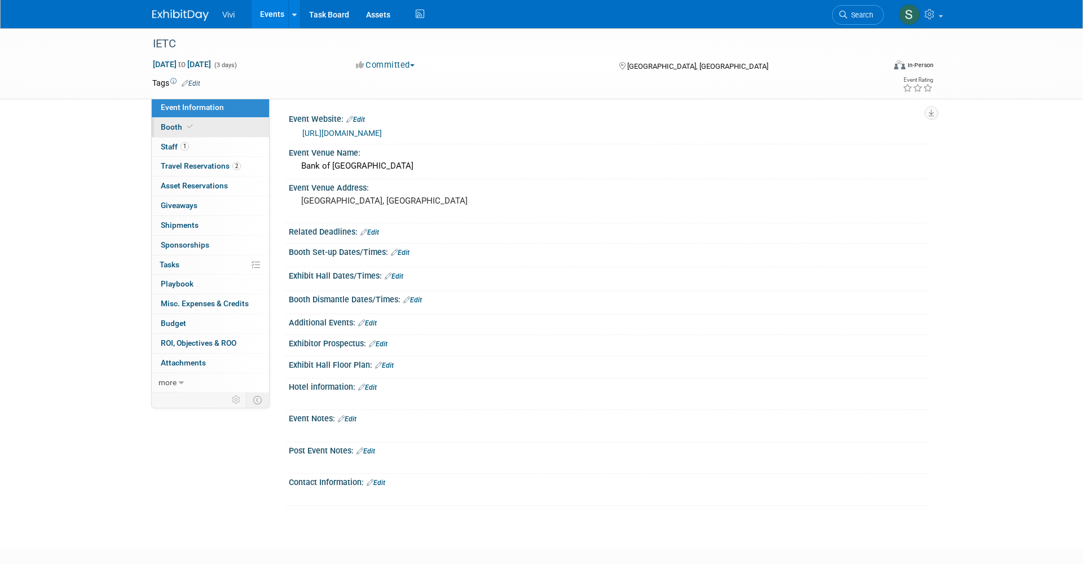
click at [211, 120] on link "Booth" at bounding box center [210, 127] width 117 height 19
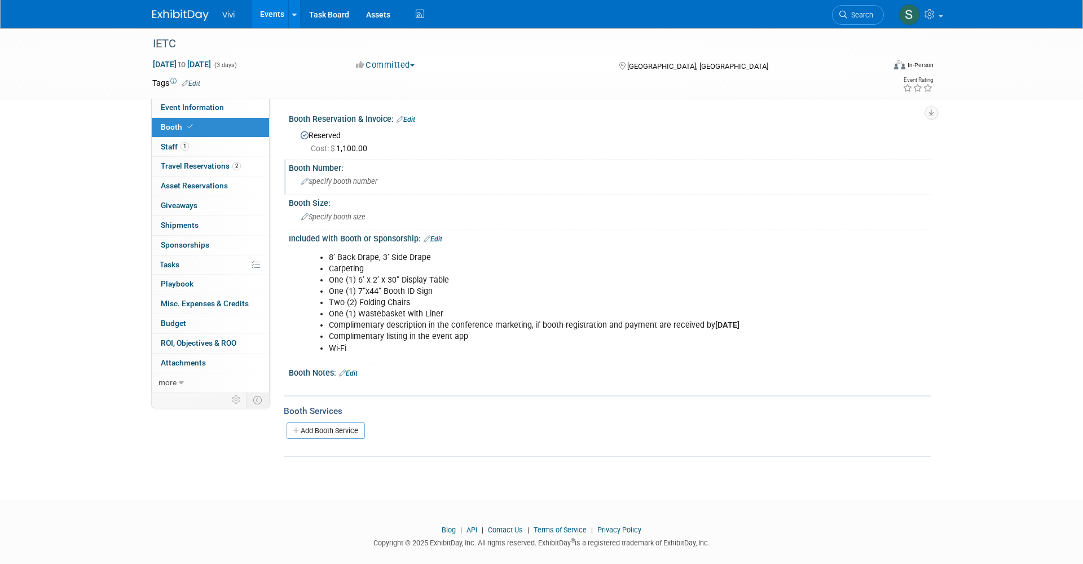
click at [325, 183] on span "Specify booth number" at bounding box center [339, 181] width 76 height 8
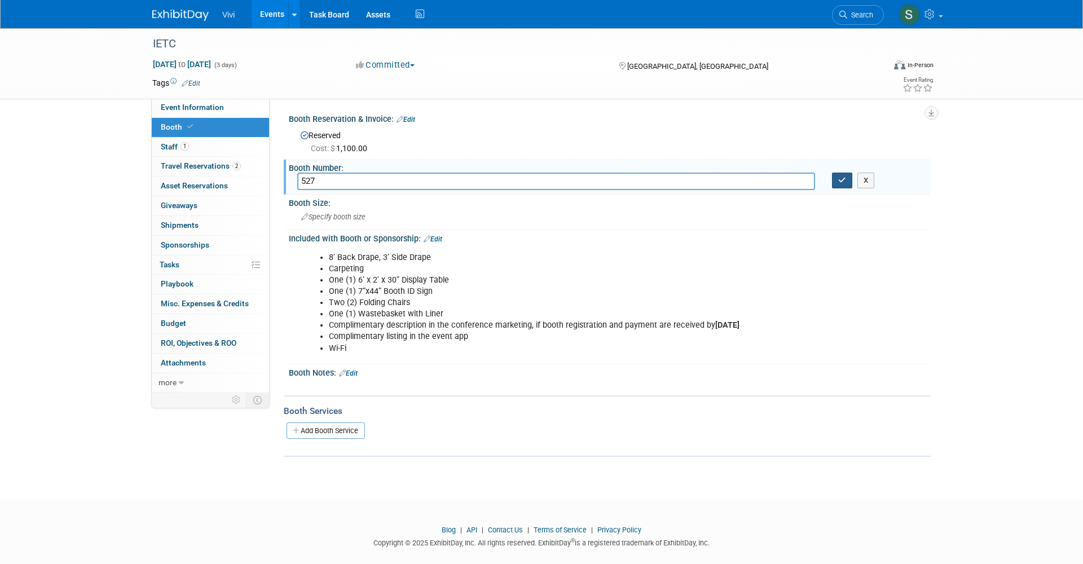
type input "527"
click at [836, 175] on button "button" at bounding box center [842, 181] width 20 height 16
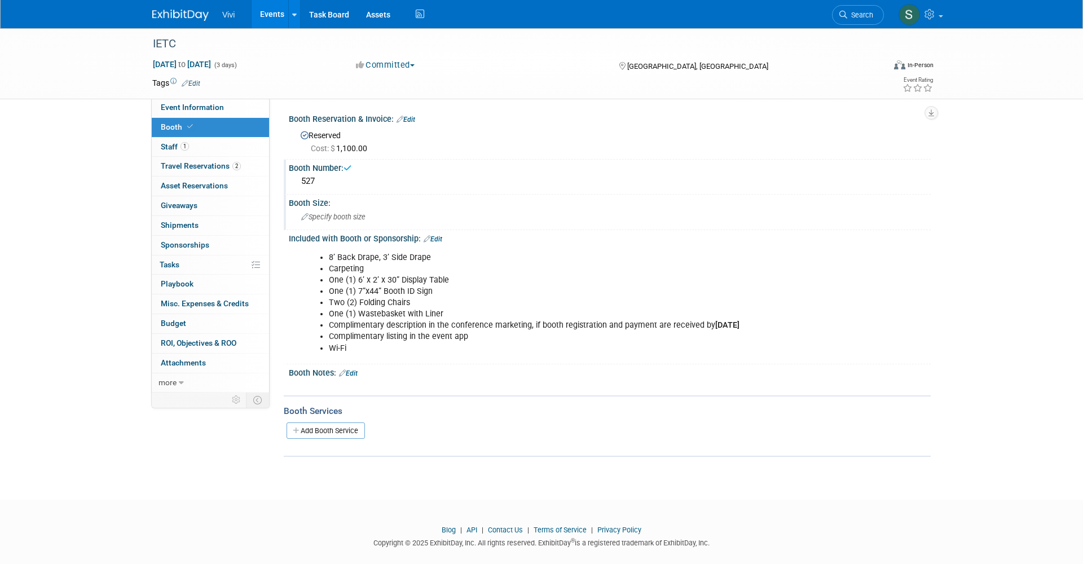
click at [316, 210] on div "Specify booth size" at bounding box center [609, 216] width 625 height 17
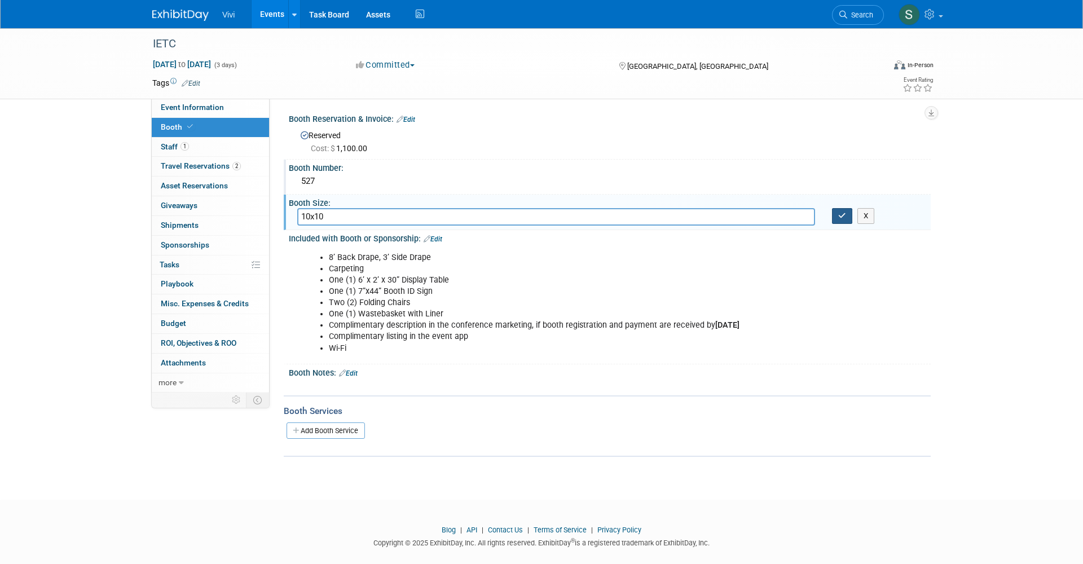
type input "10x10"
click at [843, 214] on icon "button" at bounding box center [842, 215] width 8 height 7
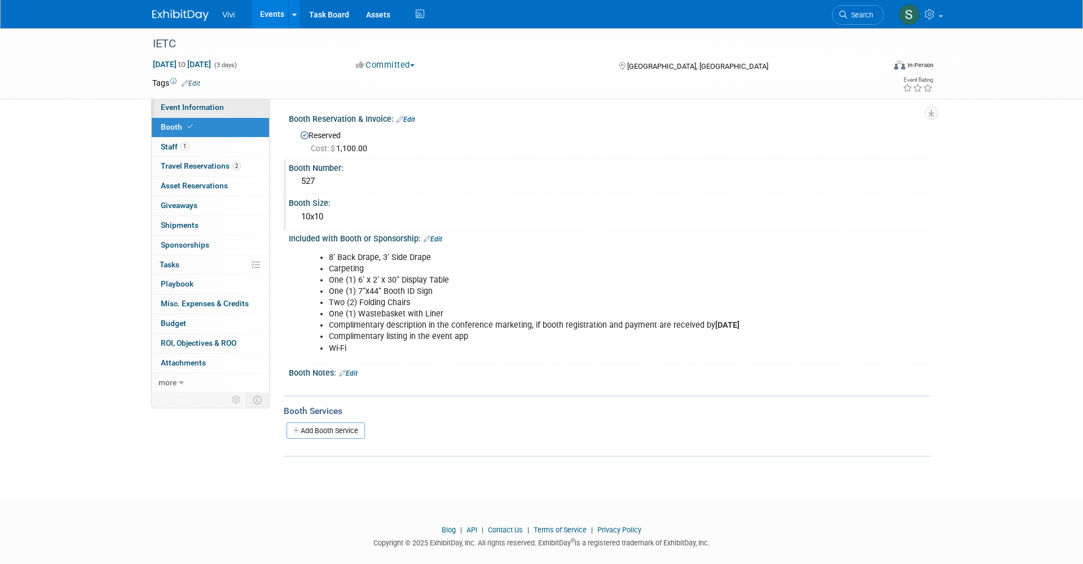
click at [194, 114] on link "Event Information" at bounding box center [210, 107] width 117 height 19
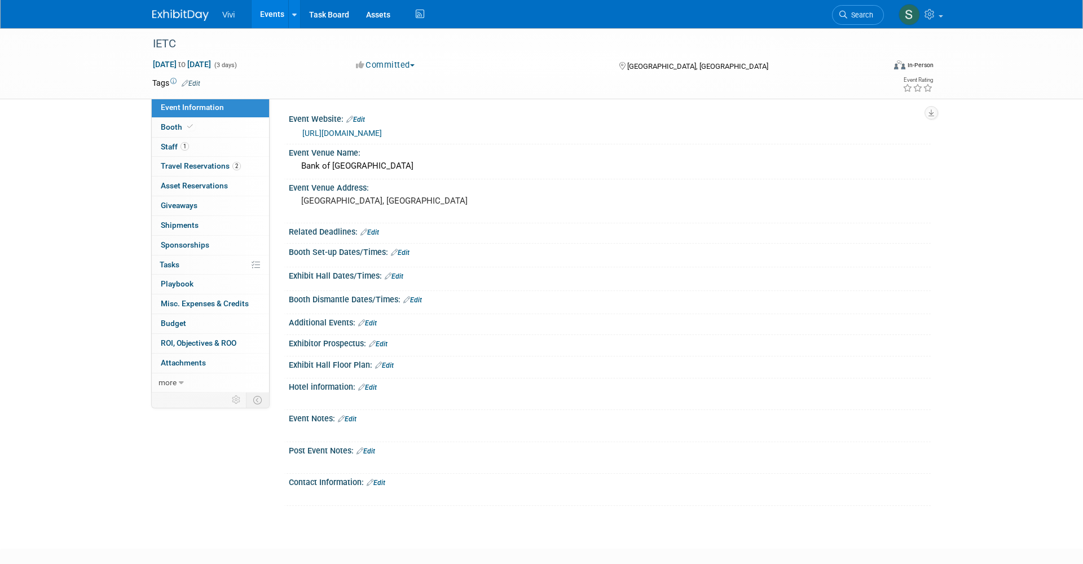
click at [409, 250] on link "Edit" at bounding box center [400, 253] width 19 height 8
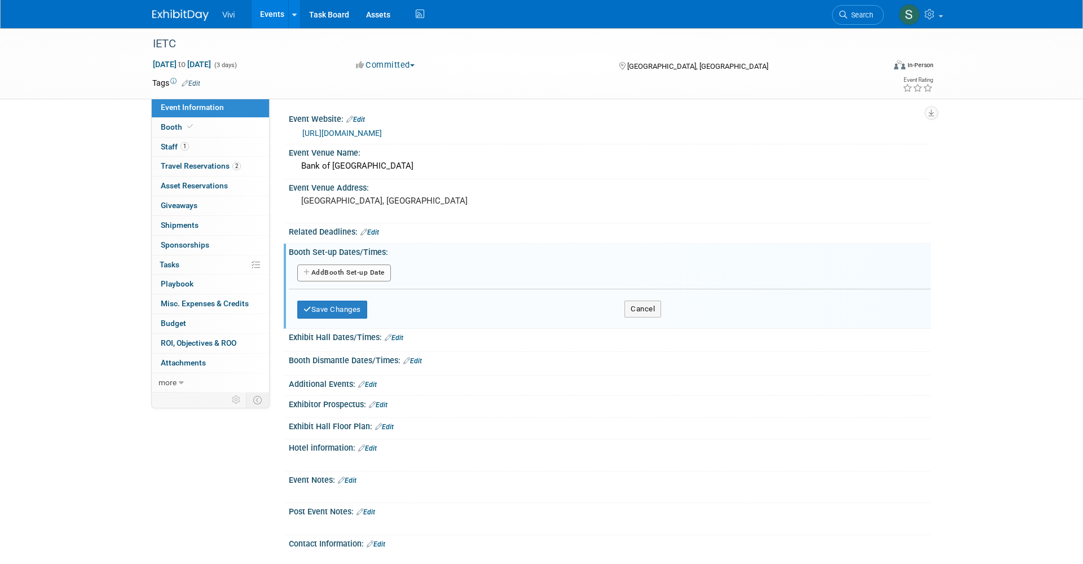
click at [339, 269] on button "Add Another Booth Set-up Date" at bounding box center [344, 272] width 94 height 17
select select "10"
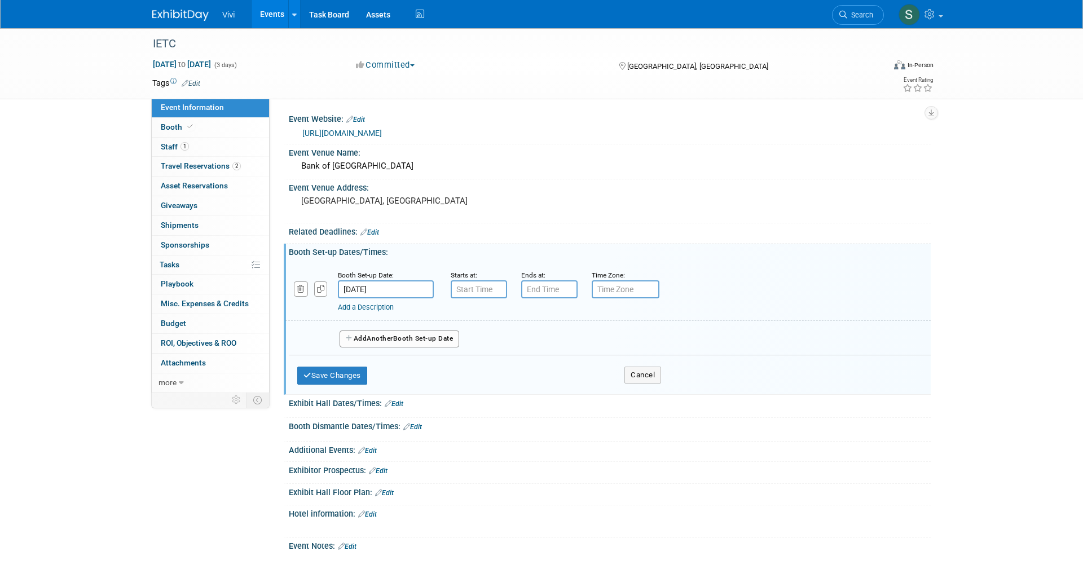
click at [384, 288] on input "Nov 12, 2025" at bounding box center [386, 289] width 96 height 18
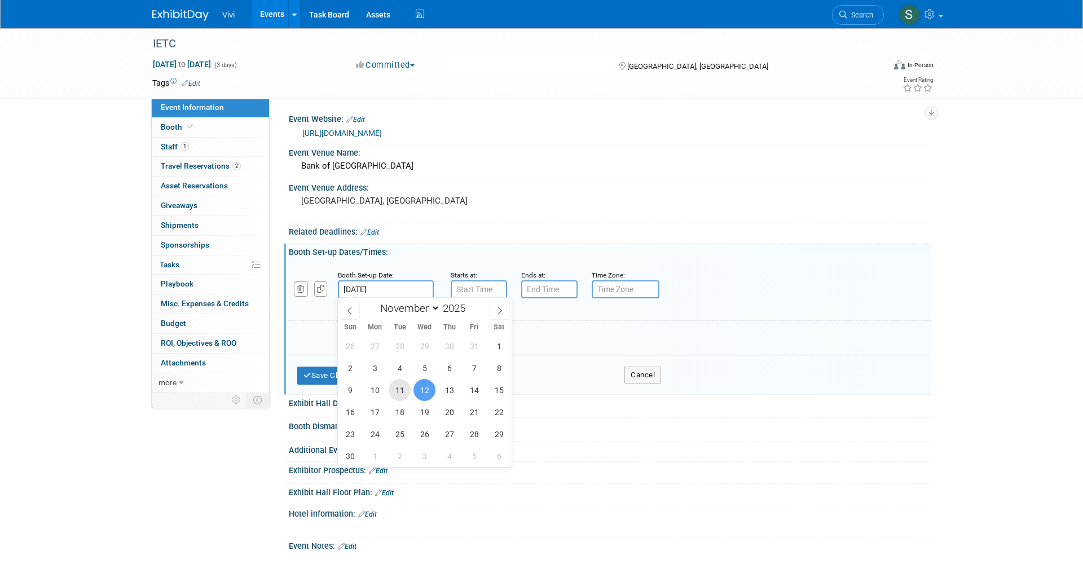
click at [395, 385] on span "11" at bounding box center [399, 390] width 22 height 22
type input "Nov 11, 2025"
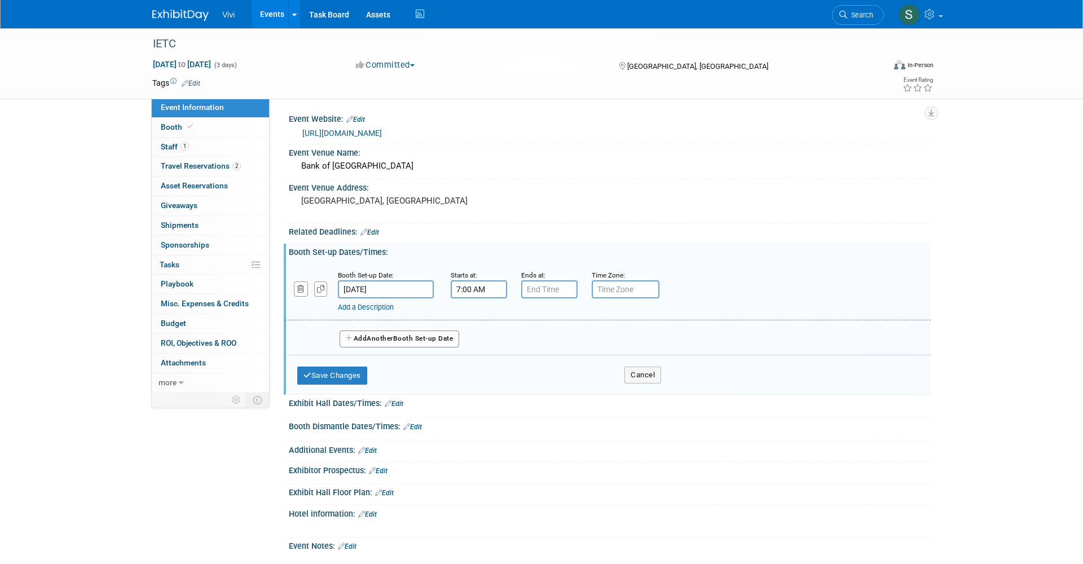
click at [467, 282] on input "7:00 AM" at bounding box center [479, 289] width 56 height 18
click at [478, 338] on span "07" at bounding box center [476, 341] width 21 height 20
click at [585, 320] on td "03" at bounding box center [580, 317] width 36 height 30
click at [583, 341] on button "AM" at bounding box center [576, 341] width 20 height 19
type input "3:00 PM"
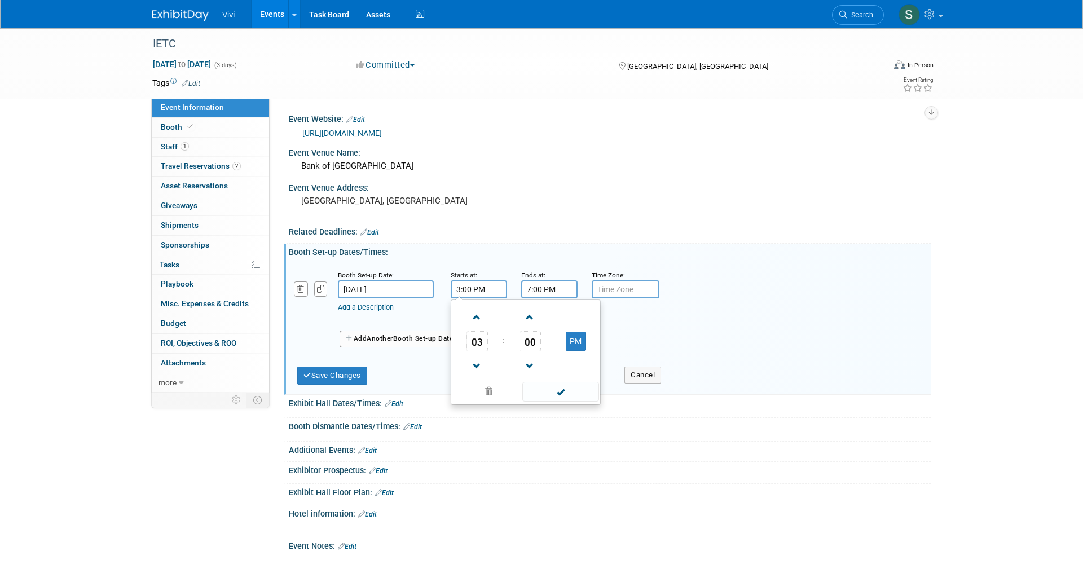
click at [542, 291] on input "7:00 PM" at bounding box center [549, 289] width 56 height 18
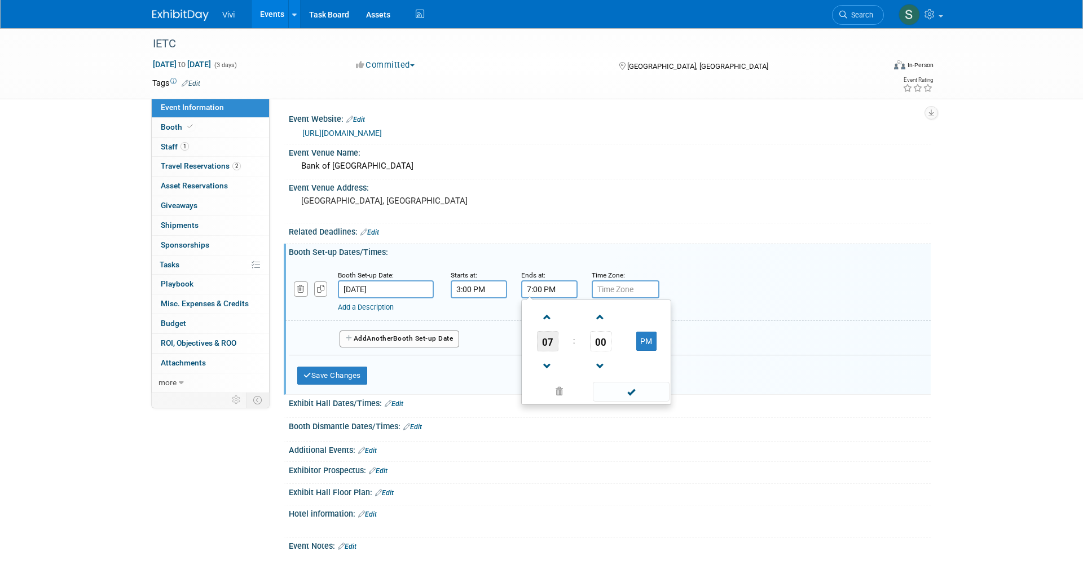
click at [546, 341] on span "07" at bounding box center [547, 341] width 21 height 20
click at [608, 347] on td "06" at bounding box center [614, 348] width 36 height 30
type input "6:00 PM"
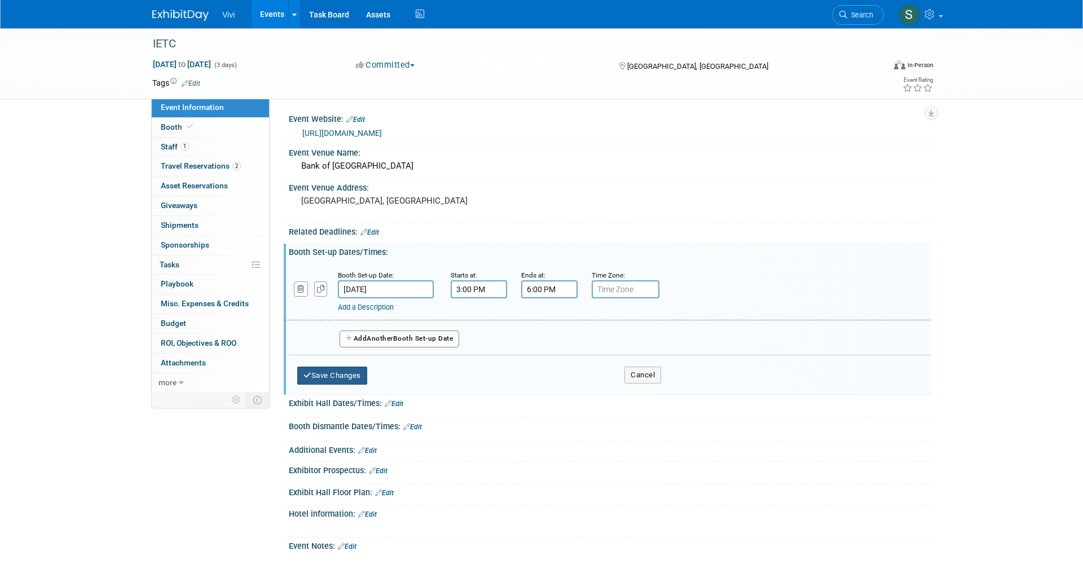
click at [334, 368] on button "Save Changes" at bounding box center [332, 375] width 70 height 18
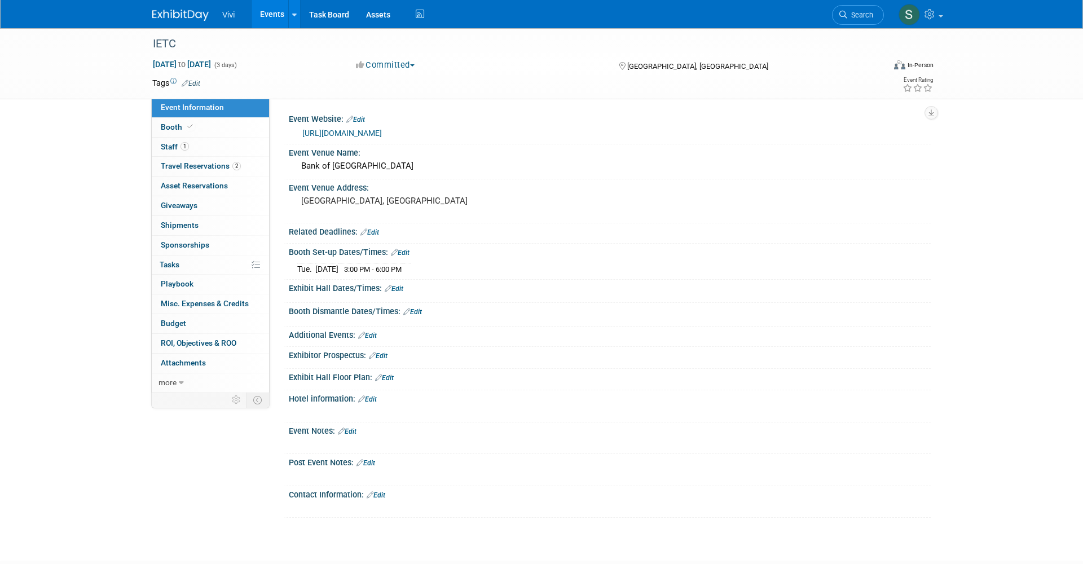
click at [403, 286] on link "Edit" at bounding box center [394, 289] width 19 height 8
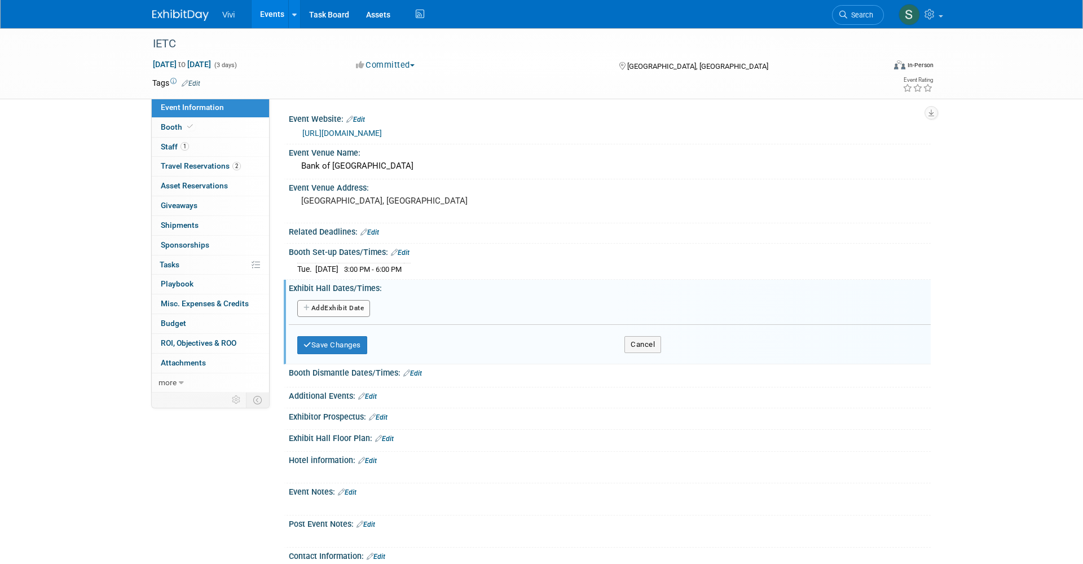
click at [358, 305] on button "Add Another Exhibit Date" at bounding box center [333, 308] width 73 height 17
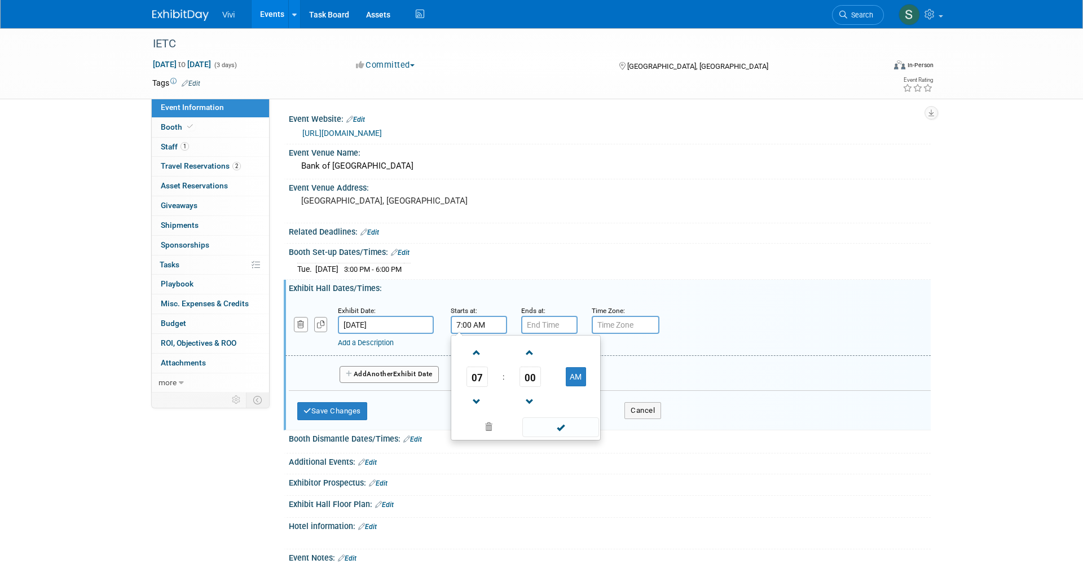
click at [471, 325] on input "7:00 AM" at bounding box center [479, 325] width 56 height 18
click at [477, 355] on span at bounding box center [477, 353] width 20 height 20
type input "9:00 AM"
click at [550, 322] on input "7:00 PM" at bounding box center [549, 325] width 56 height 18
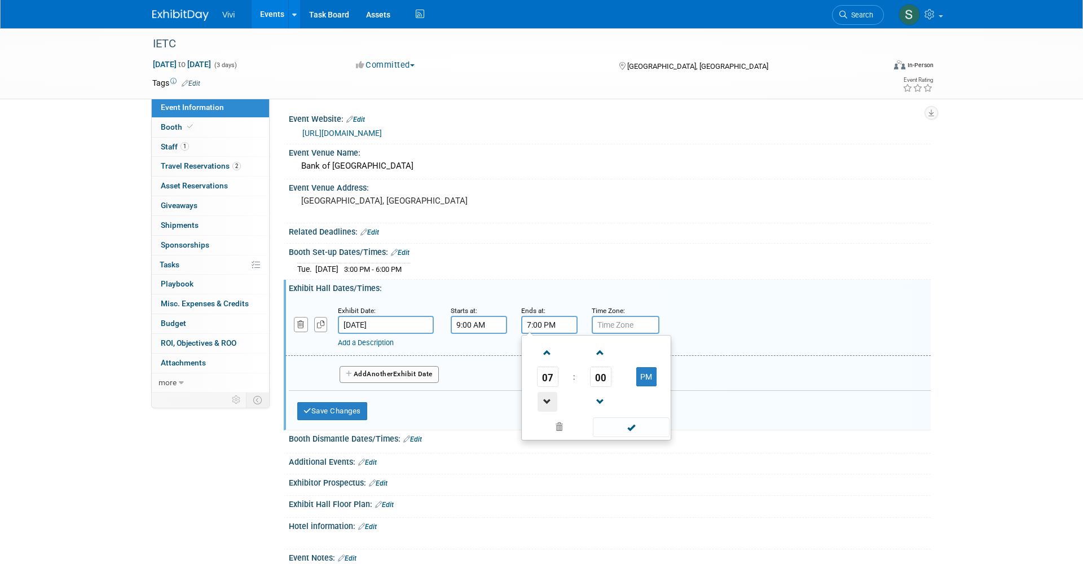
click at [546, 395] on span at bounding box center [547, 402] width 20 height 20
type input "6:00 PM"
click at [426, 373] on button "Add Another Exhibit Date" at bounding box center [388, 374] width 99 height 17
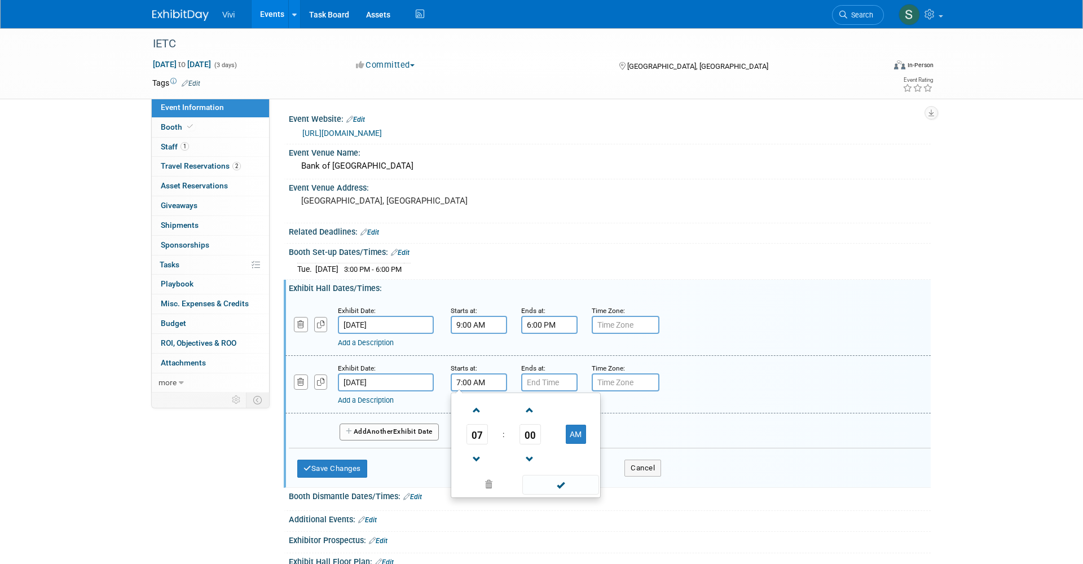
click at [472, 375] on input "7:00 AM" at bounding box center [479, 382] width 56 height 18
click at [478, 410] on span at bounding box center [477, 410] width 20 height 20
type input "9:00 AM"
click at [550, 379] on input "7:00 PM" at bounding box center [549, 382] width 56 height 18
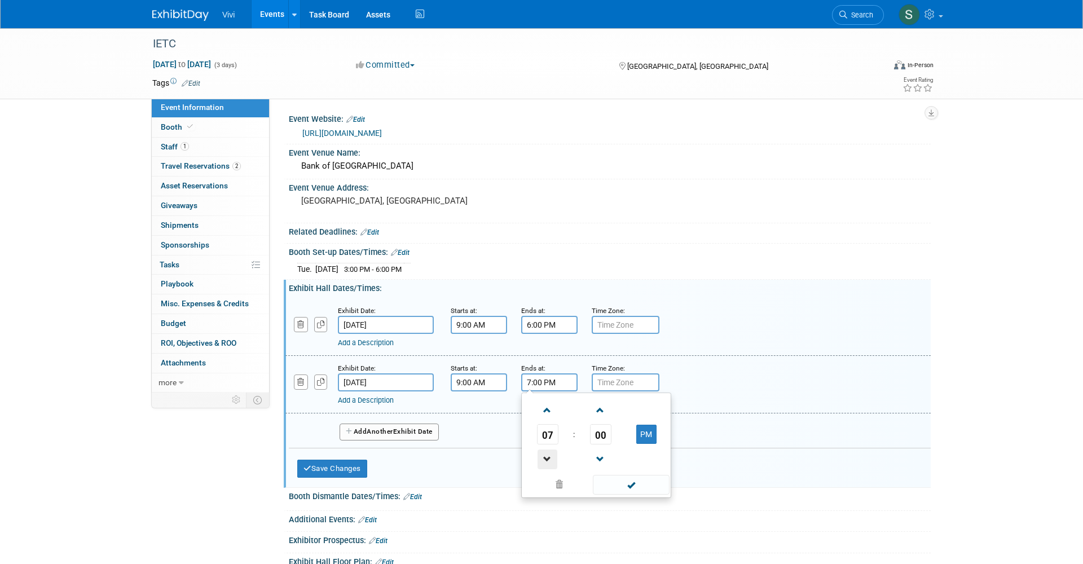
click at [541, 455] on span at bounding box center [547, 459] width 20 height 20
type input "3:00 PM"
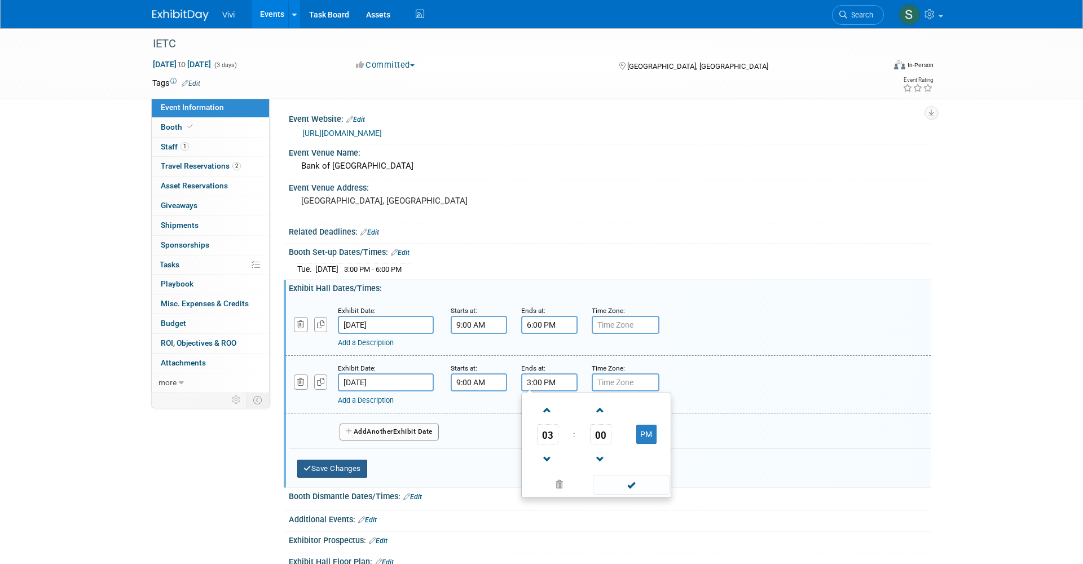
click at [354, 460] on button "Save Changes" at bounding box center [332, 469] width 70 height 18
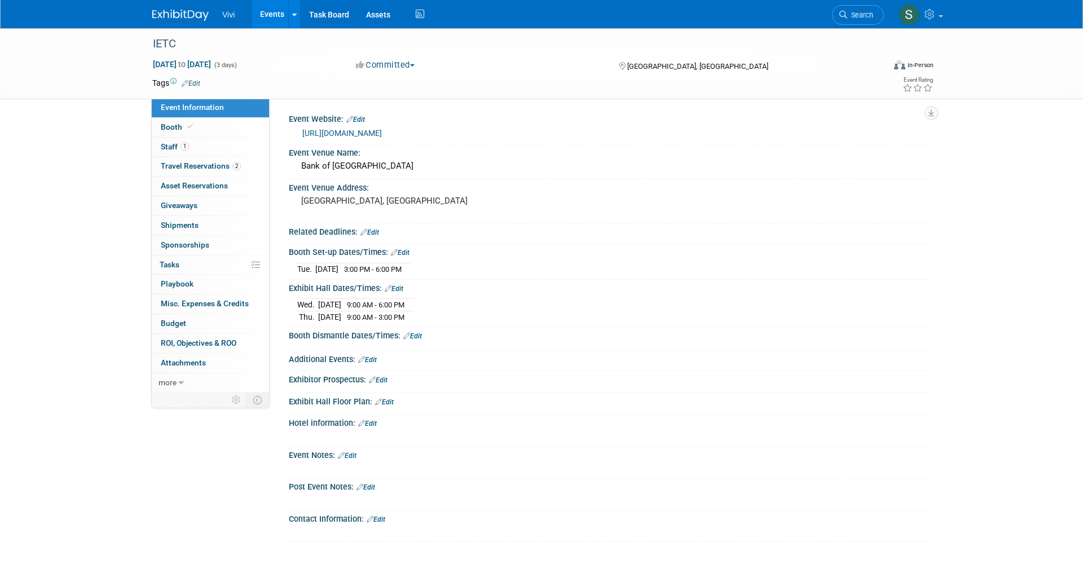
click at [370, 357] on link "Edit" at bounding box center [367, 360] width 19 height 8
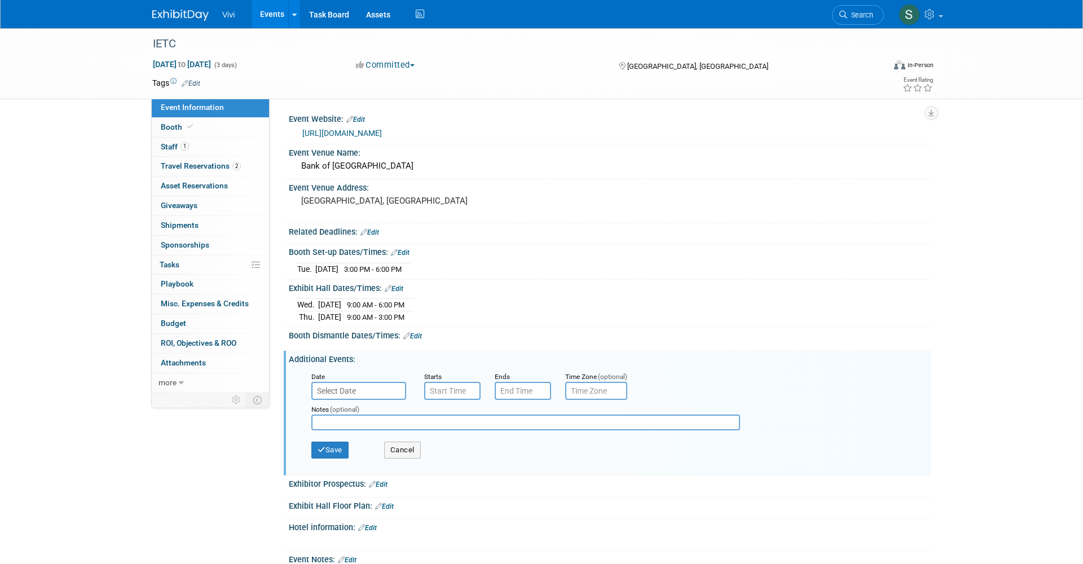
click at [360, 387] on input "text" at bounding box center [358, 391] width 95 height 18
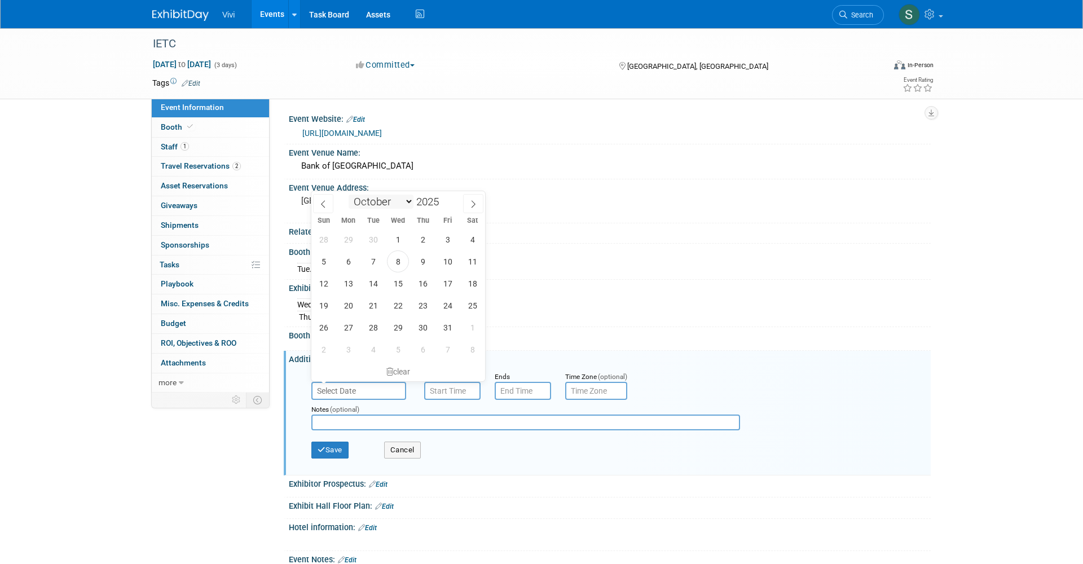
select select "10"
click at [398, 278] on span "12" at bounding box center [398, 283] width 22 height 22
type input "Nov 12, 2025"
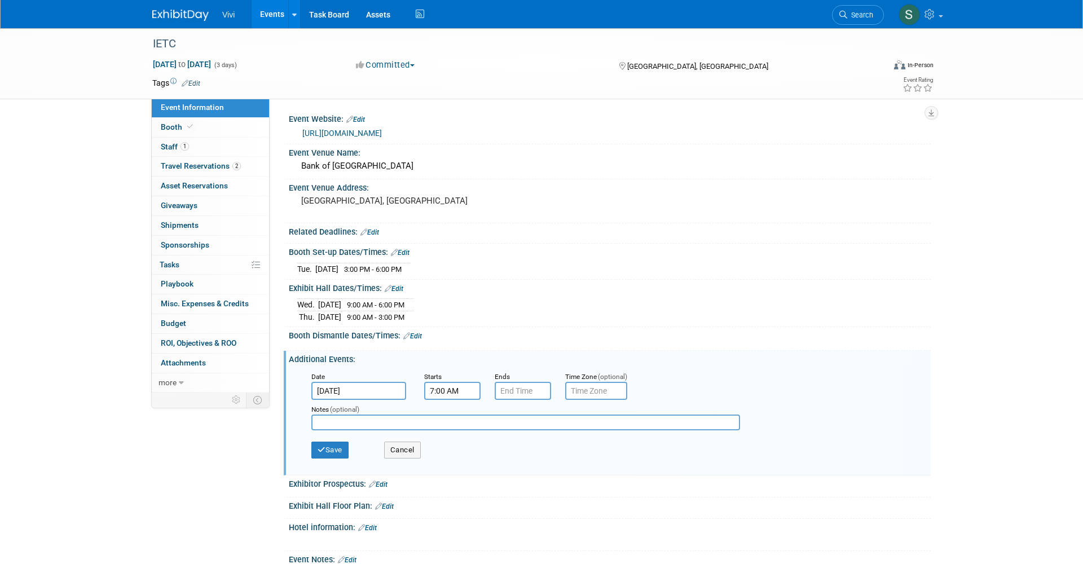
click at [451, 385] on input "7:00 AM" at bounding box center [452, 391] width 56 height 18
click at [451, 439] on span "07" at bounding box center [450, 442] width 21 height 20
click at [475, 444] on td "05" at bounding box center [481, 449] width 36 height 30
type input "5:00 AM"
type input "7:00 PM"
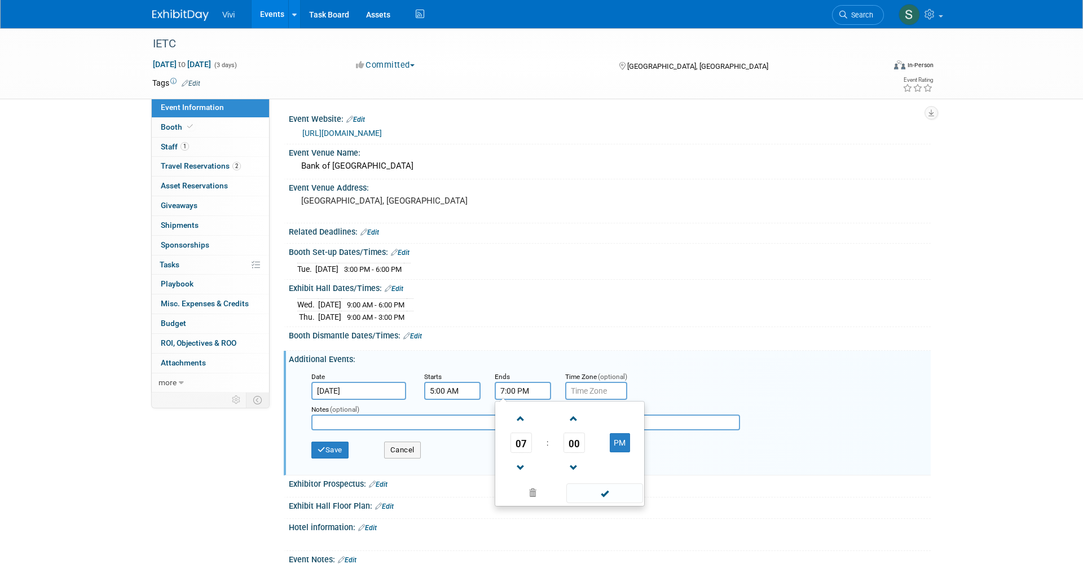
click at [509, 387] on input "7:00 PM" at bounding box center [522, 391] width 56 height 18
click at [459, 385] on input "5:00 AM" at bounding box center [452, 391] width 56 height 18
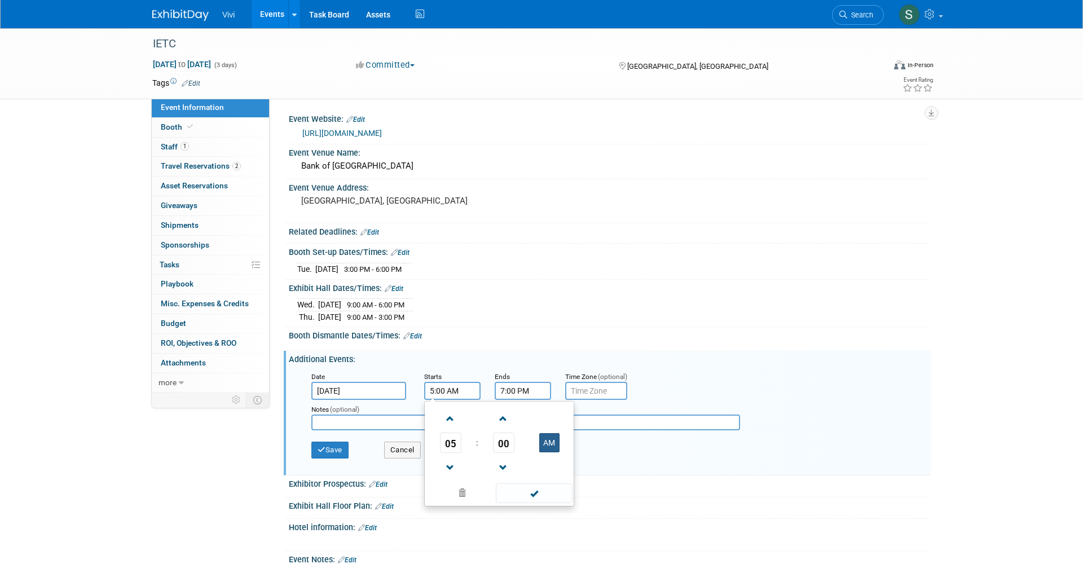
click at [545, 439] on button "AM" at bounding box center [549, 442] width 20 height 19
type input "5:00 PM"
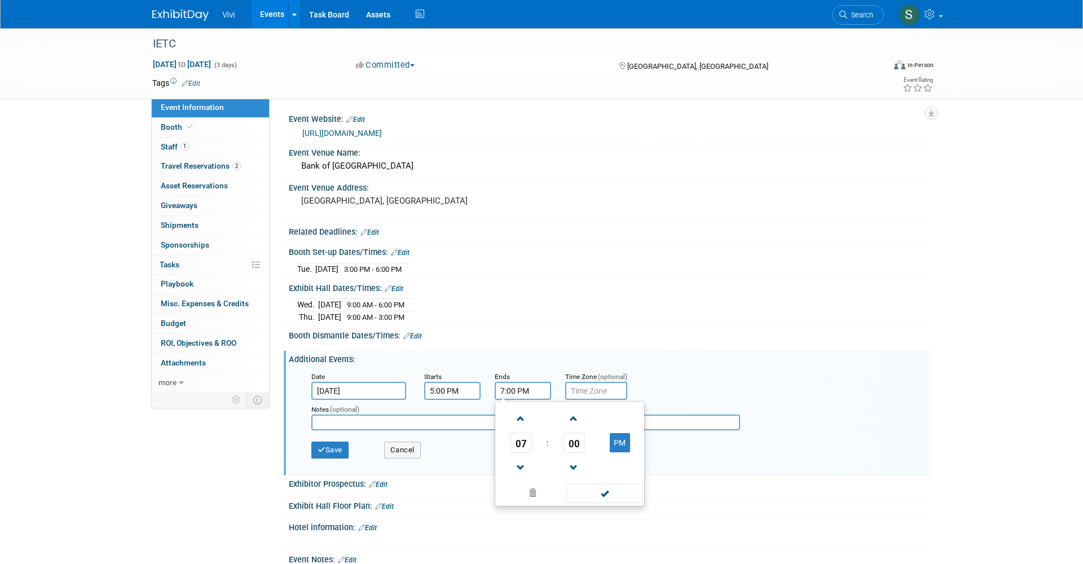
click at [515, 382] on input "7:00 PM" at bounding box center [522, 391] width 56 height 18
click at [523, 442] on span "07" at bounding box center [520, 442] width 21 height 20
click at [585, 445] on td "06" at bounding box center [587, 449] width 36 height 30
type input "6:00 PM"
click at [392, 423] on input "text" at bounding box center [525, 422] width 429 height 16
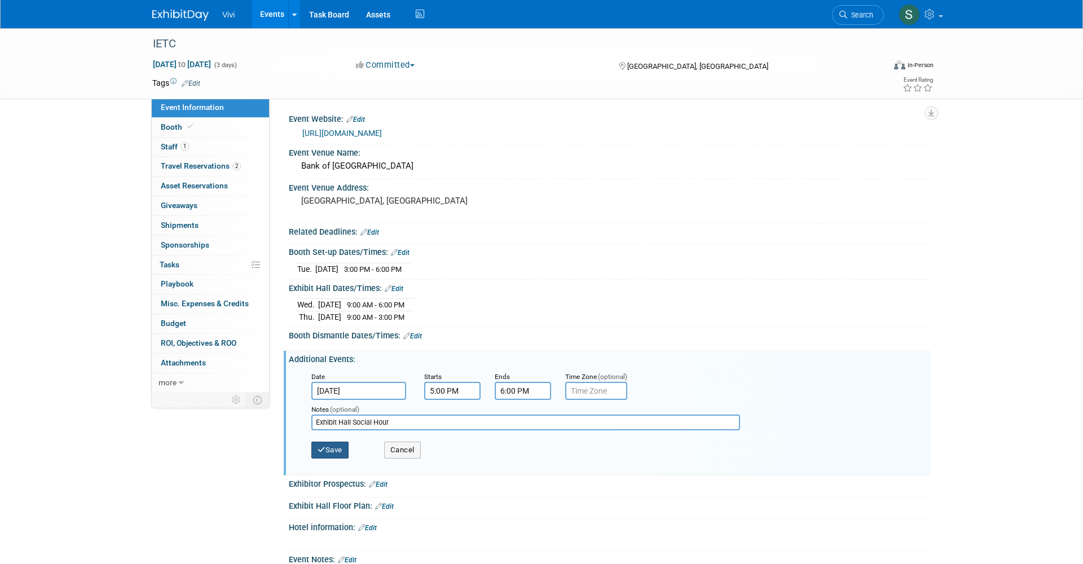
type input "Exhibit Hall Social Hour"
click at [330, 448] on button "Save" at bounding box center [329, 449] width 37 height 17
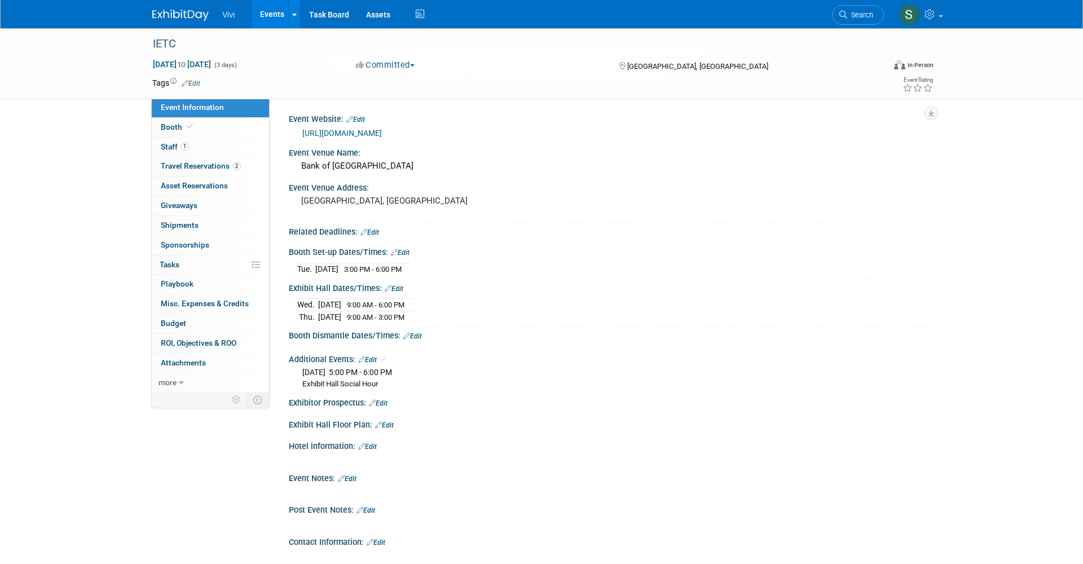
click at [369, 356] on link "Edit" at bounding box center [367, 360] width 19 height 8
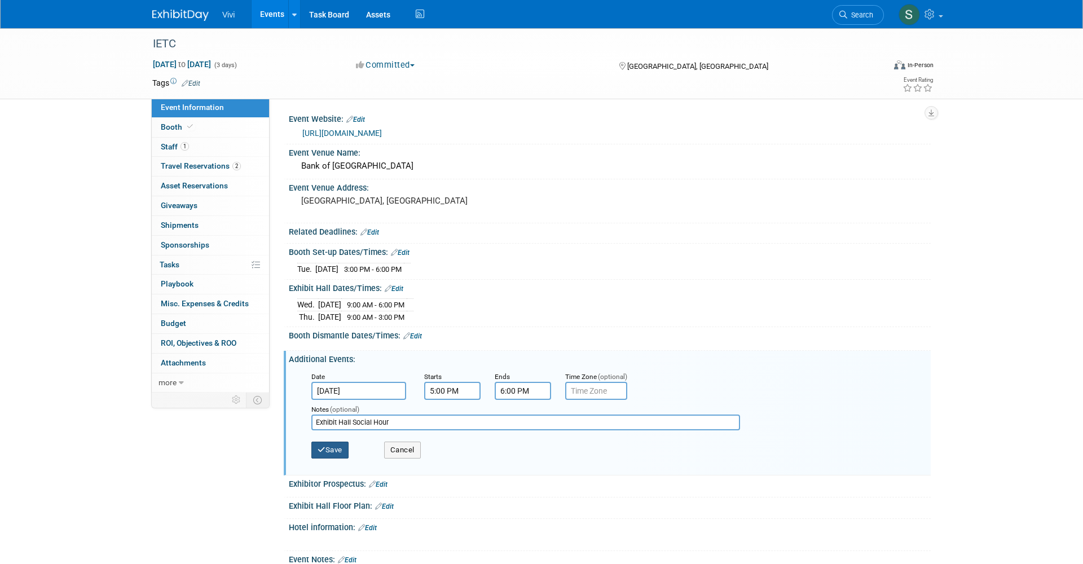
click at [324, 447] on icon "button" at bounding box center [321, 449] width 8 height 7
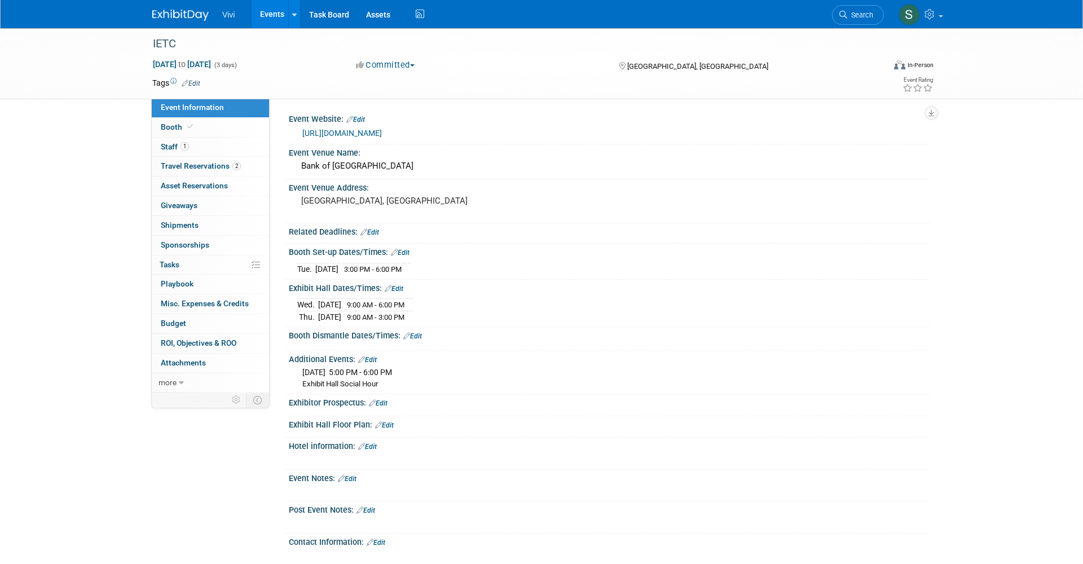
click at [396, 285] on link "Edit" at bounding box center [394, 289] width 19 height 8
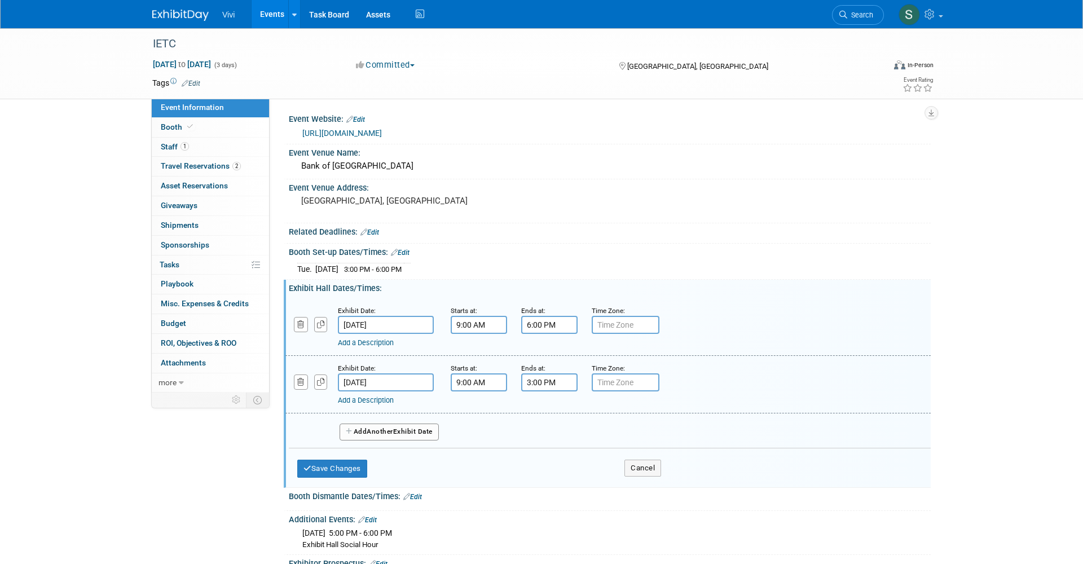
click at [355, 338] on link "Add a Description" at bounding box center [366, 342] width 56 height 8
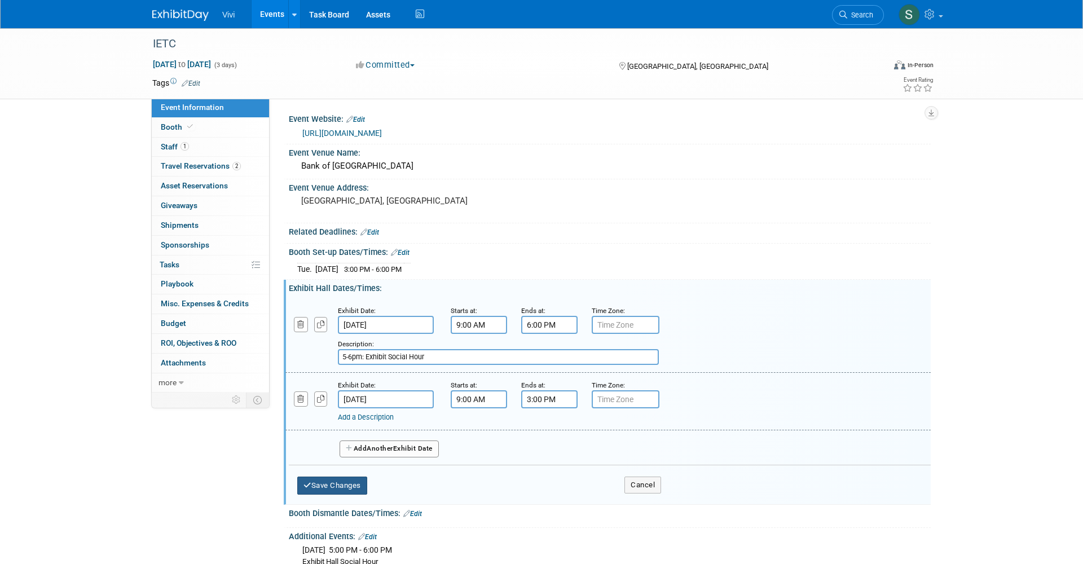
type input "5-6pm: Exhibit Social Hour"
click at [339, 484] on button "Save Changes" at bounding box center [332, 485] width 70 height 18
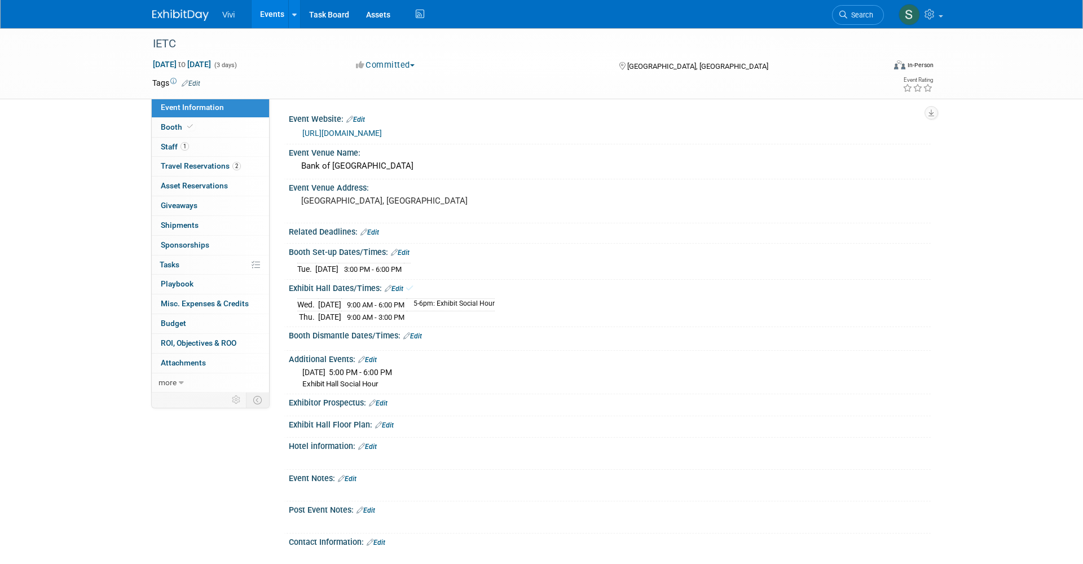
click at [372, 356] on link "Edit" at bounding box center [367, 360] width 19 height 8
select select "10"
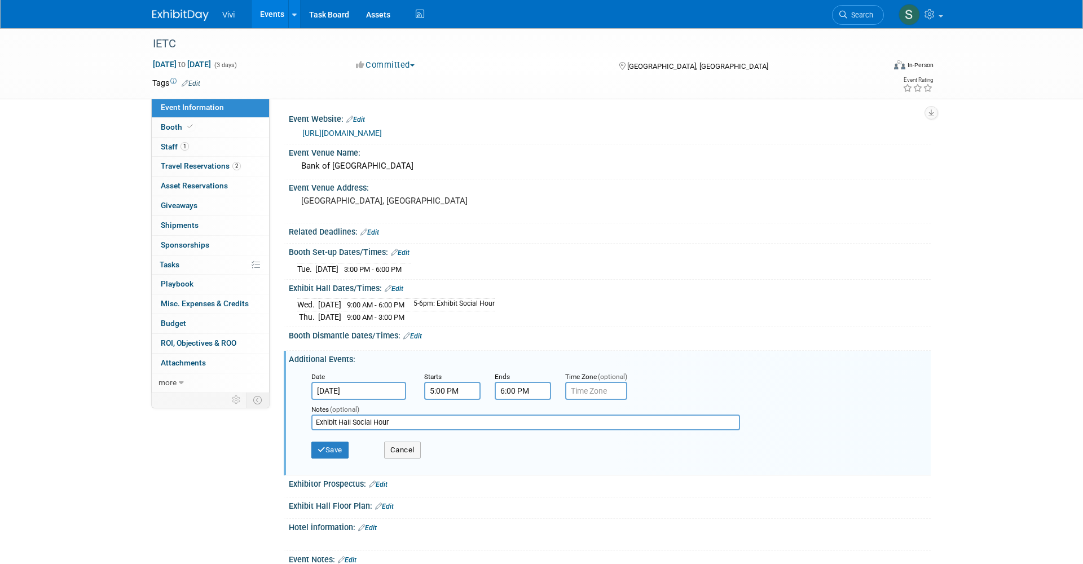
click at [332, 386] on input "Nov 12, 2025" at bounding box center [358, 391] width 95 height 18
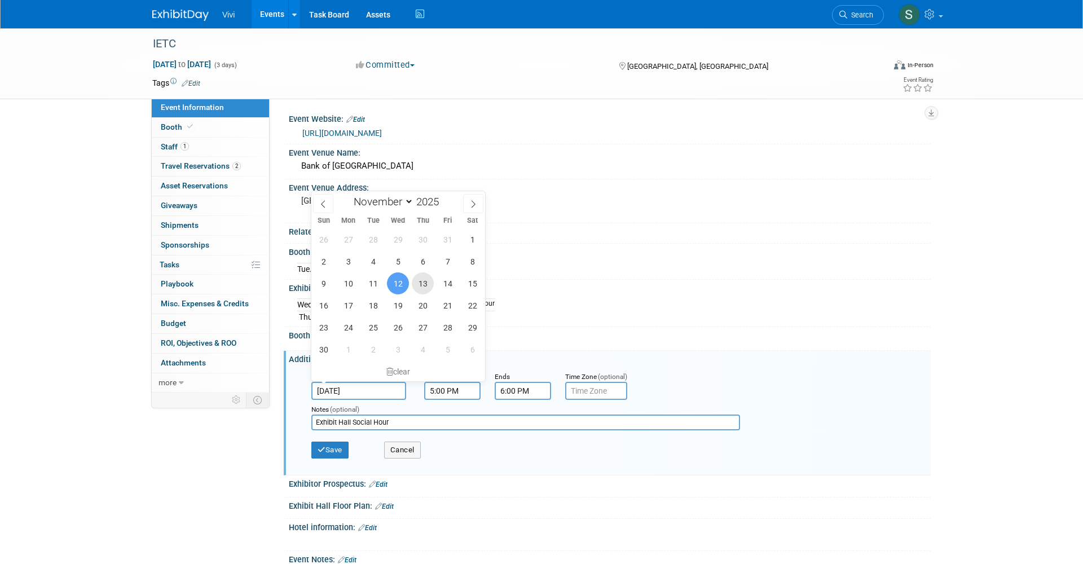
click at [422, 282] on span "13" at bounding box center [423, 283] width 22 height 22
type input "Nov 13, 2025"
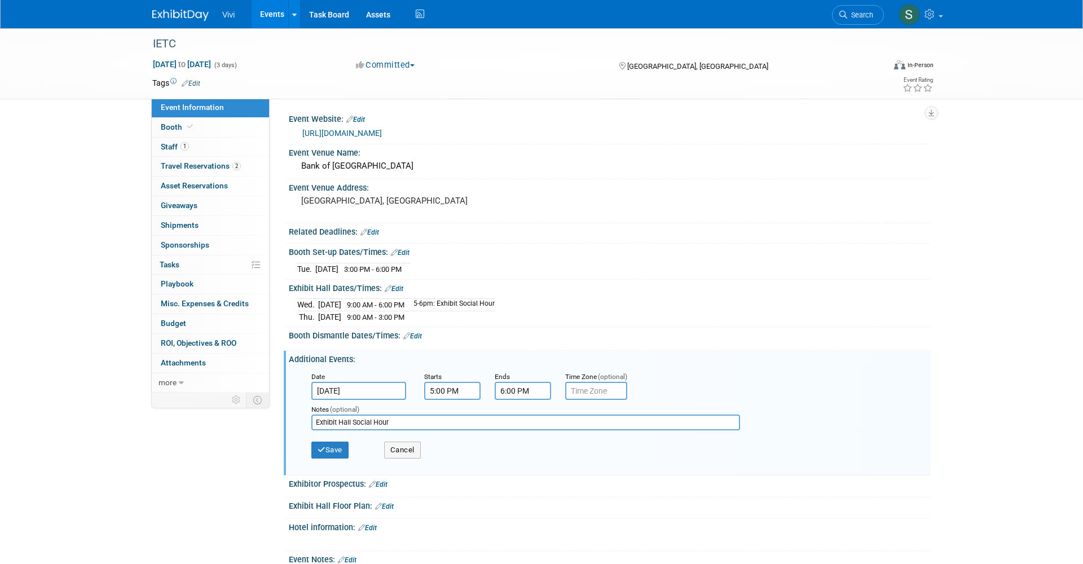
scroll to position [29, 0]
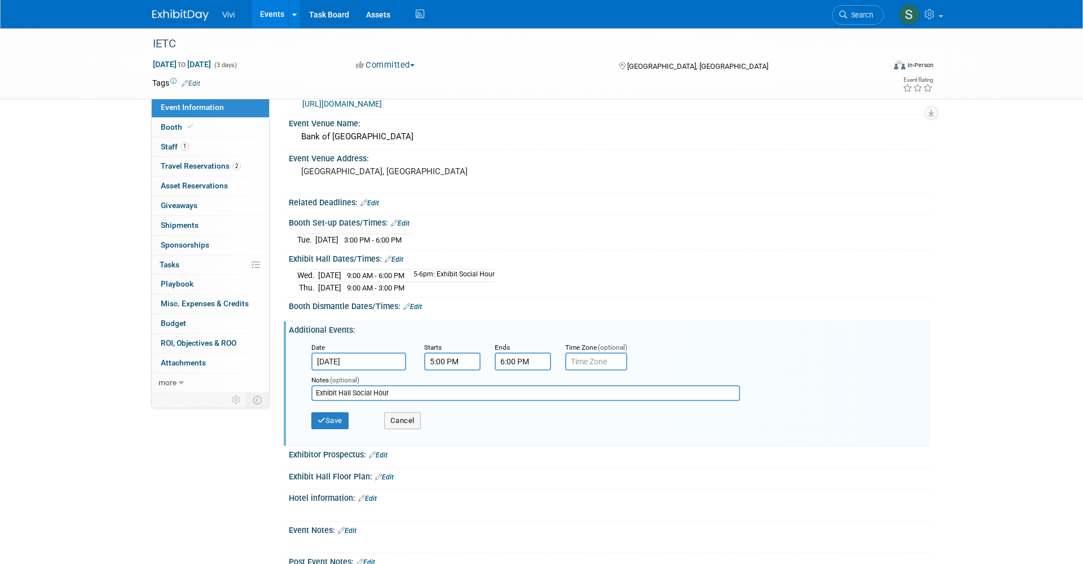
click at [502, 357] on input "6:00 PM" at bounding box center [522, 361] width 56 height 18
click at [511, 404] on span "06" at bounding box center [520, 413] width 21 height 20
click at [613, 410] on td "07" at bounding box center [624, 420] width 36 height 30
type input "7:00 PM"
click at [325, 390] on input "Exhibit Hall Social Hour" at bounding box center [525, 393] width 429 height 16
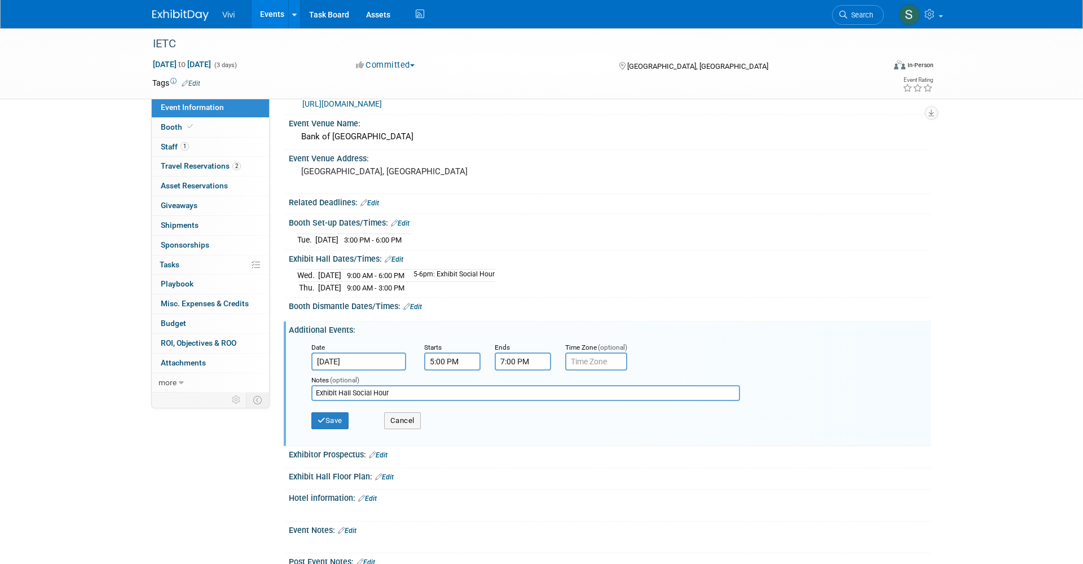
click at [325, 390] on input "Exhibit Hall Social Hour" at bounding box center [525, 393] width 429 height 16
type input "IETC Trivia Night (DoubleTree Ballroom)"
click at [322, 417] on icon "button" at bounding box center [321, 420] width 8 height 7
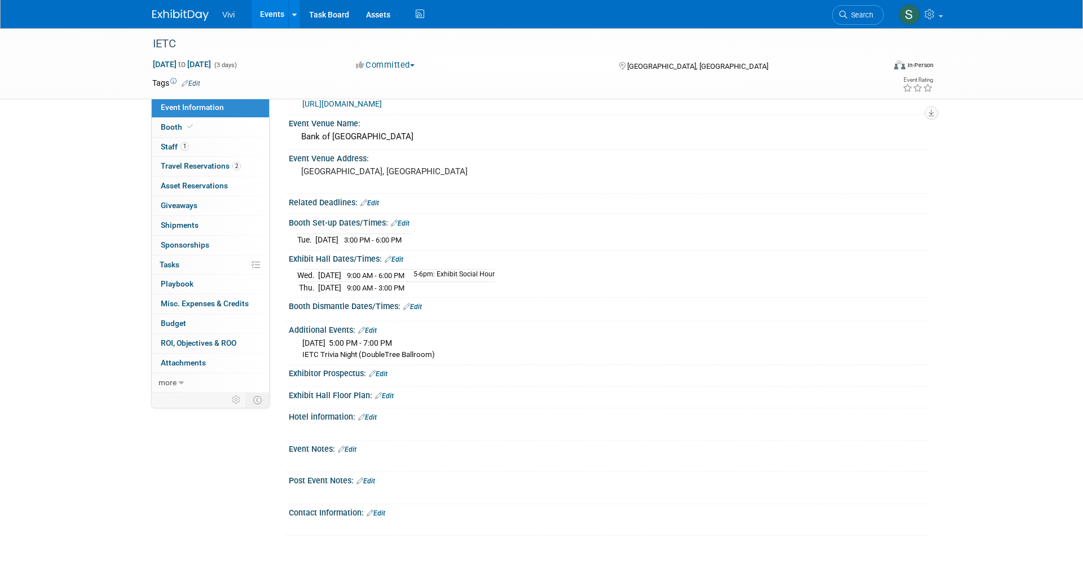
click at [419, 304] on link "Edit" at bounding box center [412, 307] width 19 height 8
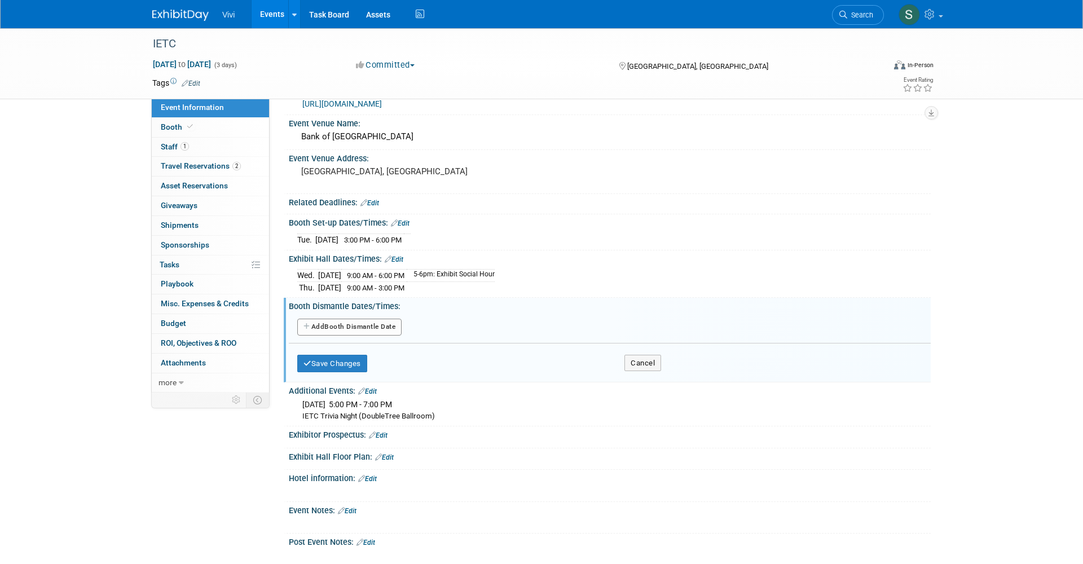
click at [350, 329] on button "Add Another Booth Dismantle Date" at bounding box center [349, 327] width 104 height 17
select select "10"
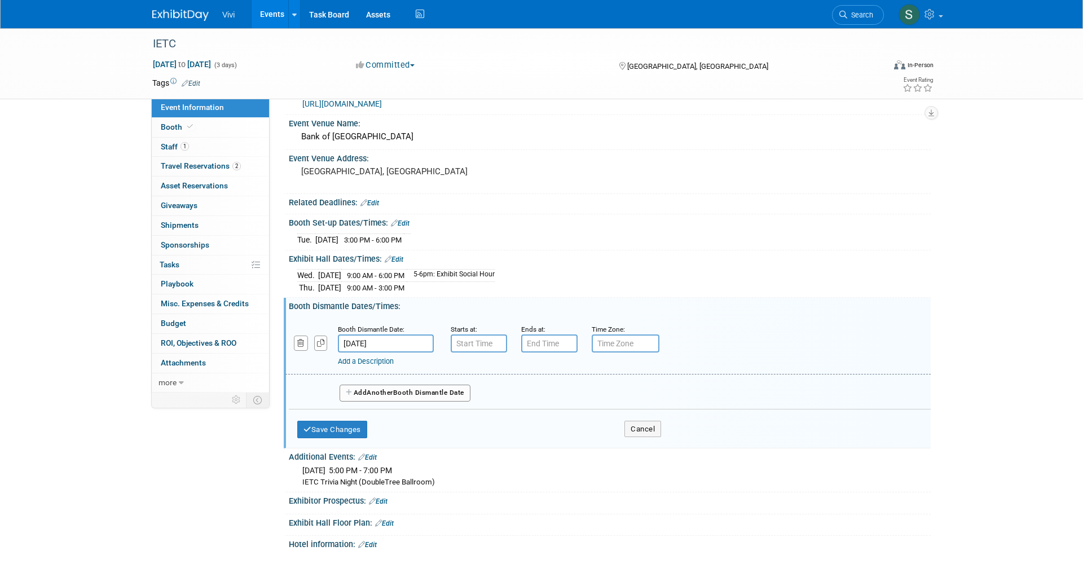
click at [352, 341] on input "Nov 14, 2025" at bounding box center [386, 343] width 96 height 18
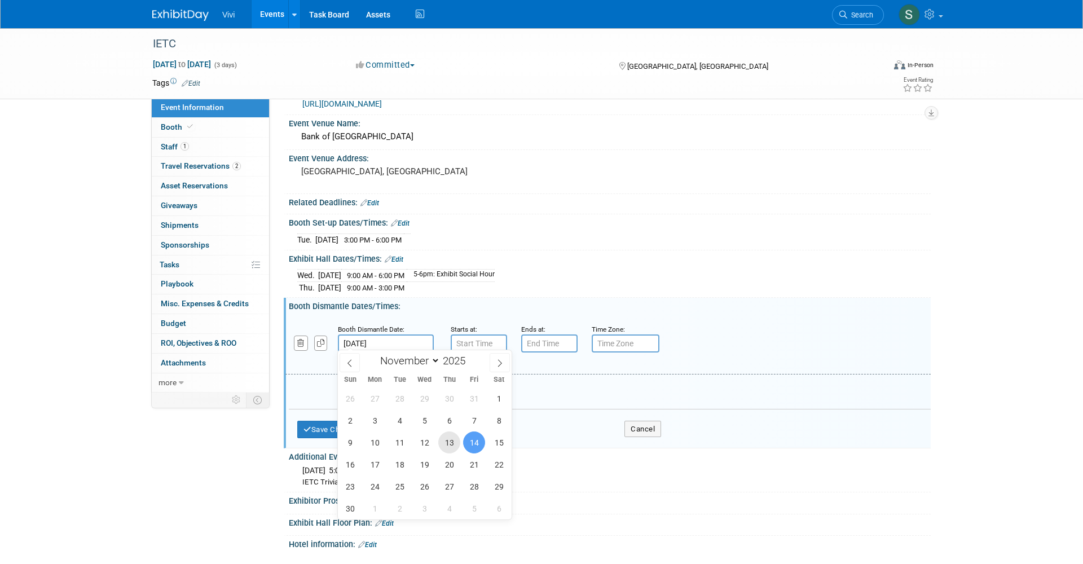
click at [456, 439] on span "13" at bounding box center [449, 442] width 22 height 22
type input "Nov 13, 2025"
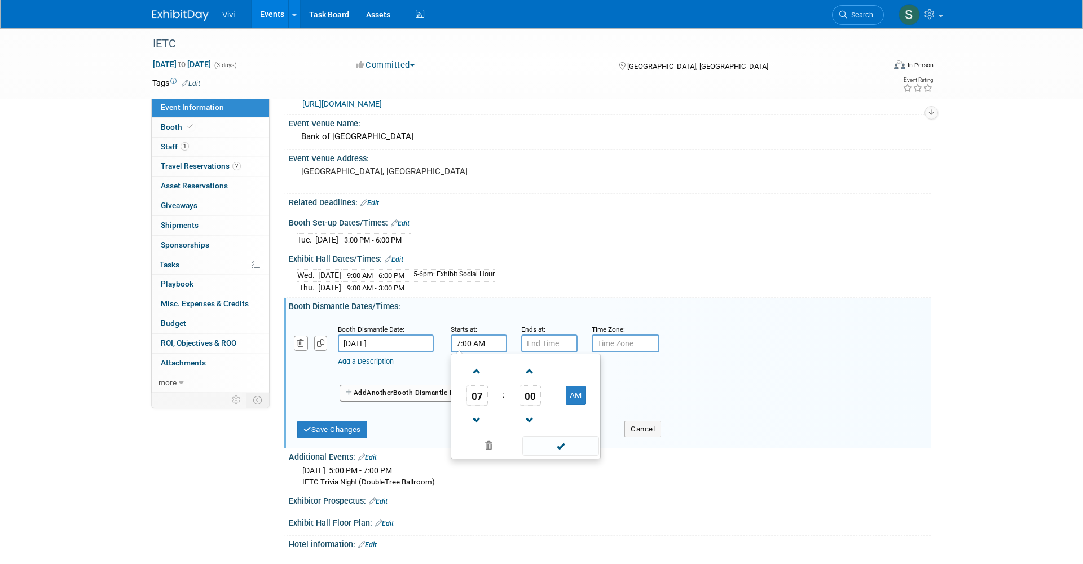
click at [459, 335] on input "7:00 AM" at bounding box center [479, 343] width 56 height 18
click at [479, 392] on span "07" at bounding box center [476, 395] width 21 height 20
click at [576, 358] on td "03" at bounding box center [580, 371] width 36 height 30
click at [573, 396] on button "AM" at bounding box center [576, 395] width 20 height 19
type input "3:00 PM"
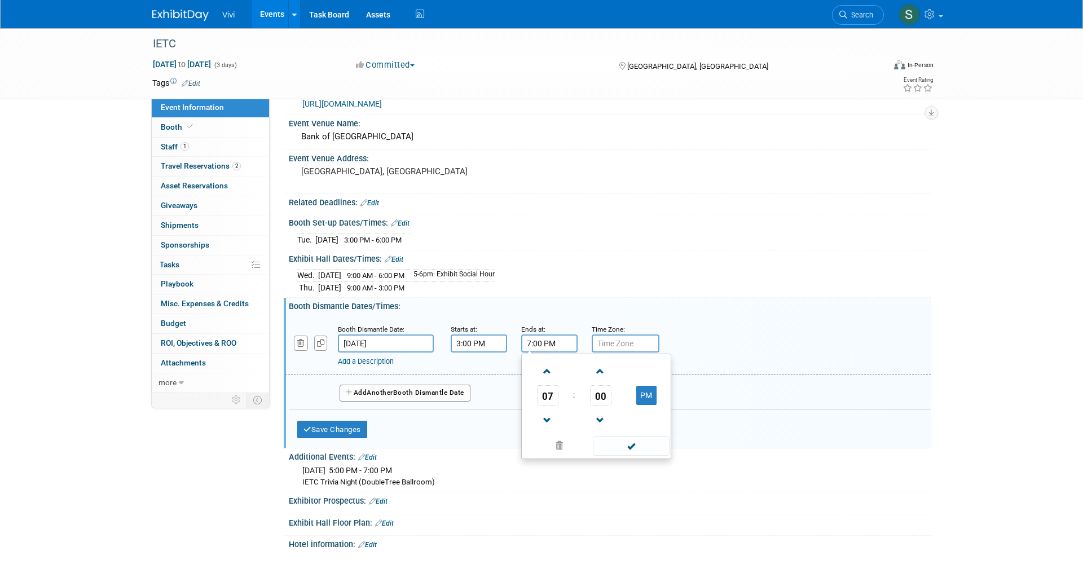
click at [533, 338] on input "7:00 PM" at bounding box center [549, 343] width 56 height 18
click at [547, 395] on span "07" at bounding box center [547, 395] width 21 height 20
click at [603, 401] on td "06" at bounding box center [614, 402] width 36 height 30
type input "6:00 PM"
click at [332, 421] on button "Save Changes" at bounding box center [332, 430] width 70 height 18
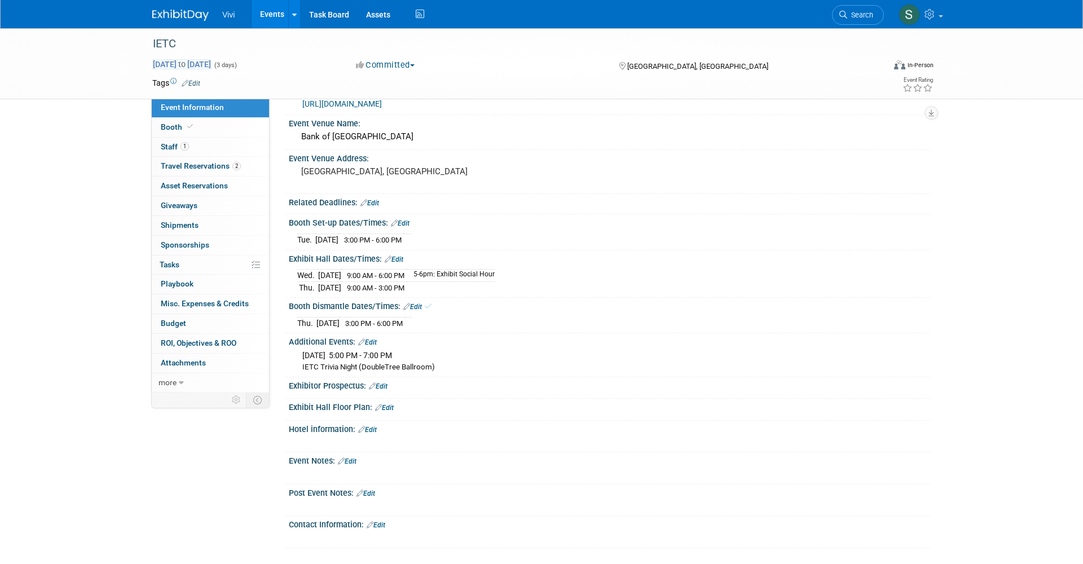
click at [198, 63] on span "Nov 12, 2025 to Nov 14, 2025" at bounding box center [181, 64] width 59 height 10
select select "10"
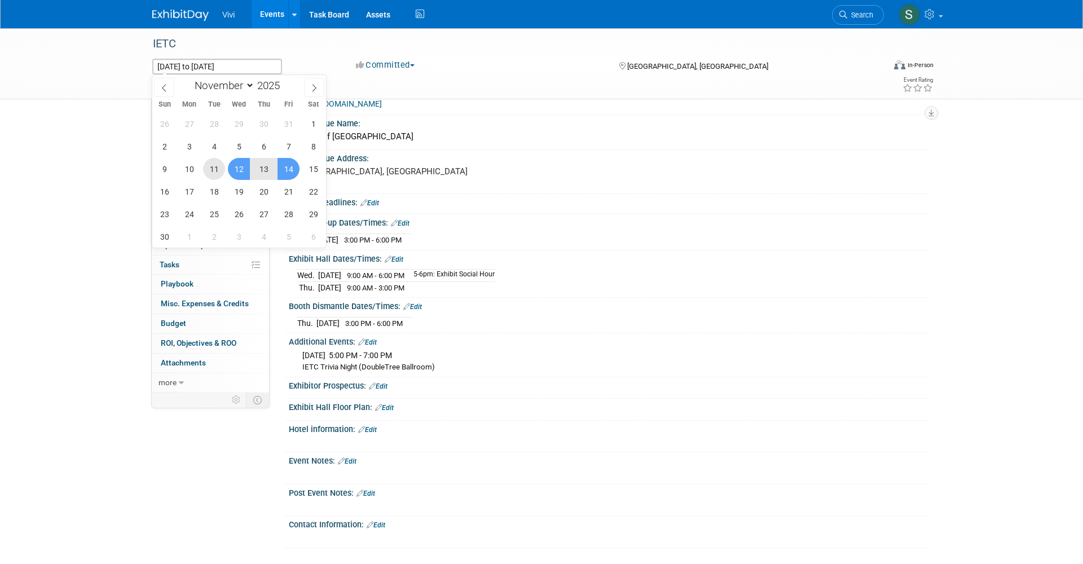
click at [213, 166] on span "11" at bounding box center [214, 169] width 22 height 22
type input "Nov 11, 2025"
click at [262, 168] on span "13" at bounding box center [264, 169] width 22 height 22
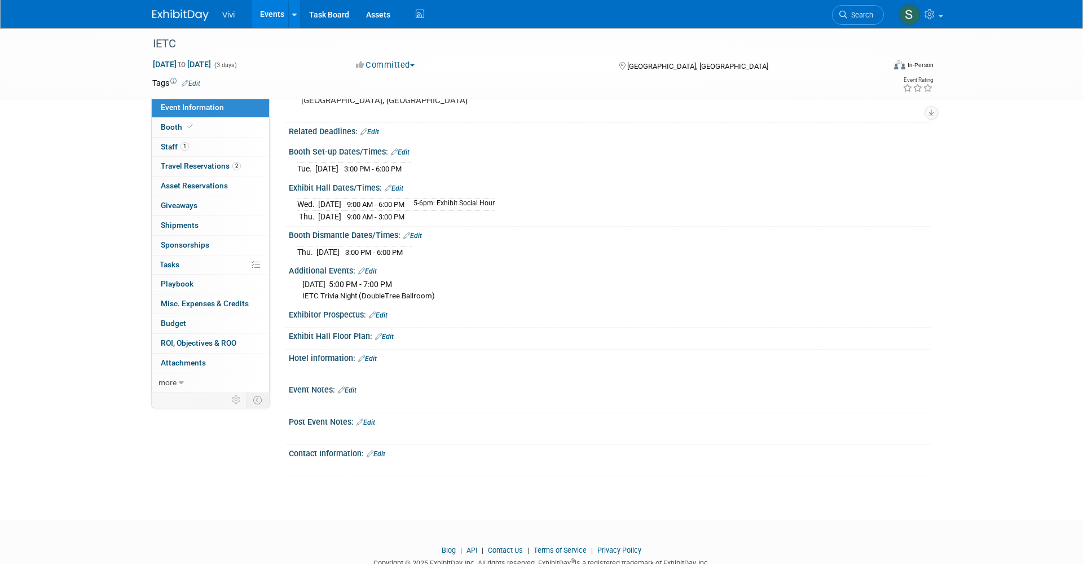
scroll to position [114, 0]
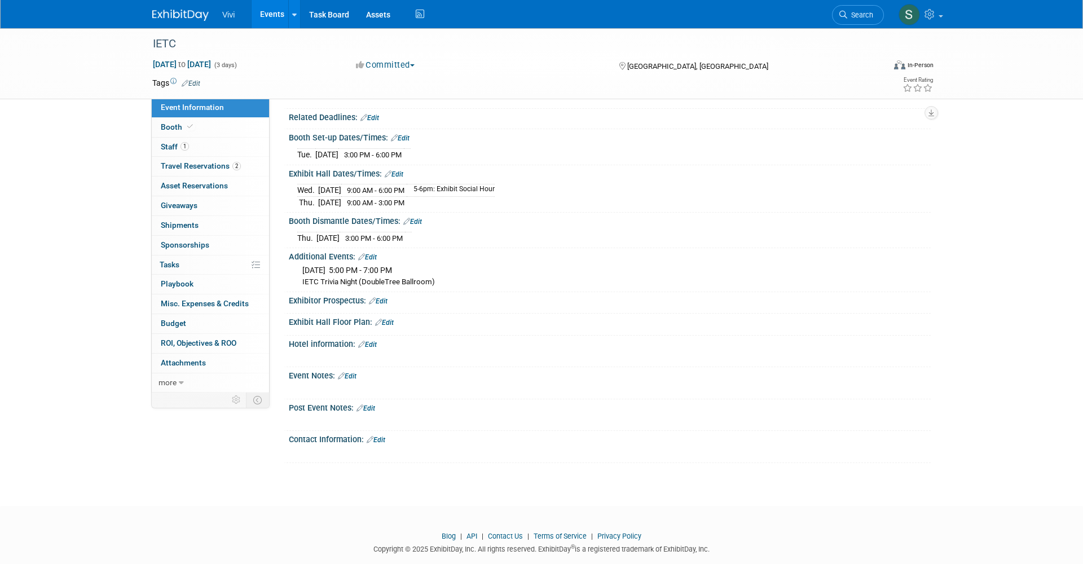
click at [374, 341] on link "Edit" at bounding box center [367, 345] width 19 height 8
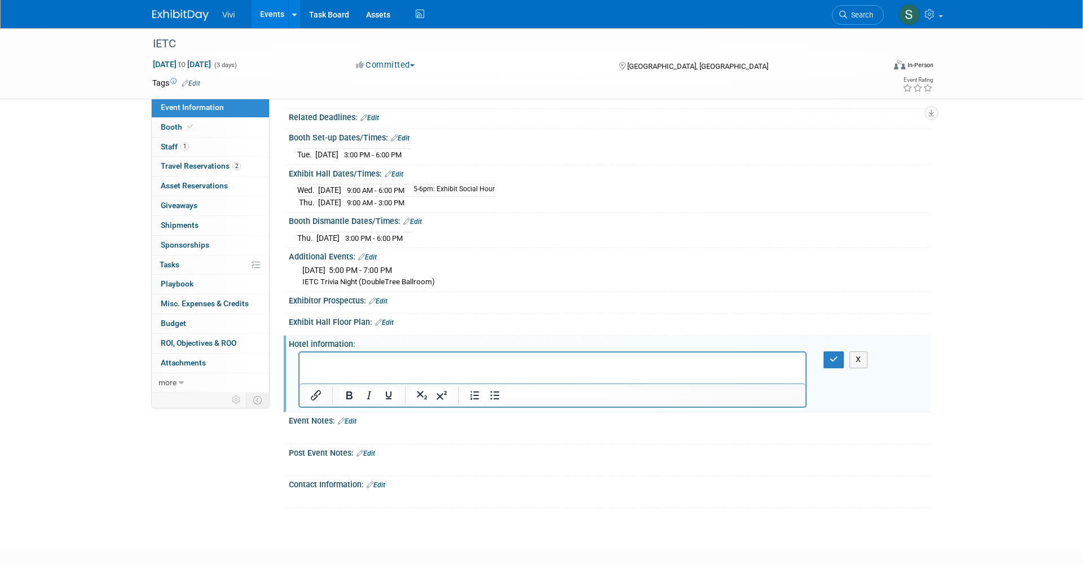
scroll to position [0, 0]
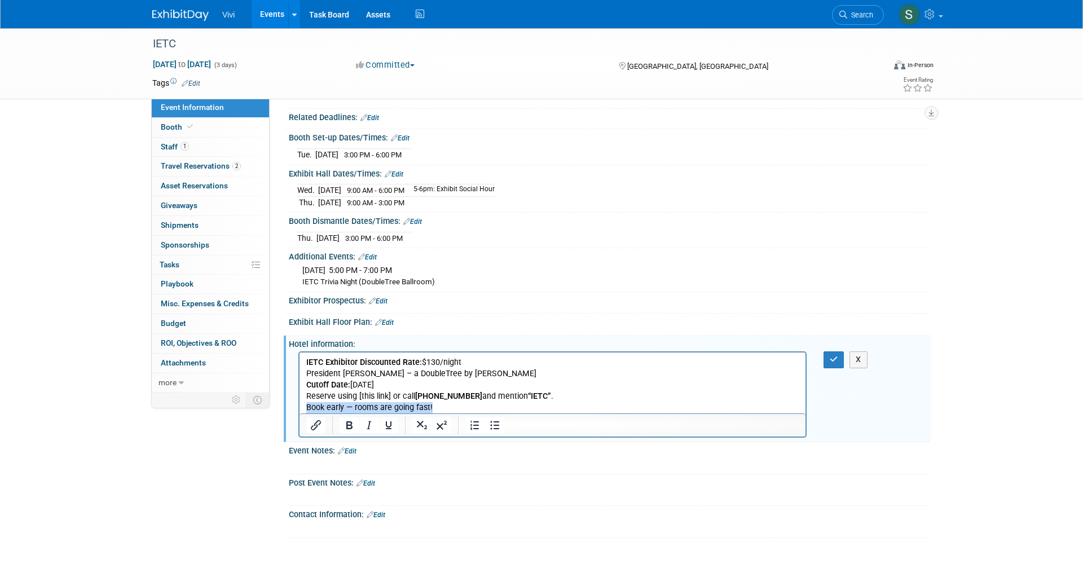
drag, startPoint x: 450, startPoint y: 406, endPoint x: 289, endPoint y: 401, distance: 160.8
click at [299, 401] on html "IETC Exhibitor Discounted Rate: $130/night President Abraham Lincoln Springfiel…" at bounding box center [552, 382] width 506 height 61
drag, startPoint x: 403, startPoint y: 394, endPoint x: 276, endPoint y: 391, distance: 126.3
click at [299, 391] on html "IETC Exhibitor Discounted Rate: $130/night President Abraham Lincoln Springfiel…" at bounding box center [552, 382] width 506 height 61
click at [835, 355] on icon "button" at bounding box center [833, 359] width 8 height 8
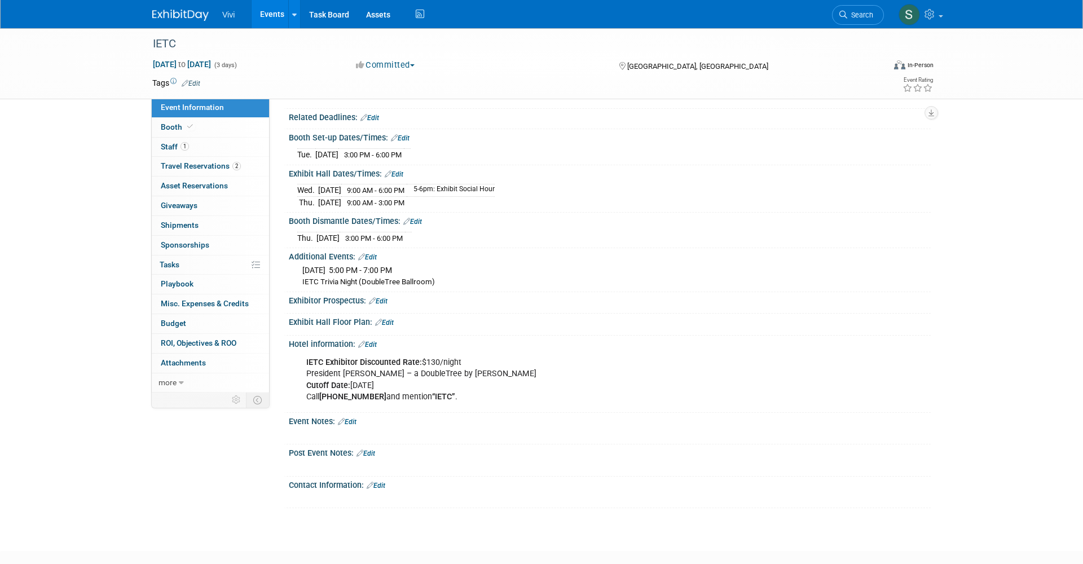
click at [176, 129] on span "Booth" at bounding box center [178, 126] width 34 height 9
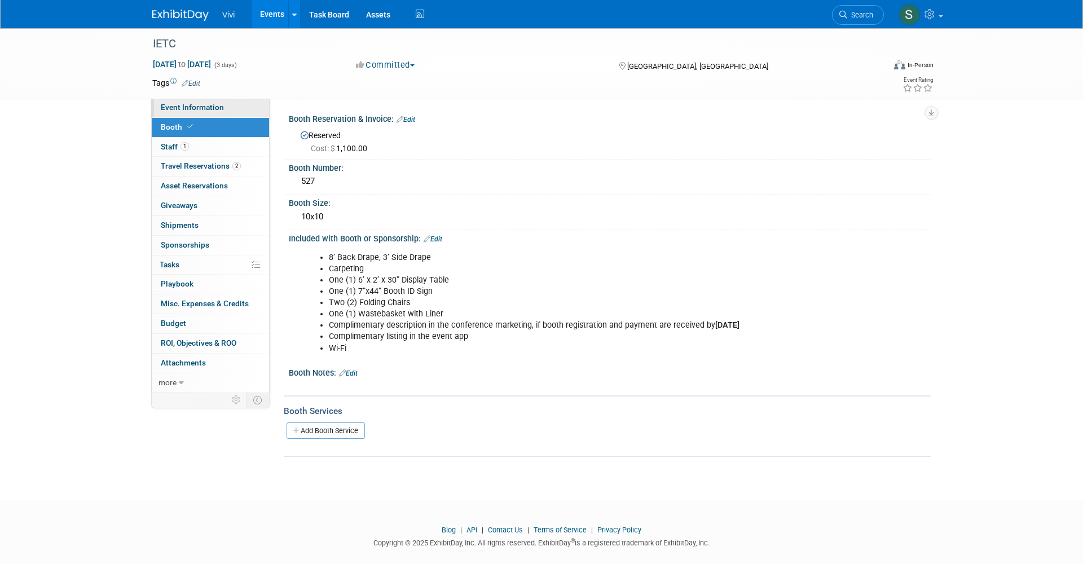
click at [181, 107] on span "Event Information" at bounding box center [192, 107] width 63 height 9
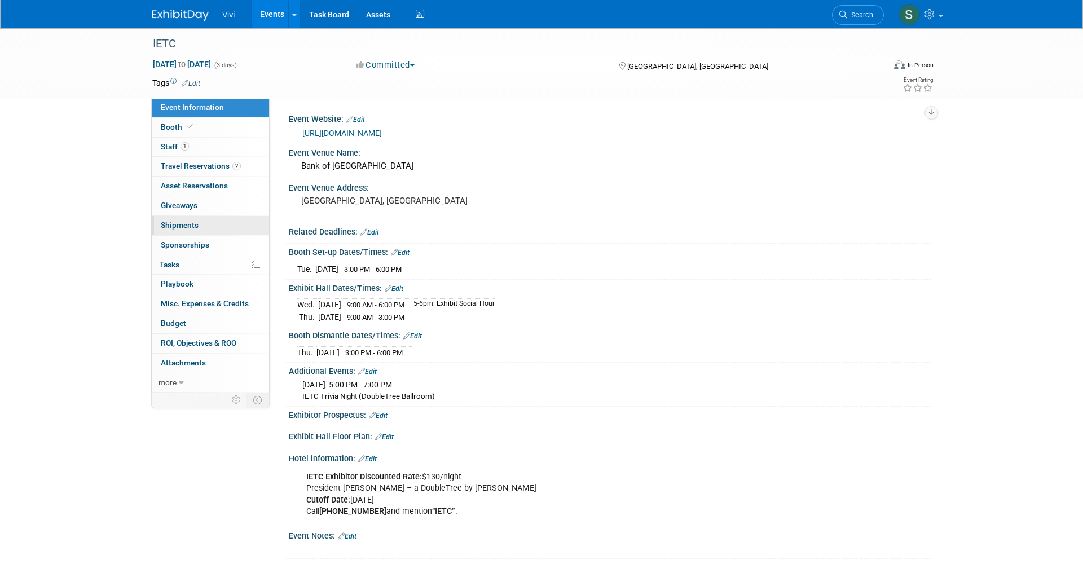
click at [189, 227] on link "0 Shipments 0" at bounding box center [210, 225] width 117 height 19
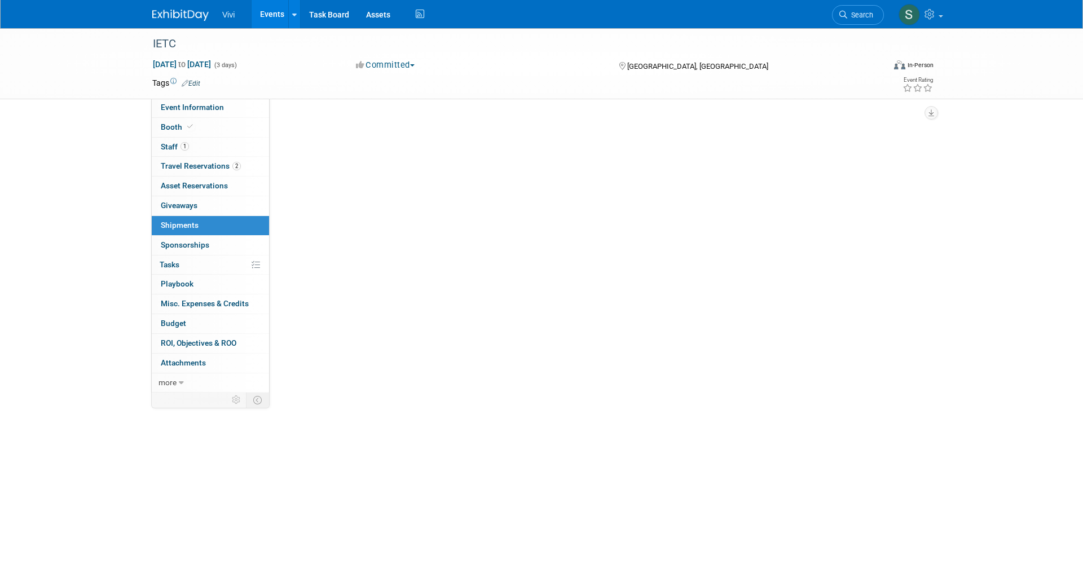
click at [189, 227] on link "0 Shipments 0" at bounding box center [210, 225] width 117 height 19
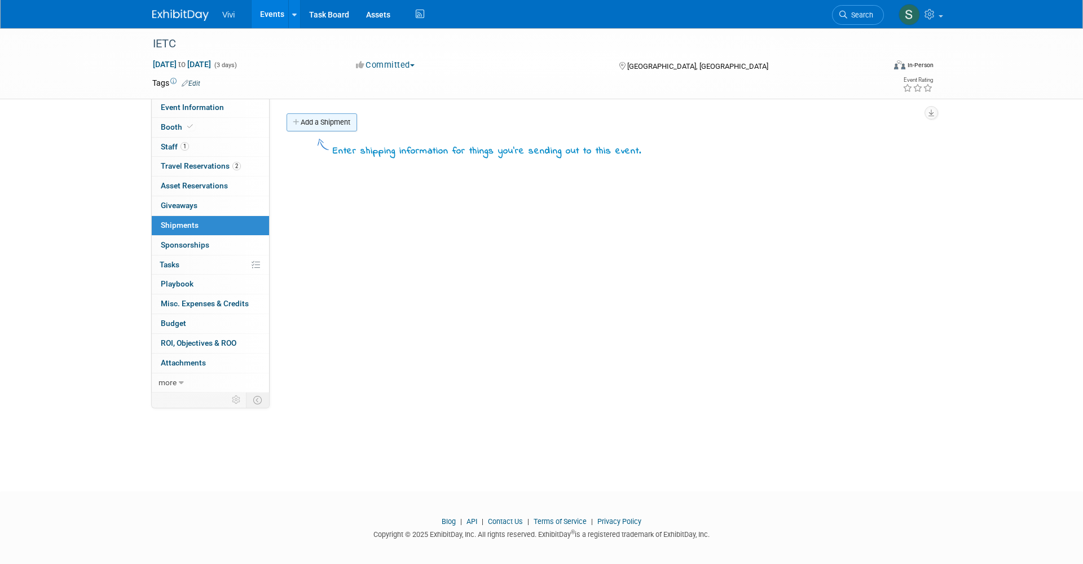
click at [315, 119] on link "Add a Shipment" at bounding box center [321, 122] width 70 height 18
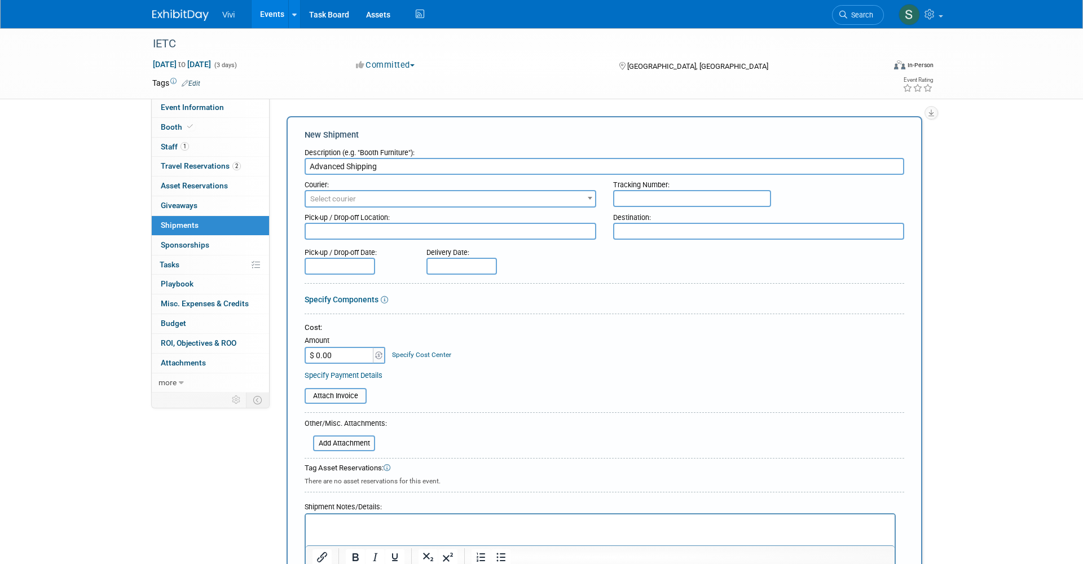
type input "Advanced Shipping"
click at [628, 227] on textarea at bounding box center [759, 231] width 292 height 17
paste textarea "Valley Rockford 4950 American Road Rockford, Illinois 61109"
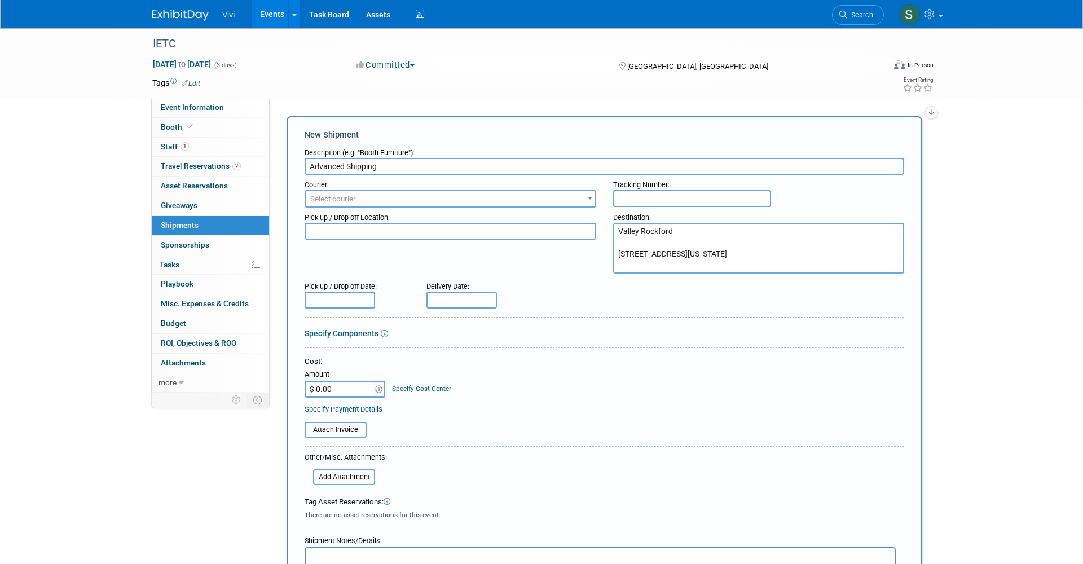
click at [628, 238] on textarea "Valley Rockford 4950 American Road Rockford, Illinois 61109" at bounding box center [759, 248] width 292 height 51
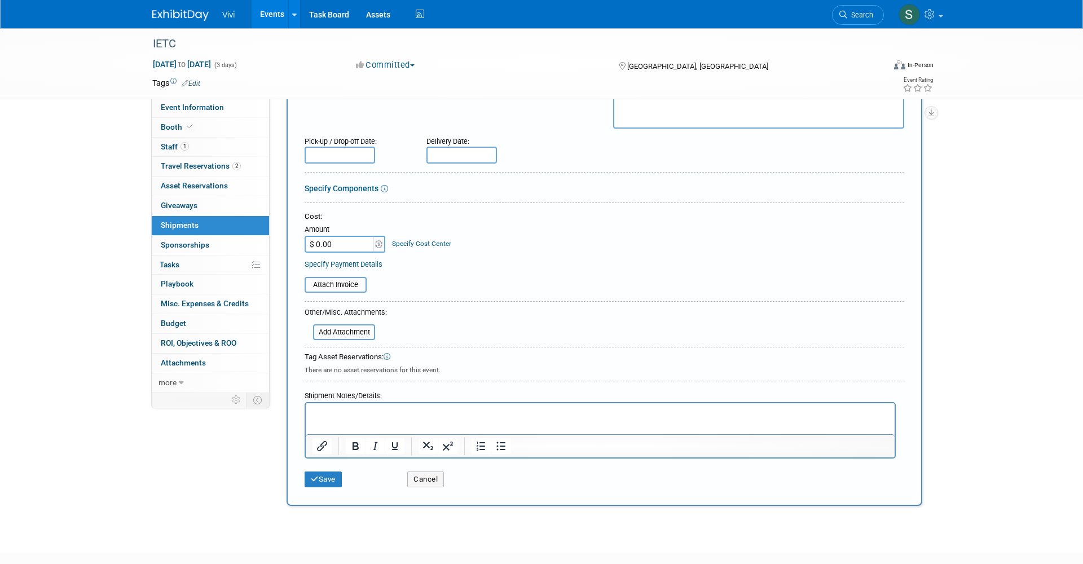
scroll to position [148, 0]
type textarea "Valley Rockford Vivi 527 4950 American Road Rockford, Illinois 61109"
click at [319, 468] on button "Save" at bounding box center [322, 476] width 37 height 16
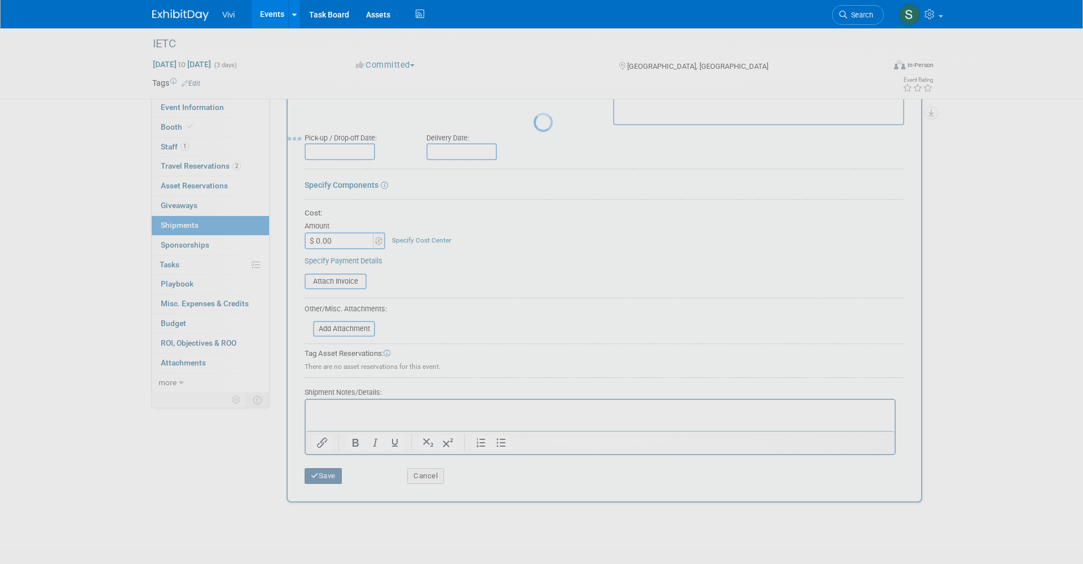
scroll to position [6, 0]
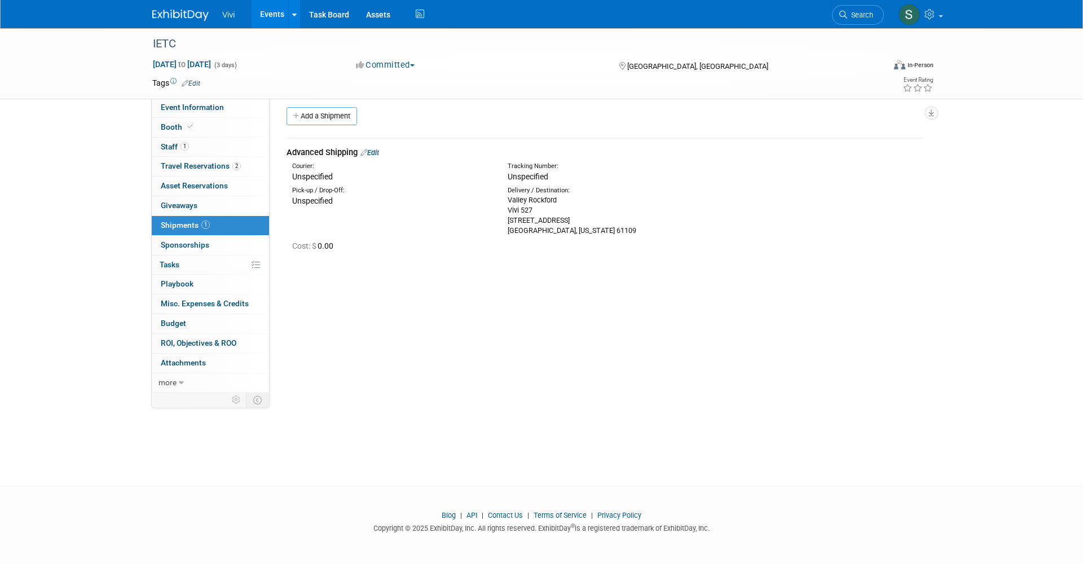
click at [373, 152] on link "Edit" at bounding box center [369, 152] width 19 height 8
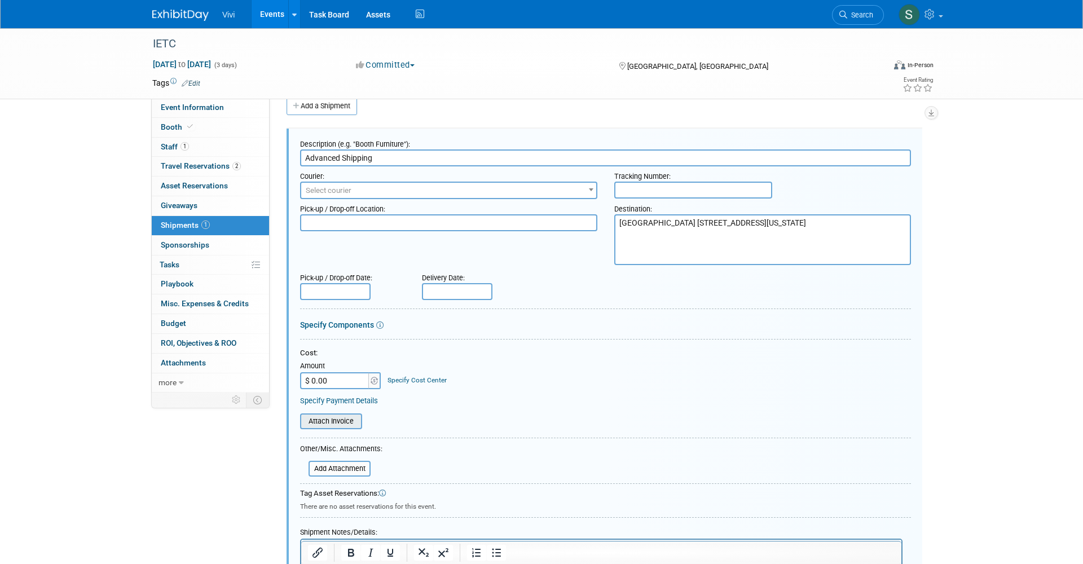
scroll to position [158, 0]
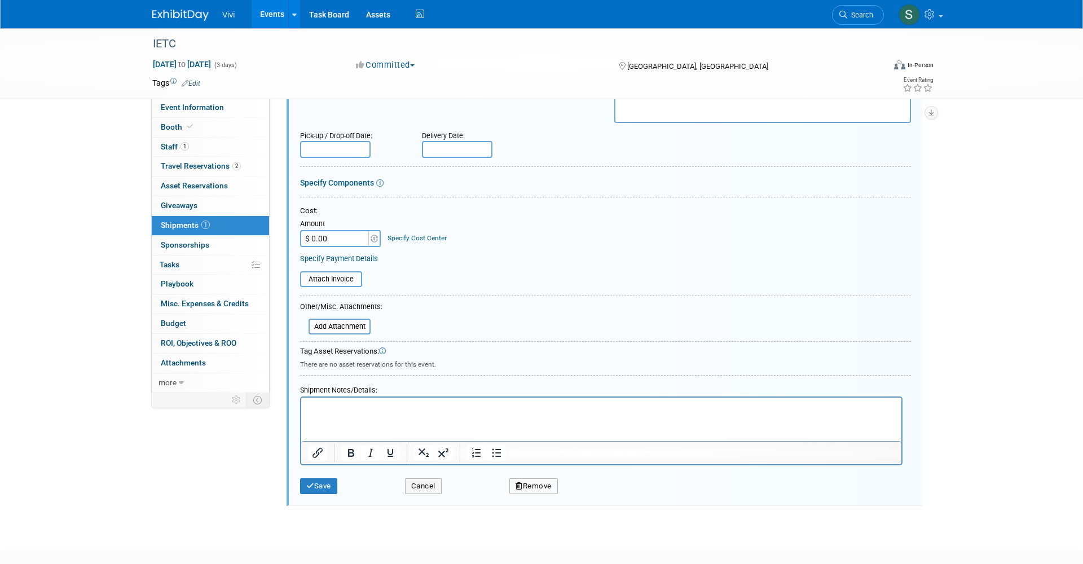
click at [337, 404] on p "Rich Text Area. Press ALT-0 for help." at bounding box center [601, 407] width 587 height 11
click at [310, 482] on icon "submit" at bounding box center [310, 485] width 8 height 7
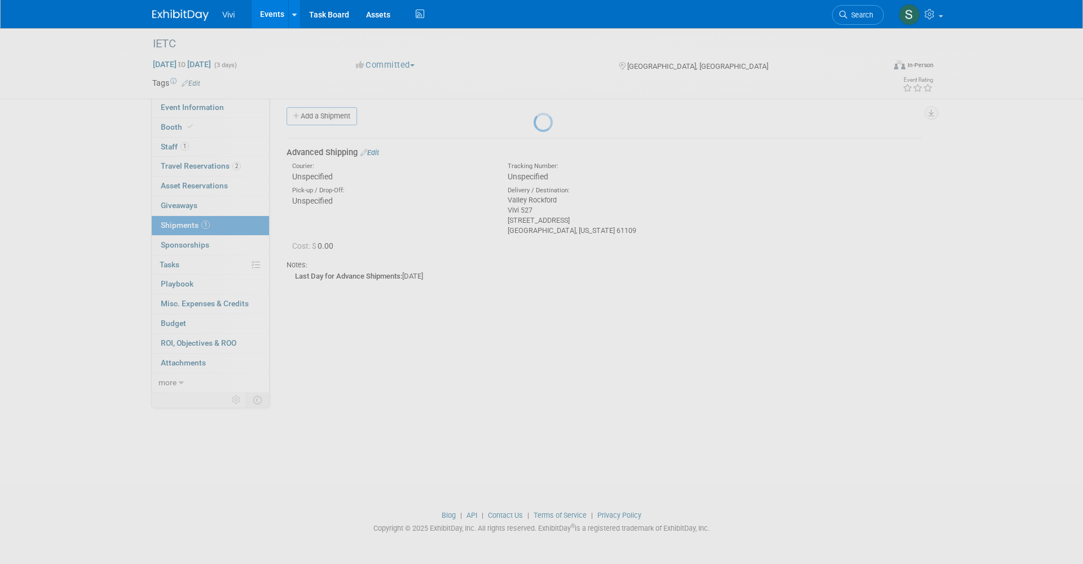
scroll to position [6, 0]
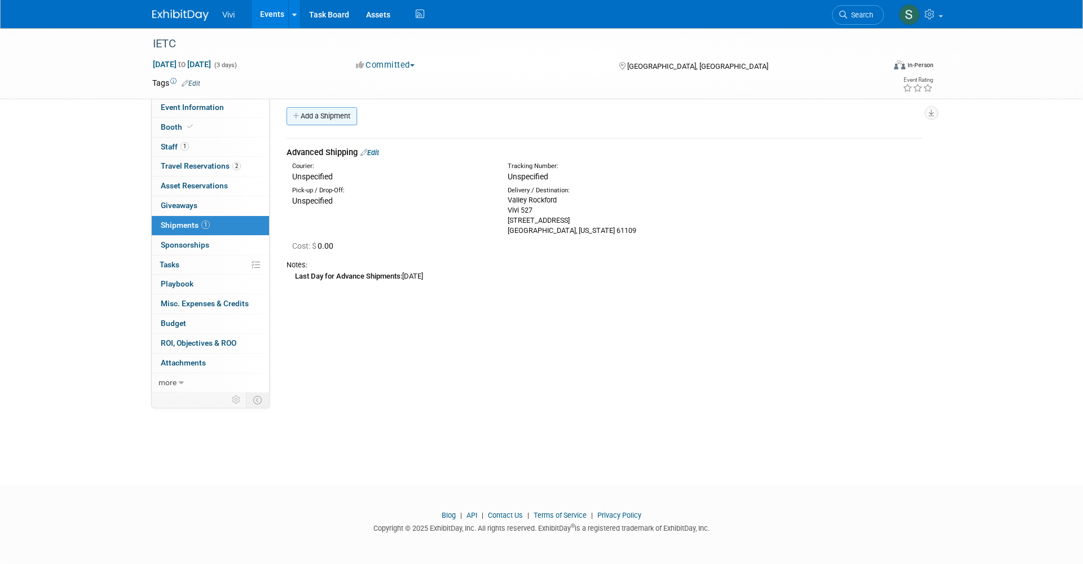
click at [302, 115] on link "Add a Shipment" at bounding box center [321, 116] width 70 height 18
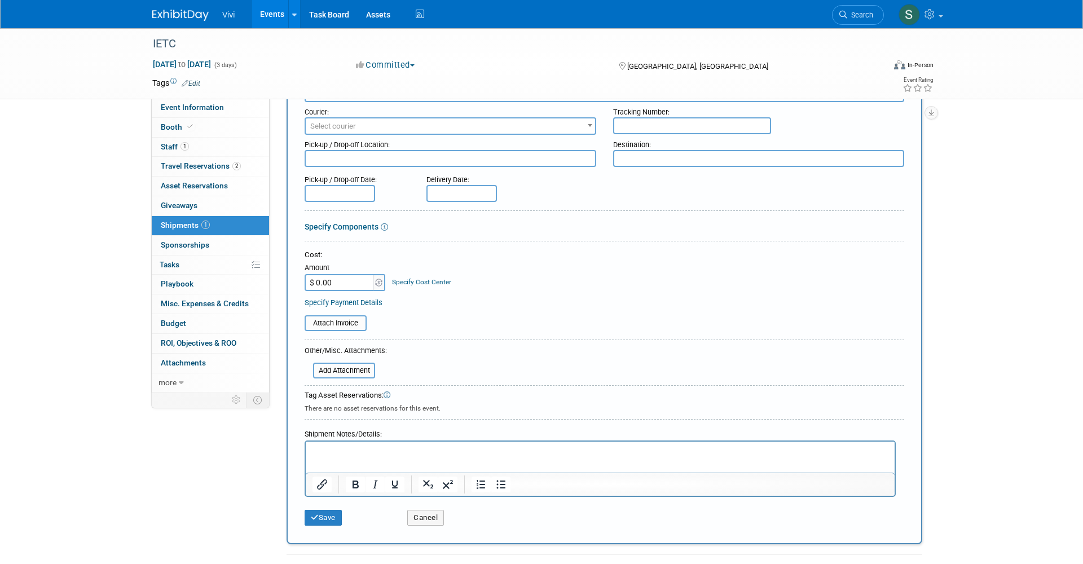
scroll to position [79, 0]
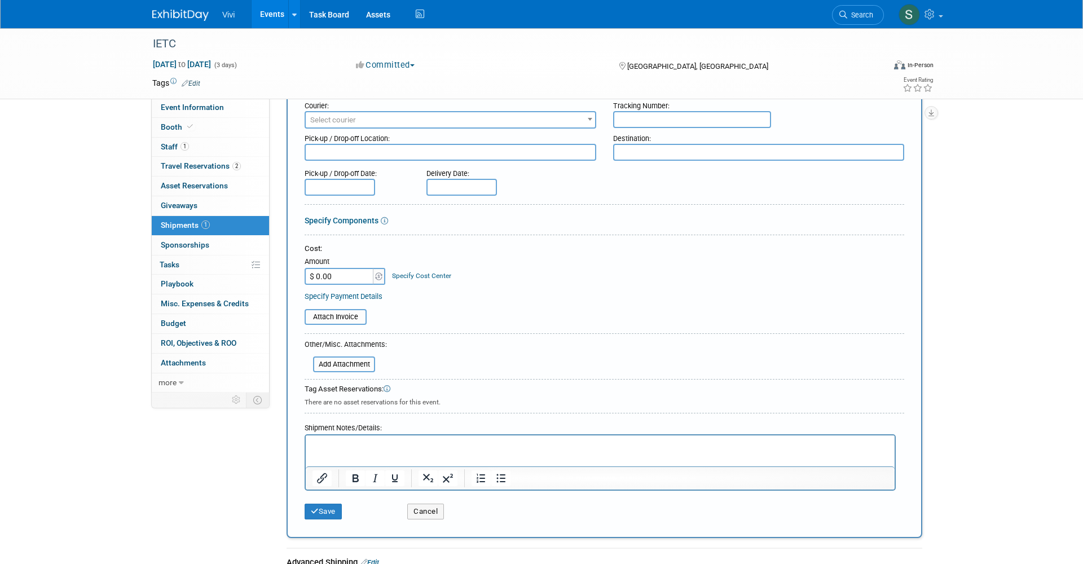
type input "Outbound Shipping"
click at [332, 442] on p "Rich Text Area. Press ALT-0 for help." at bounding box center [600, 445] width 576 height 11
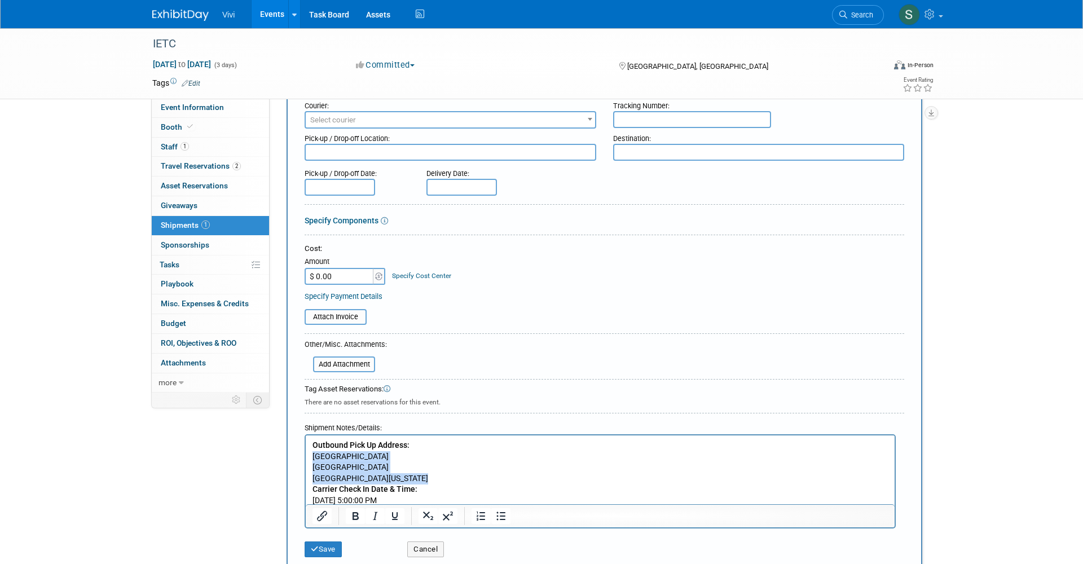
drag, startPoint x: 402, startPoint y: 471, endPoint x: 288, endPoint y: 451, distance: 116.3
click at [306, 451] on html "Outbound Pick Up Address: BOS Center 1 Convention Center Plaza Springfield, Ill…" at bounding box center [600, 470] width 589 height 71
copy p "BOS Center 1 Convention Center Plaza Springfield, Illinois 62701"
click at [669, 148] on textarea at bounding box center [759, 152] width 292 height 17
paste textarea "BOS Center 1 Convention Center Plaza Springfield, Illinois 62701"
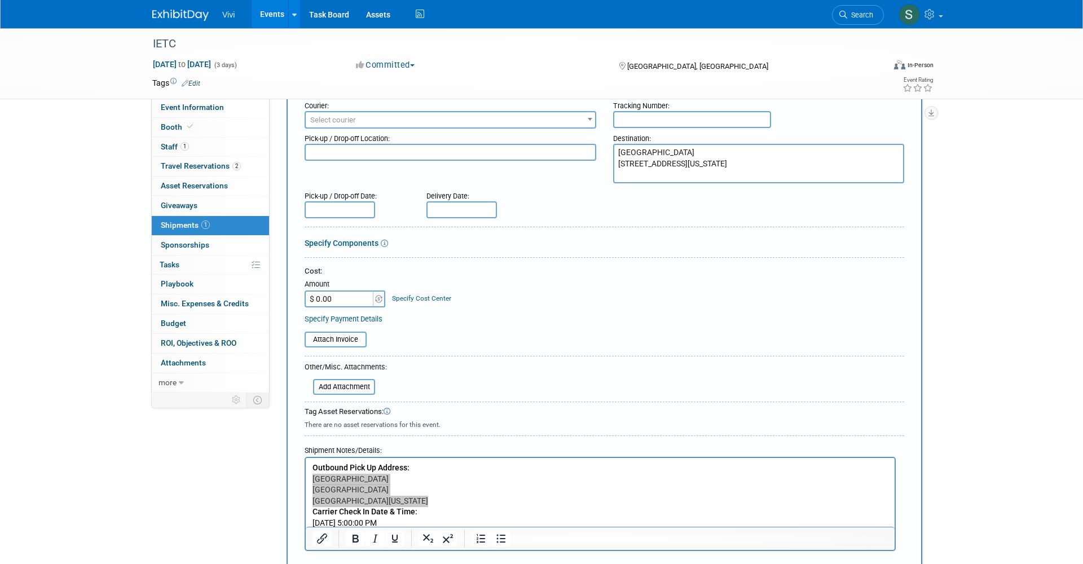
type textarea "BOS Center 1 Convention Center Plaza Springfield, Illinois 62701"
click at [359, 507] on b "Carrier Check In Date & Time:" at bounding box center [364, 511] width 105 height 9
drag, startPoint x: 408, startPoint y: 498, endPoint x: 291, endPoint y: 461, distance: 123.0
click at [306, 461] on html "Outbound Pick Up Address: BOS Center 1 Convention Center Plaza Springfield, Ill…" at bounding box center [600, 493] width 589 height 71
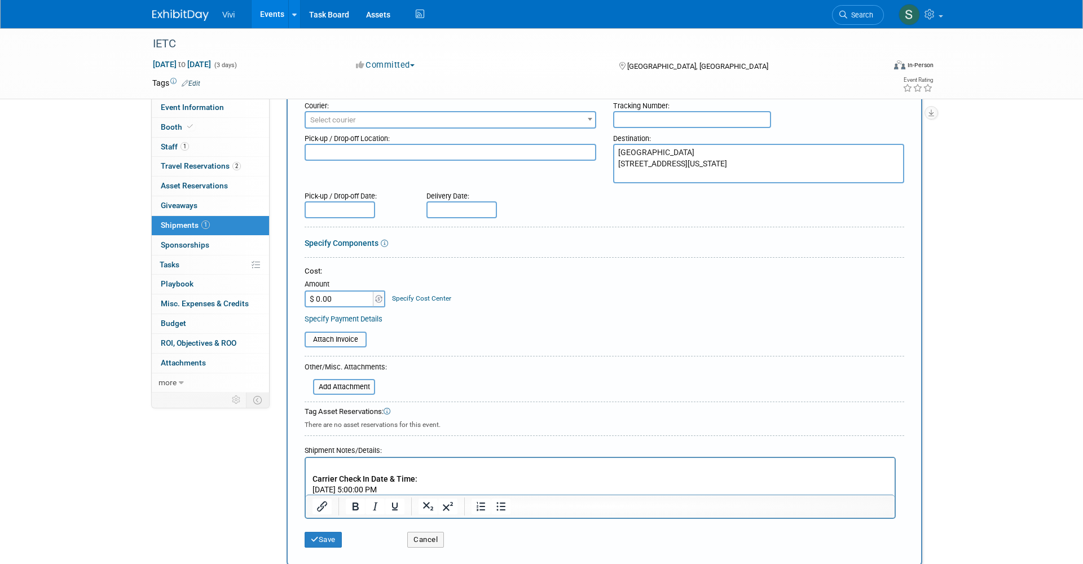
click at [312, 480] on body "Carrier Check In Date & Time: Nov 13, 2025 5:00:00 PM" at bounding box center [600, 478] width 577 height 33
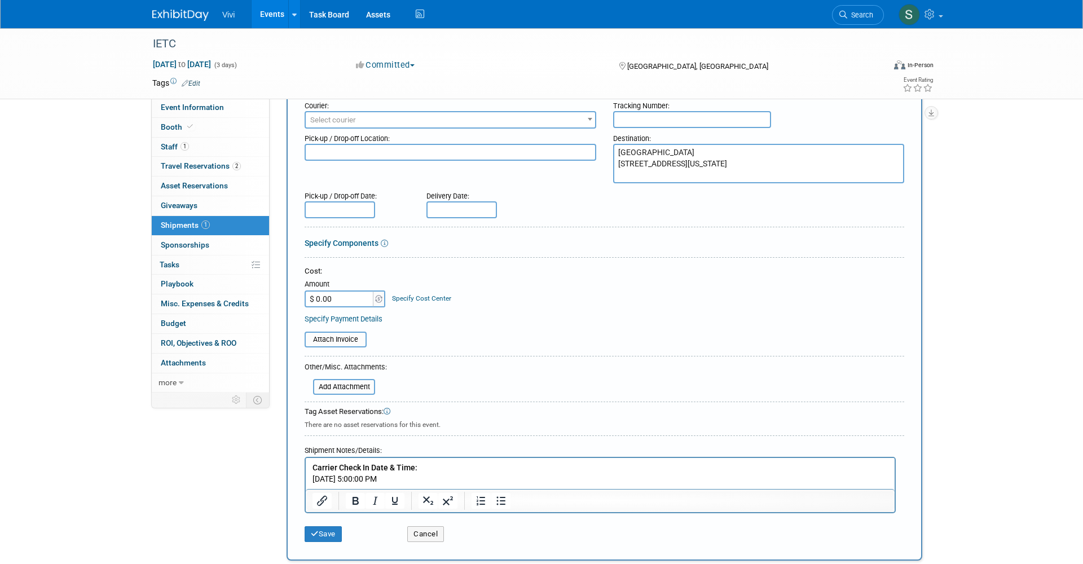
click at [409, 476] on p "Nov 13, 2025 5:00:00 PM" at bounding box center [600, 479] width 576 height 11
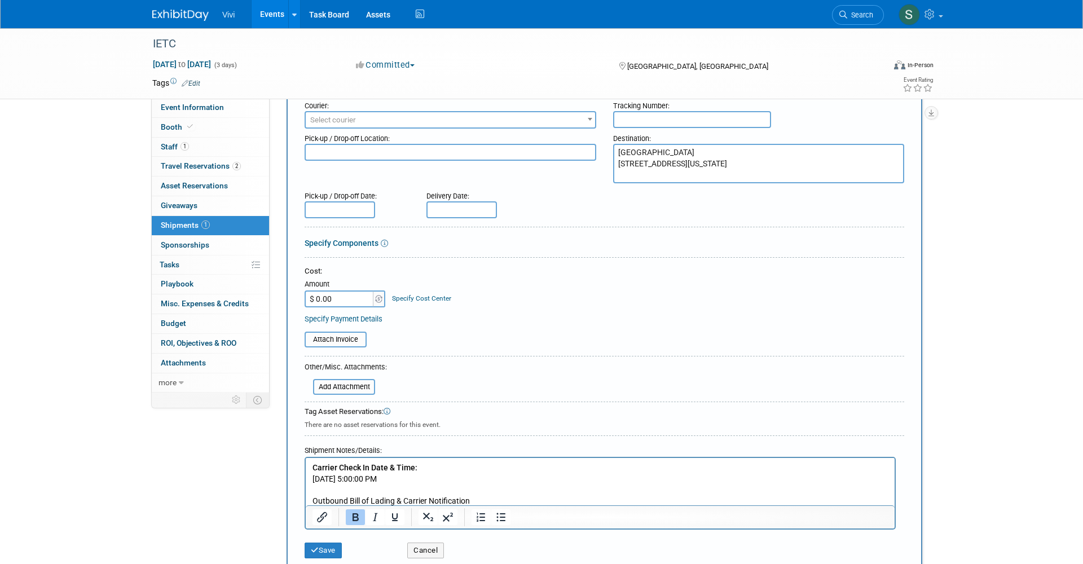
click at [487, 496] on p "Outbound Bill of Lading & Carrier Notification" at bounding box center [600, 501] width 576 height 11
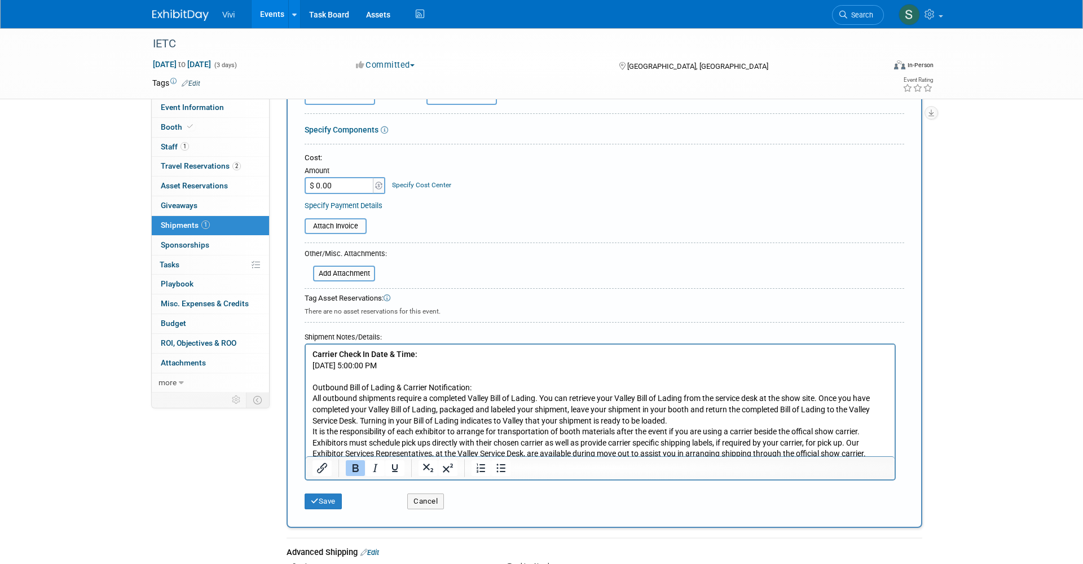
scroll to position [193, 0]
click at [460, 385] on p "Outbound Bill of Lading & Carrier Notification:" at bounding box center [600, 386] width 576 height 11
click at [351, 460] on icon "Bold" at bounding box center [355, 467] width 14 height 14
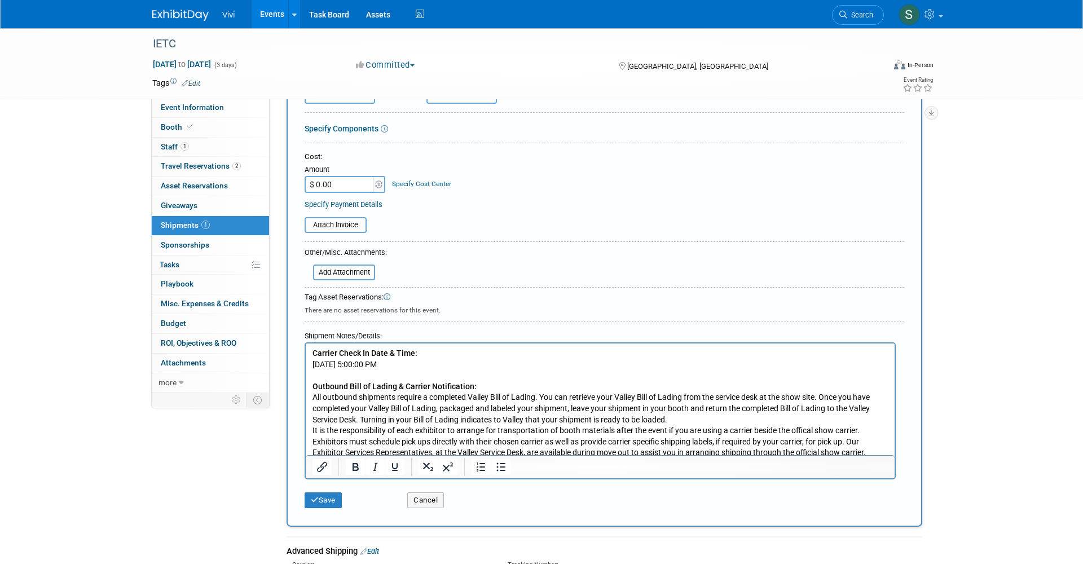
click at [488, 361] on p "Nov 13, 2025 5:00:00 PM" at bounding box center [600, 364] width 576 height 11
click at [313, 492] on button "Save" at bounding box center [322, 500] width 37 height 16
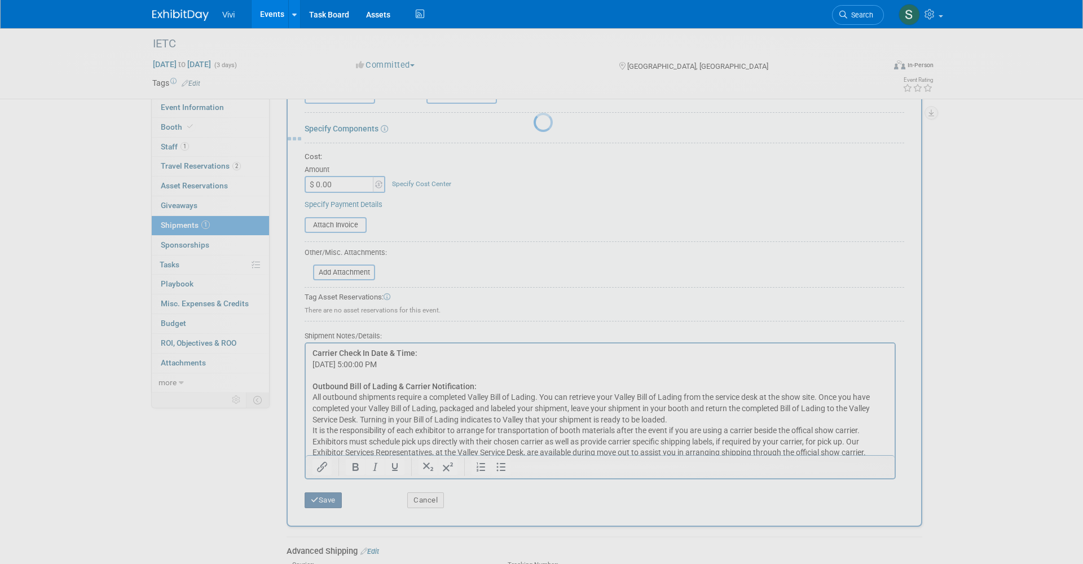
scroll to position [85, 0]
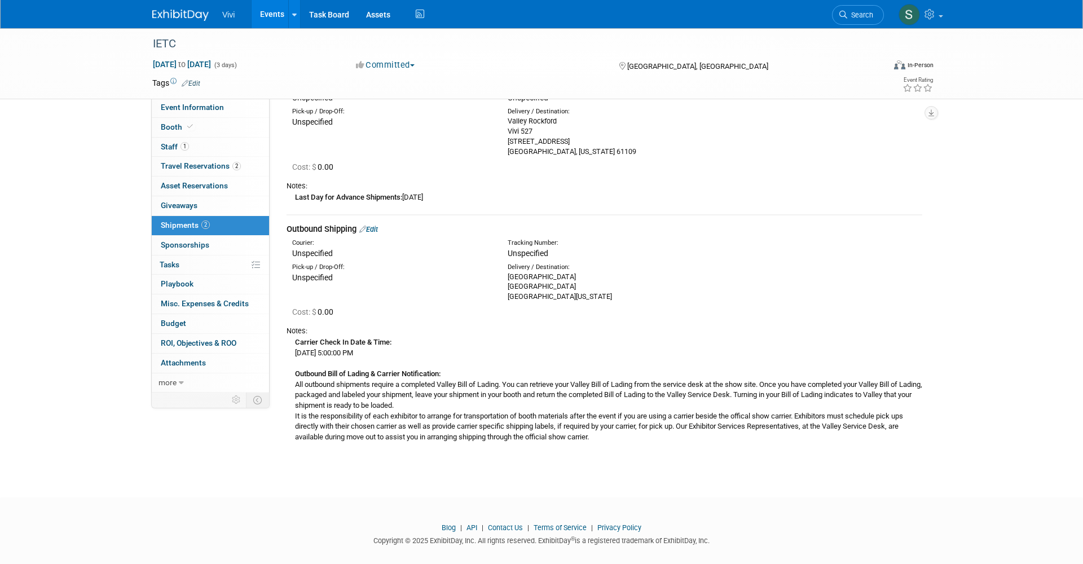
click at [182, 126] on span "Booth" at bounding box center [178, 126] width 34 height 9
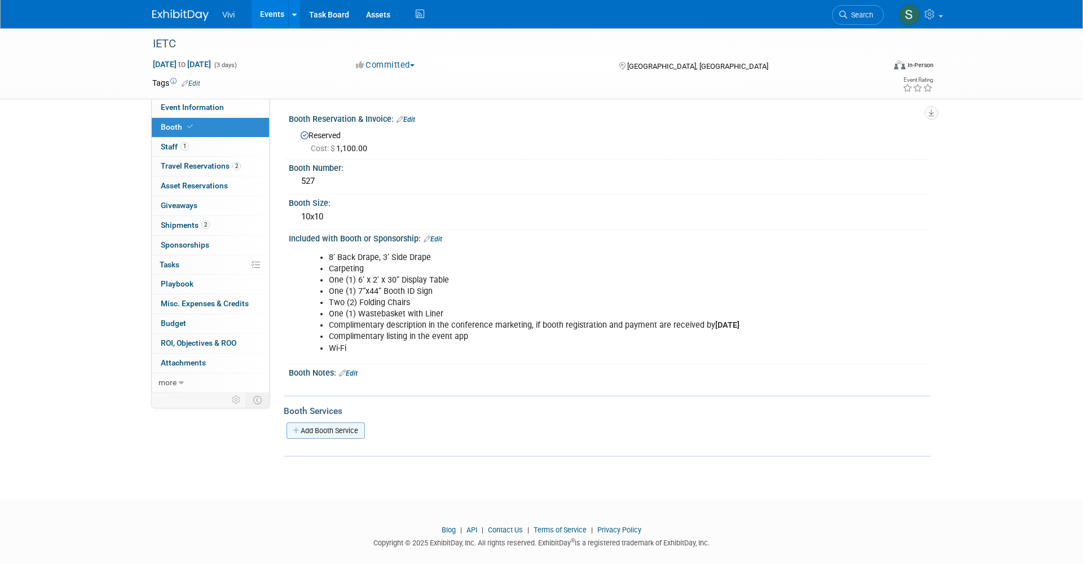
click at [321, 428] on link "Add Booth Service" at bounding box center [325, 430] width 78 height 16
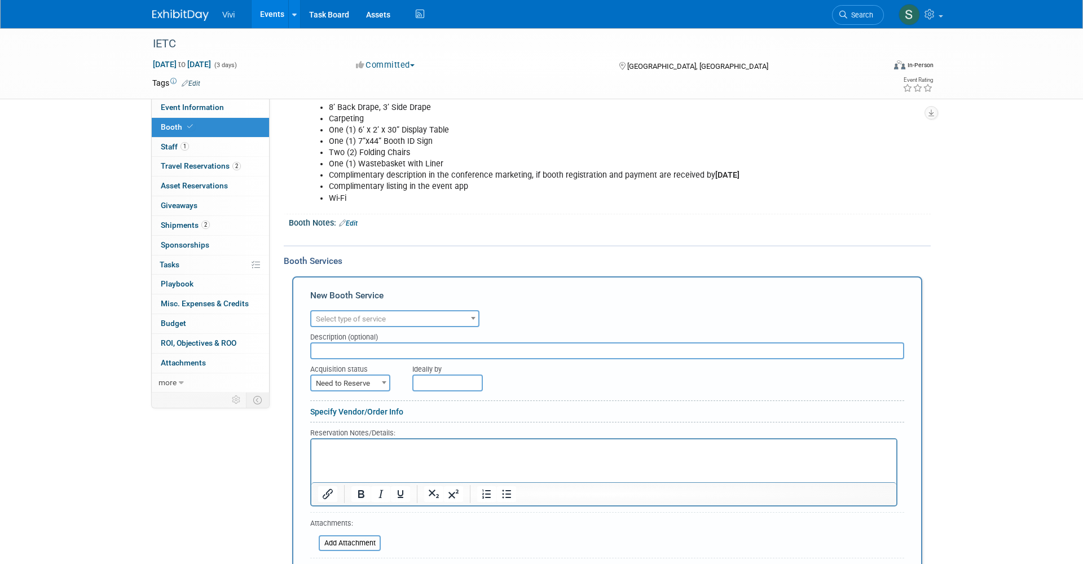
scroll to position [163, 0]
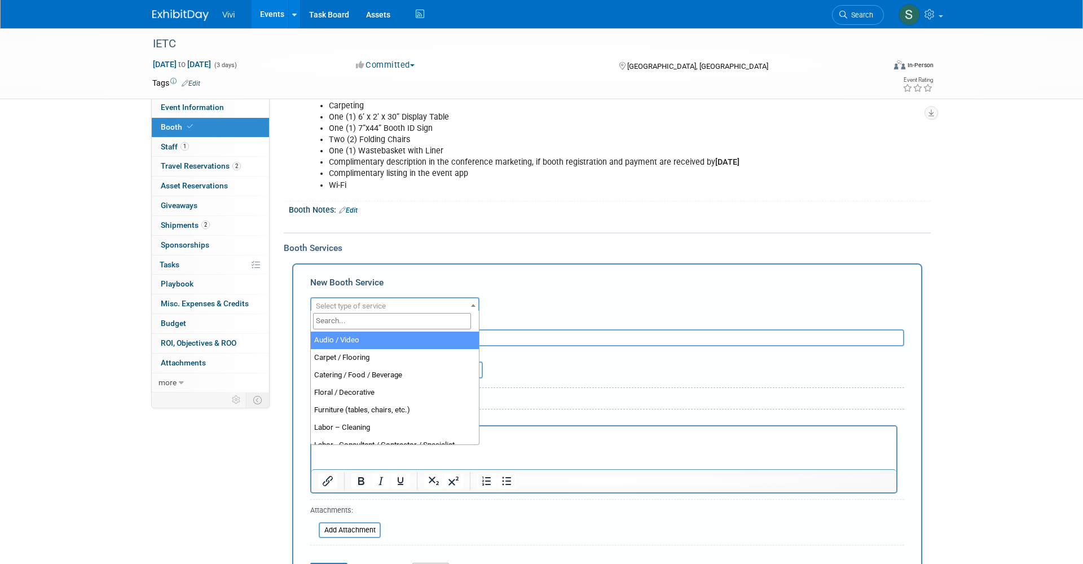
click at [358, 302] on span "Select type of service" at bounding box center [351, 306] width 70 height 8
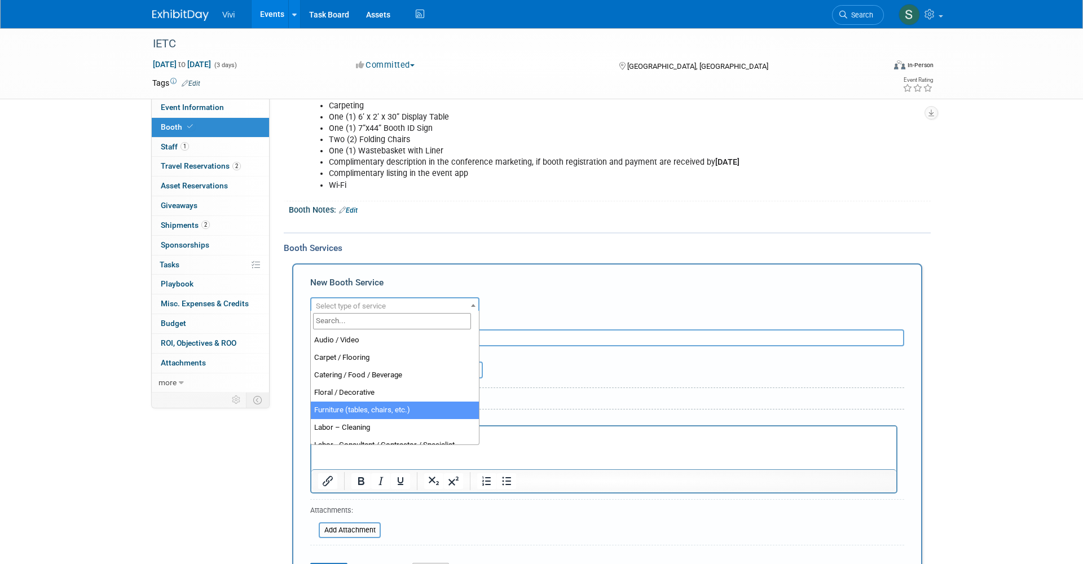
select select "6"
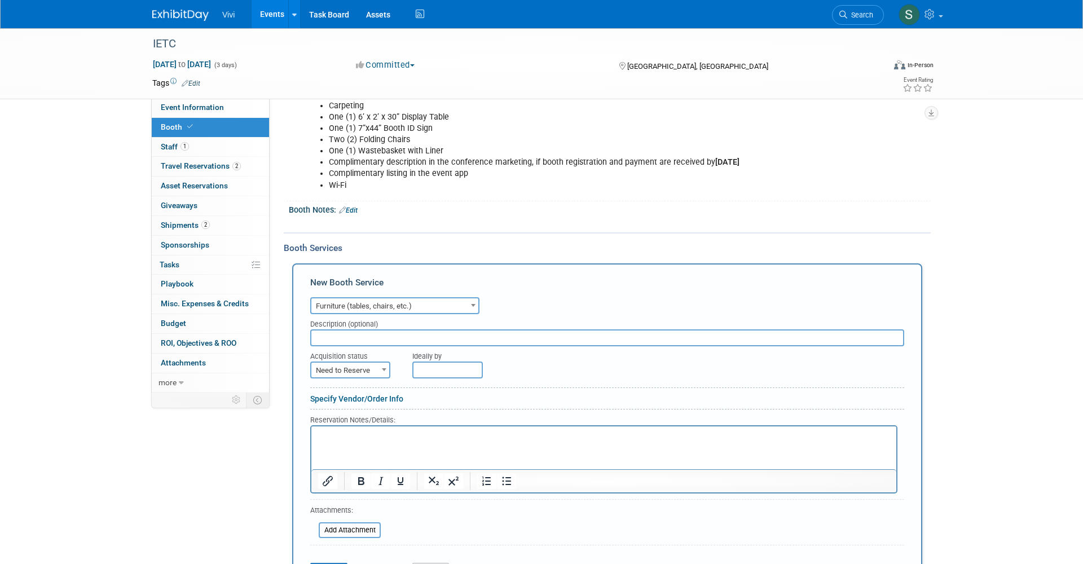
click at [335, 364] on span "Need to Reserve" at bounding box center [350, 371] width 78 height 16
select select "2"
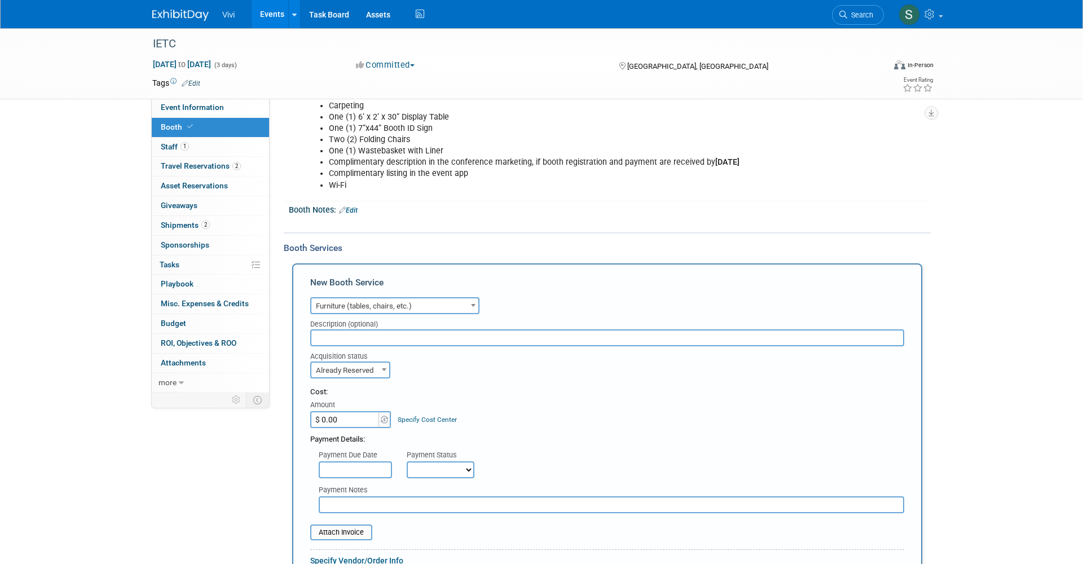
click at [337, 412] on input "$ 0.00" at bounding box center [345, 419] width 70 height 17
type input "$ 125.85"
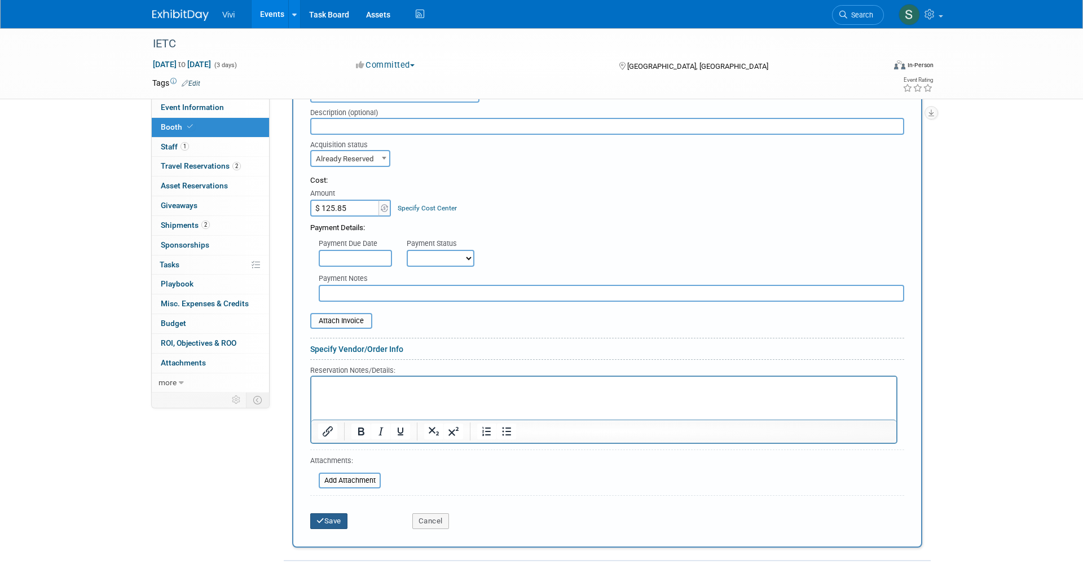
click at [320, 517] on icon "submit" at bounding box center [320, 520] width 8 height 7
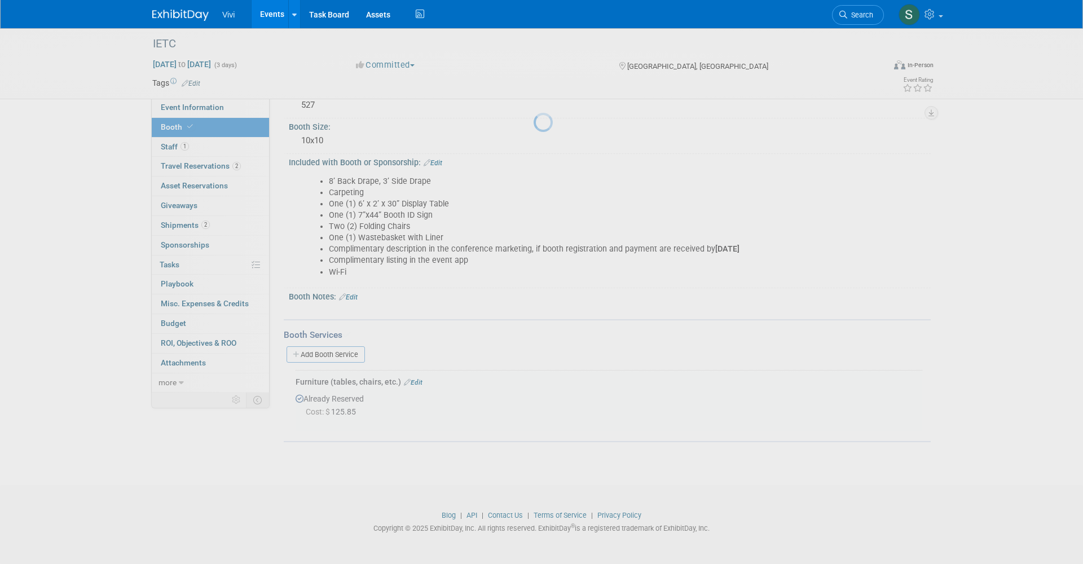
scroll to position [73, 0]
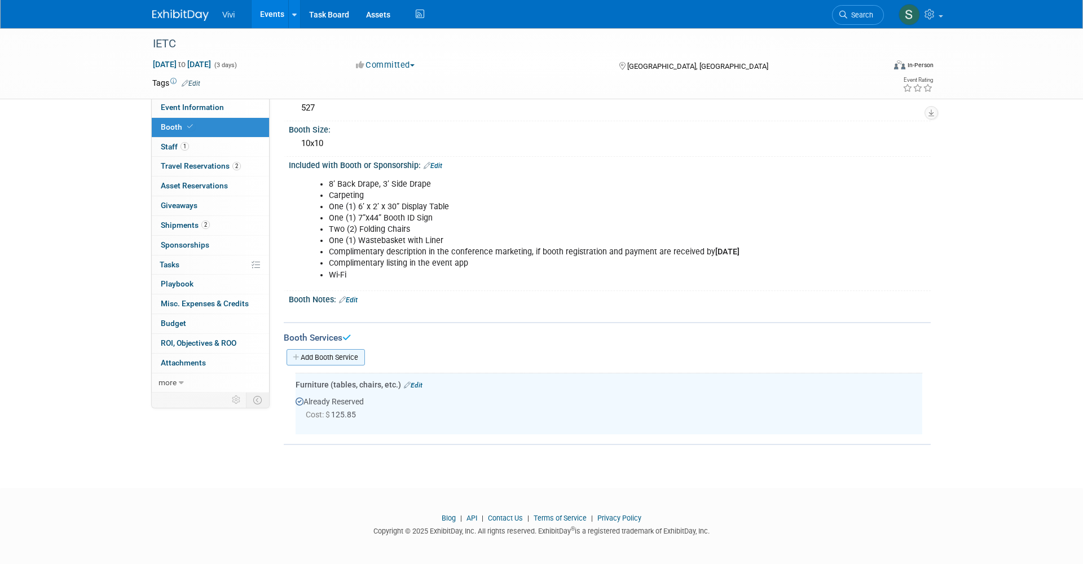
click at [329, 355] on link "Add Booth Service" at bounding box center [325, 357] width 78 height 16
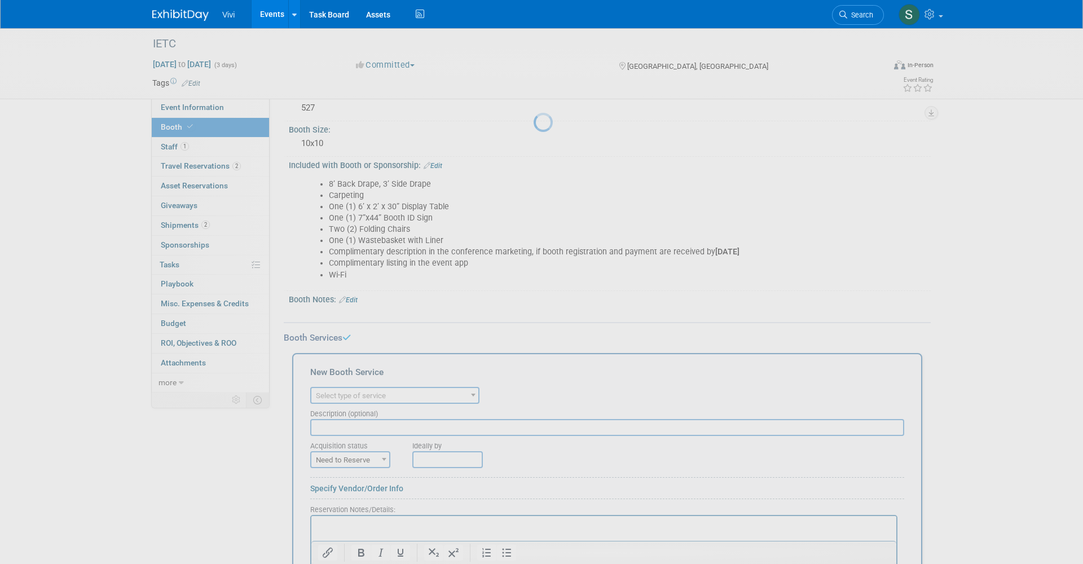
scroll to position [0, 0]
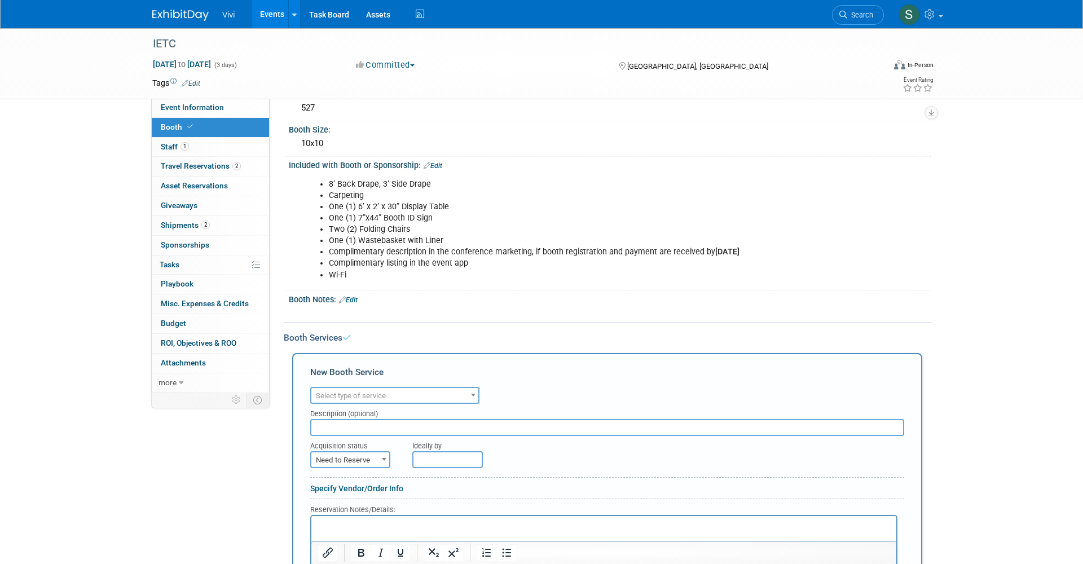
click at [335, 391] on span "Select type of service" at bounding box center [351, 395] width 70 height 8
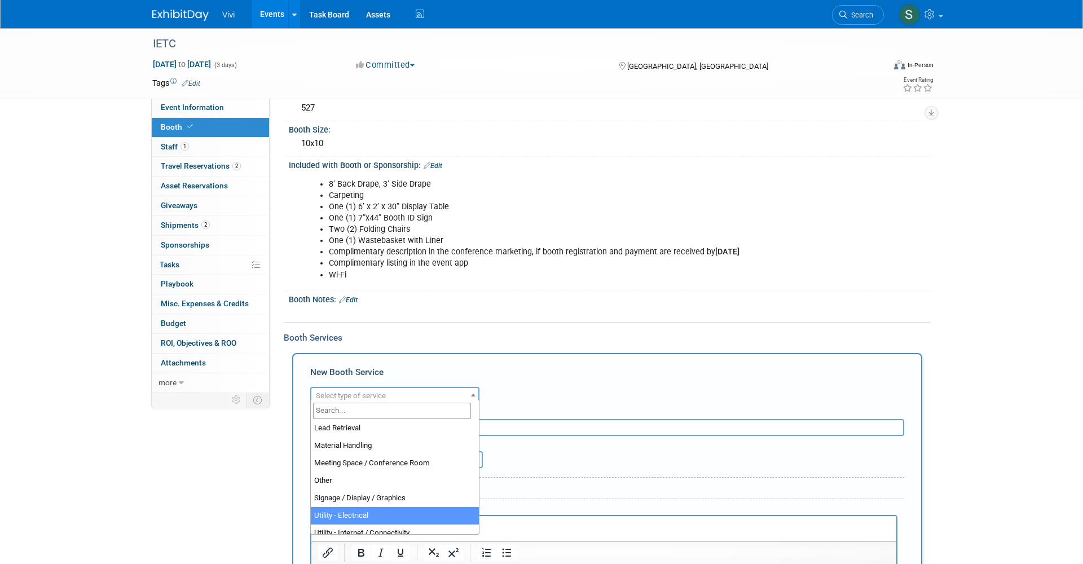
scroll to position [246, 0]
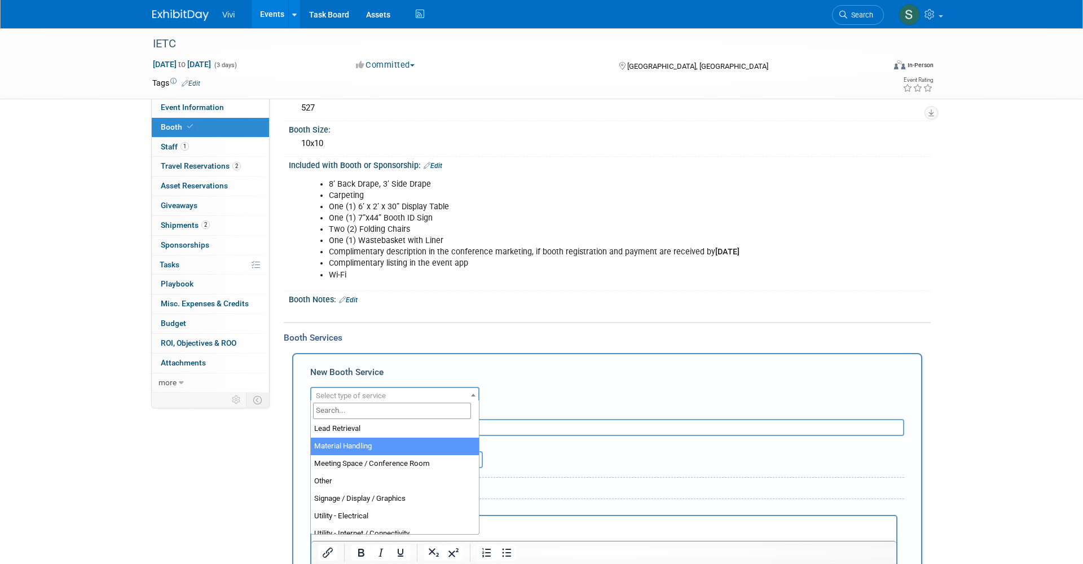
select select "10"
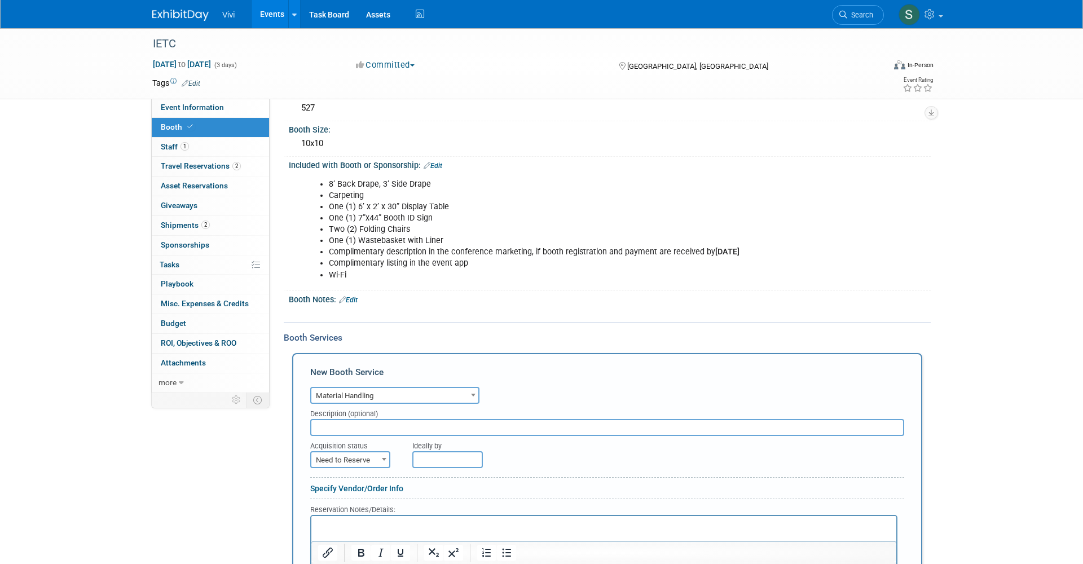
click at [338, 454] on span "Need to Reserve" at bounding box center [350, 460] width 78 height 16
select select "2"
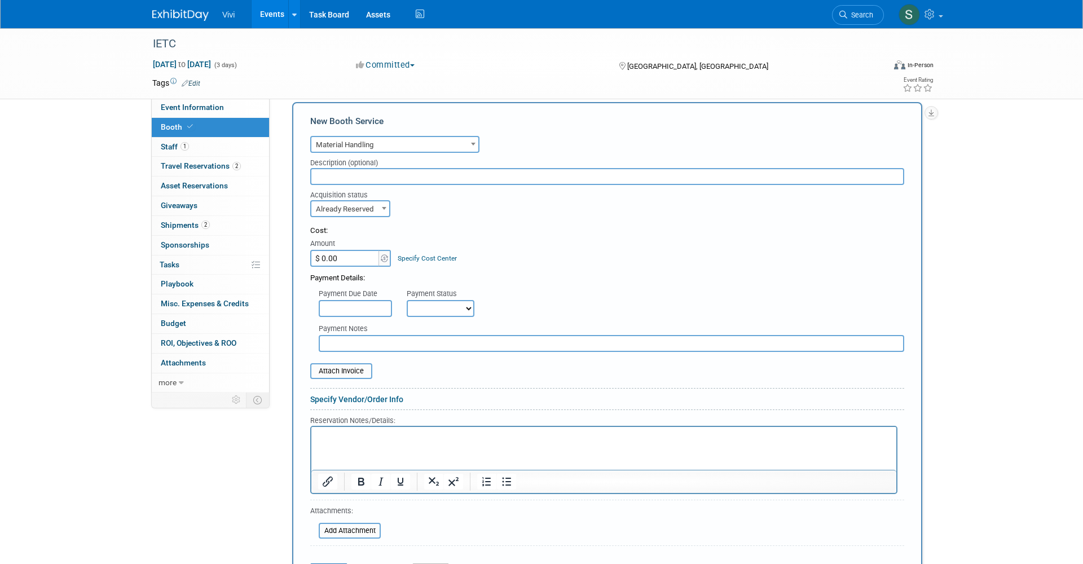
scroll to position [328, 0]
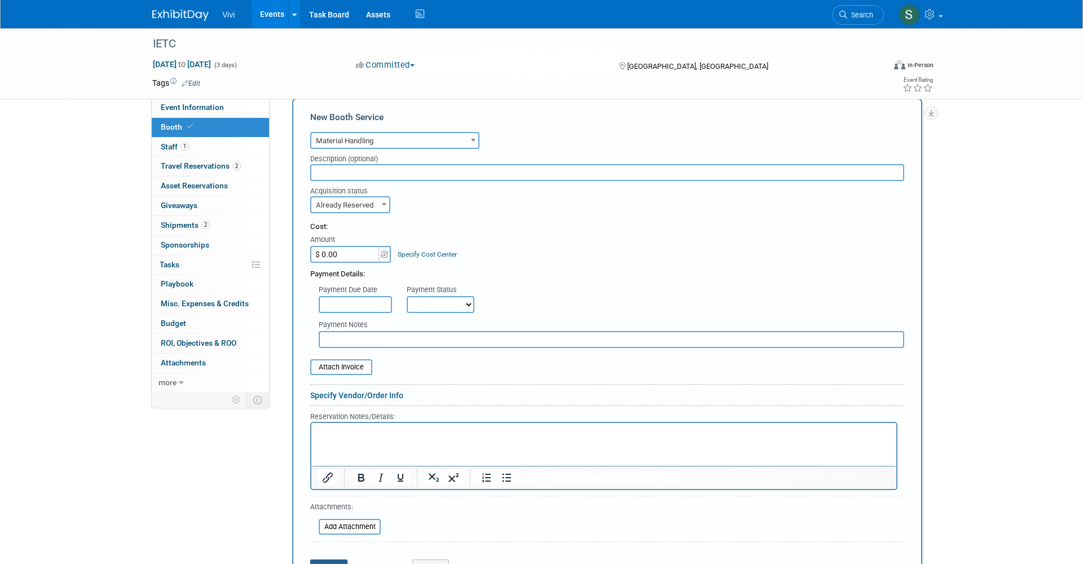
click at [335, 559] on button "Save" at bounding box center [328, 567] width 37 height 16
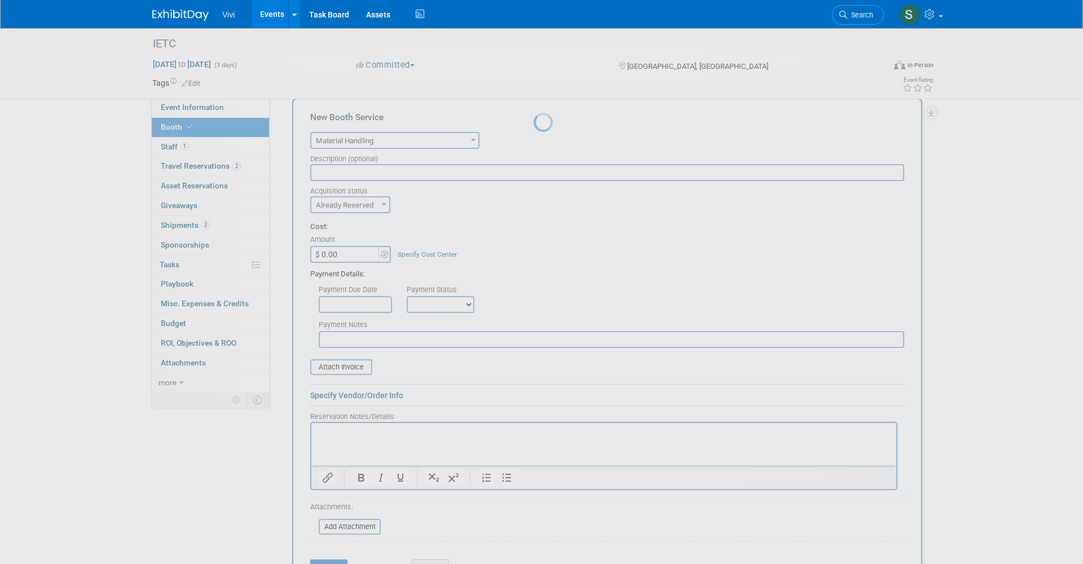
scroll to position [135, 0]
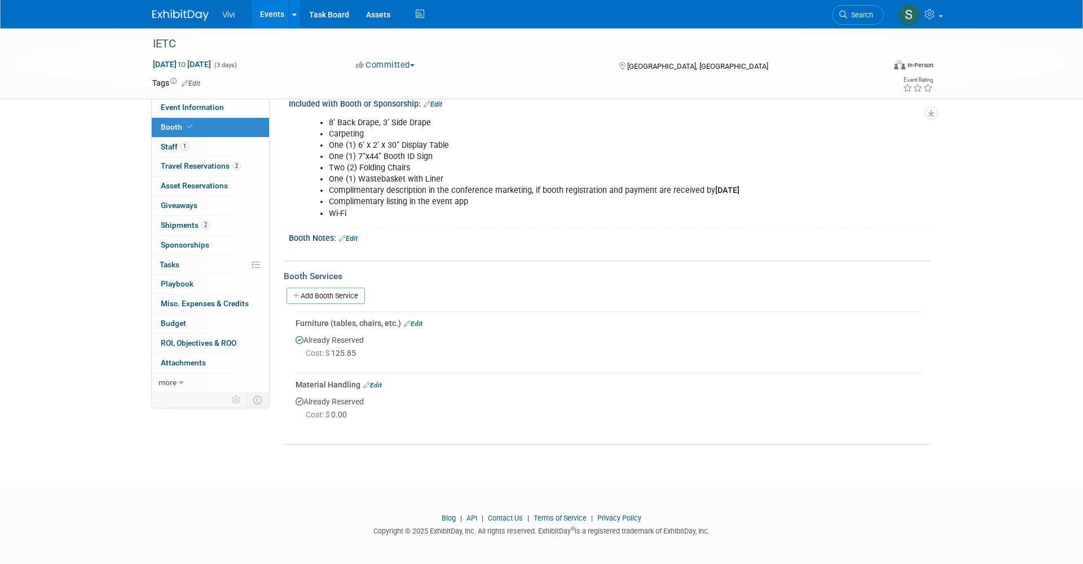
click at [376, 381] on link "Edit" at bounding box center [372, 385] width 19 height 8
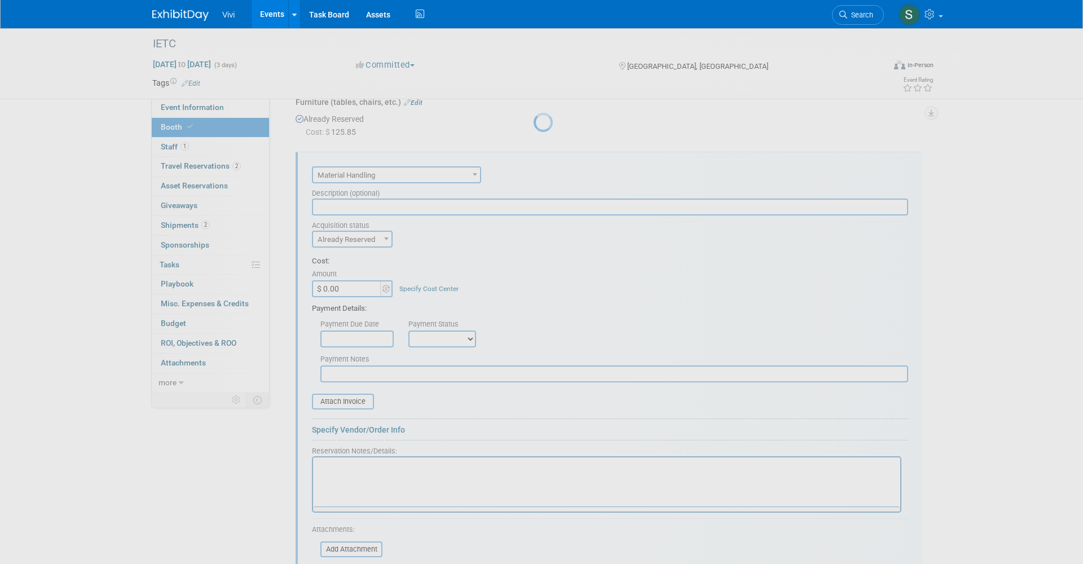
scroll to position [377, 0]
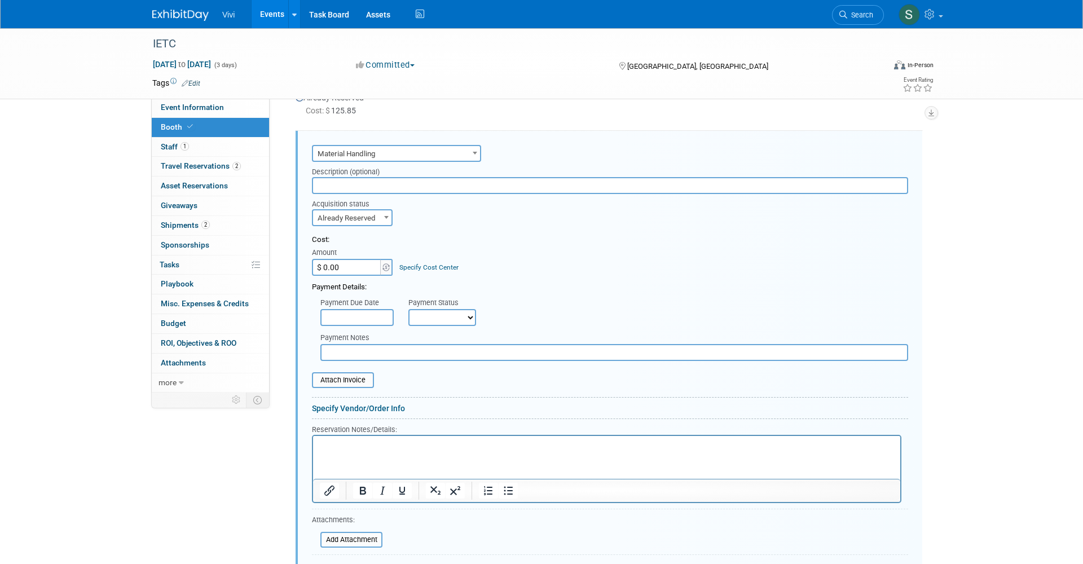
click at [330, 262] on input "$ 0.00" at bounding box center [347, 267] width 70 height 17
type input "$ 214.90"
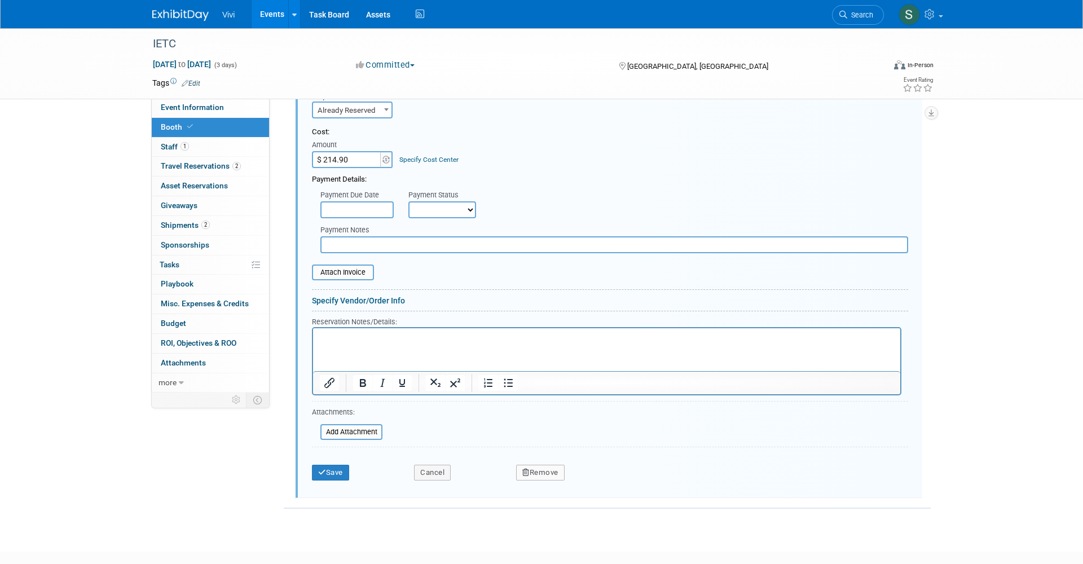
scroll to position [511, 0]
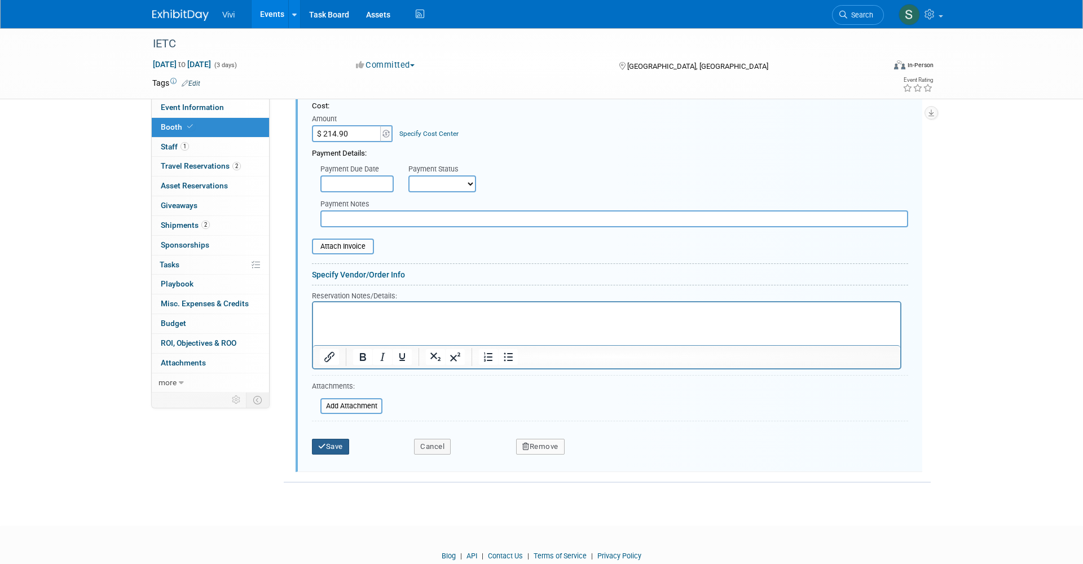
click at [332, 439] on button "Save" at bounding box center [330, 447] width 37 height 16
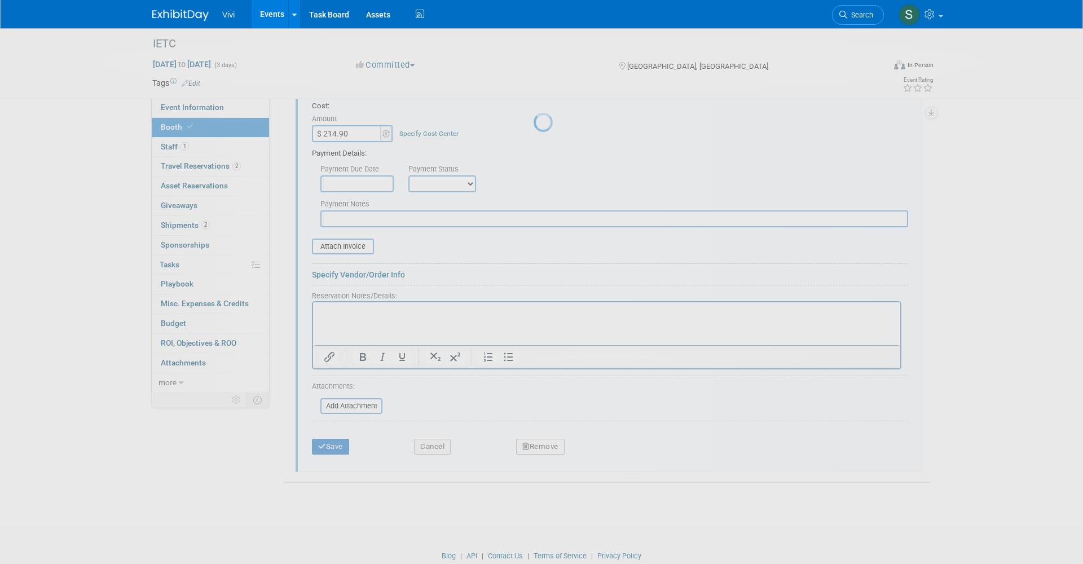
scroll to position [135, 0]
